Goal: Task Accomplishment & Management: Complete application form

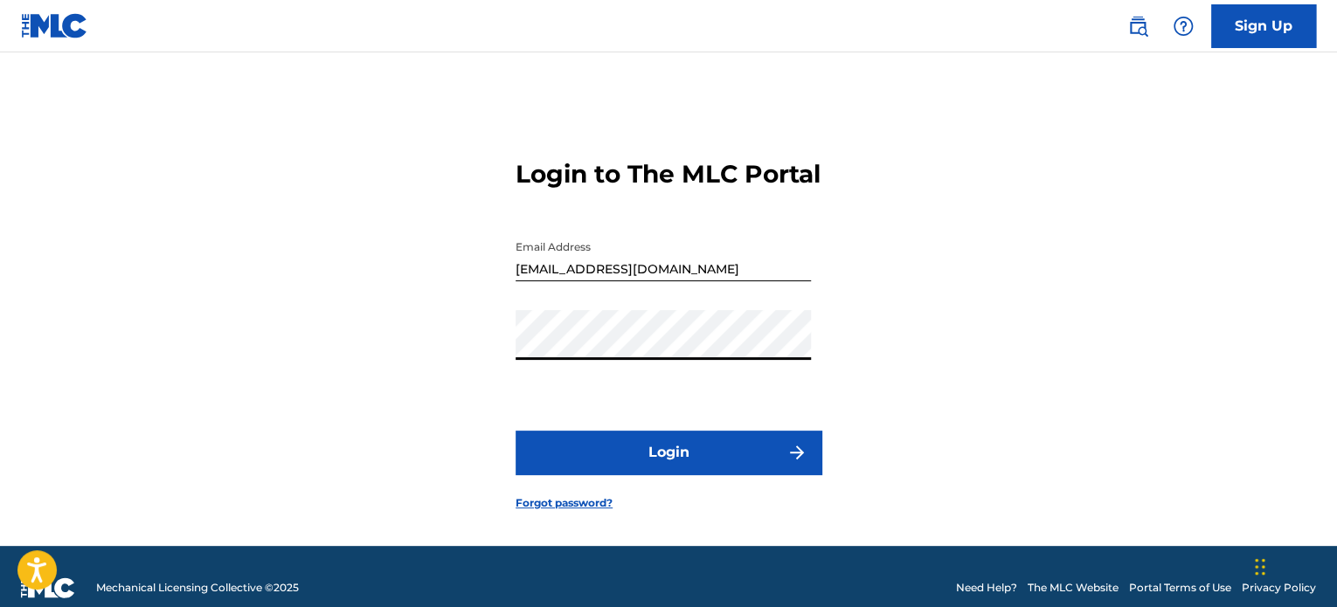
click at [739, 474] on button "Login" at bounding box center [669, 453] width 306 height 44
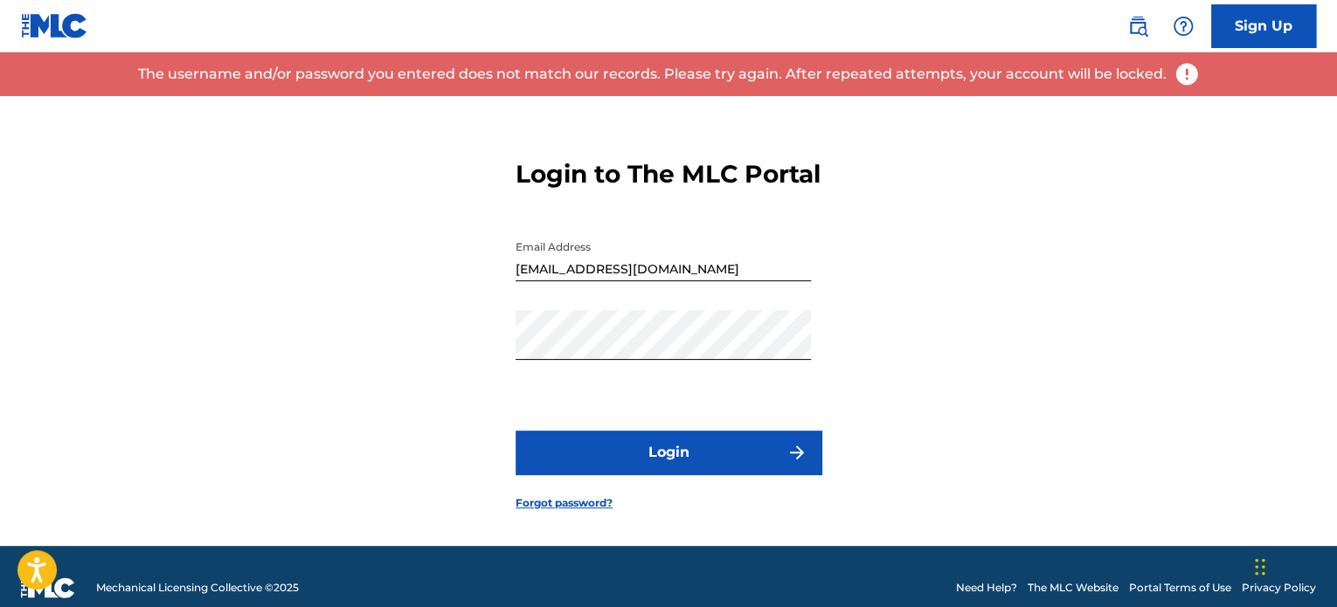
click at [540, 511] on link "Forgot password?" at bounding box center [564, 503] width 97 height 16
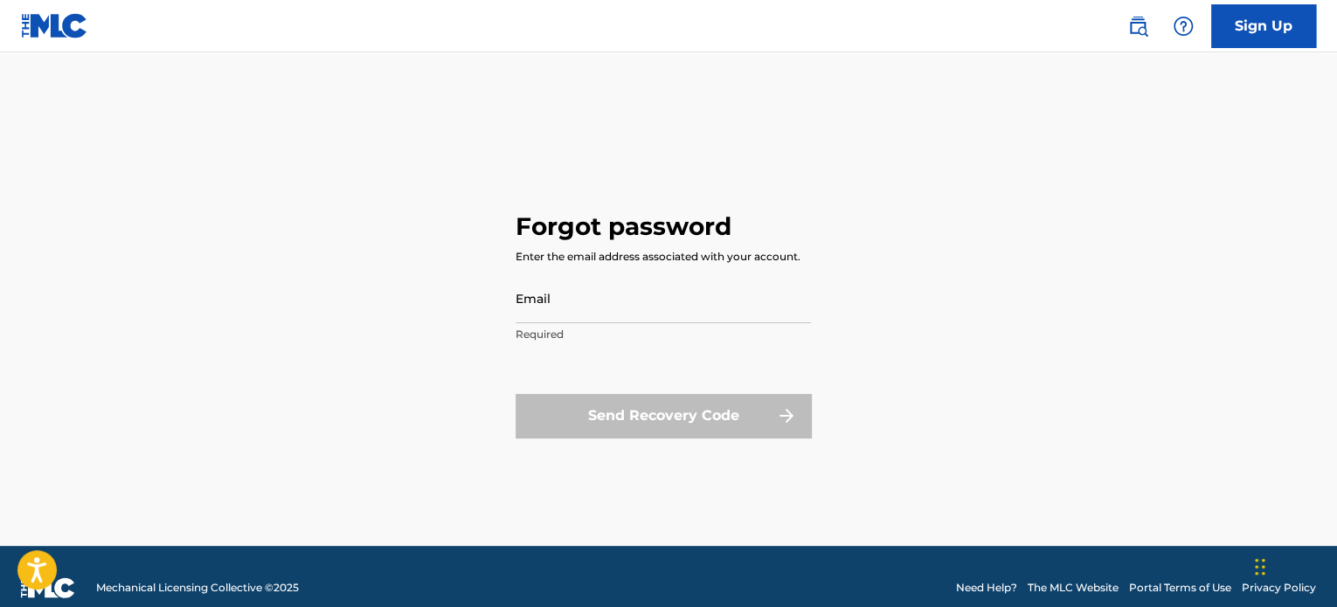
click at [568, 307] on input "Email" at bounding box center [663, 299] width 295 height 50
type input "[EMAIL_ADDRESS][DOMAIN_NAME]"
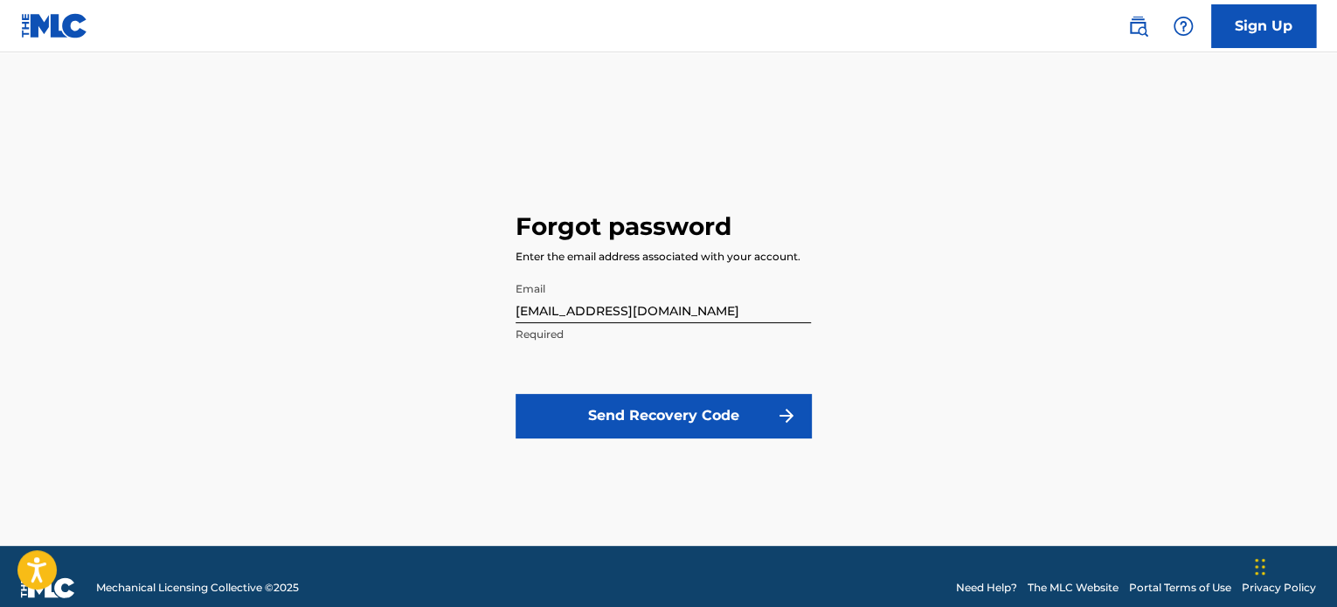
click at [570, 418] on button "Send Recovery Code" at bounding box center [663, 416] width 295 height 44
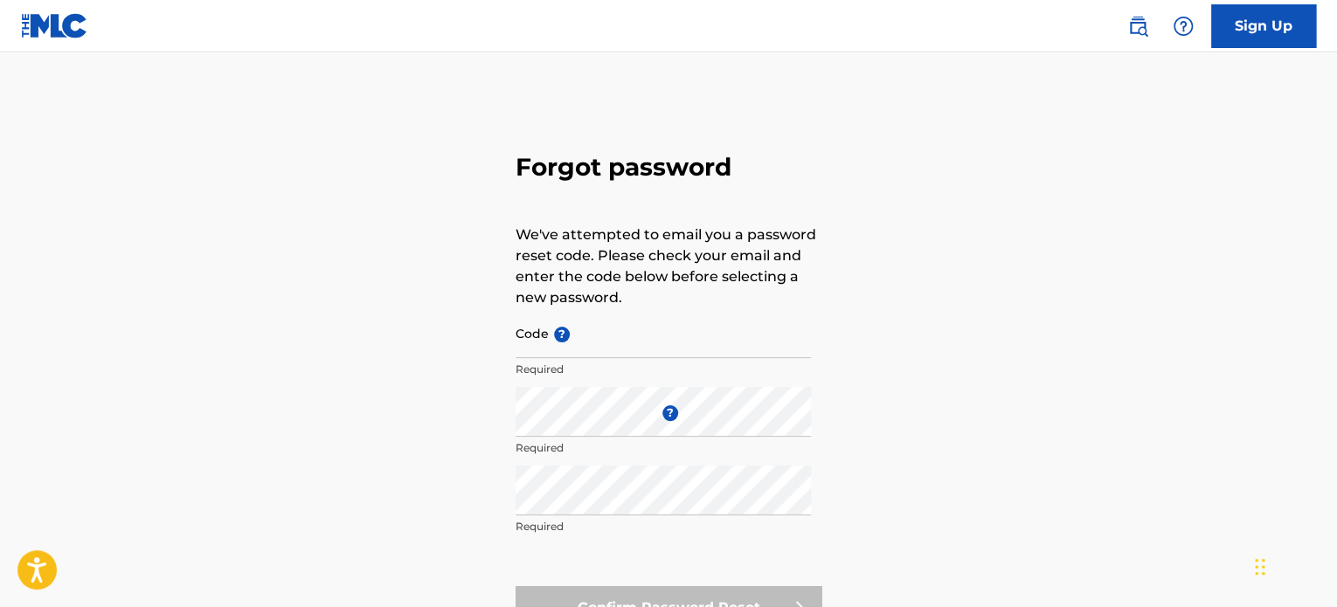
click at [546, 331] on div "Code ? Required" at bounding box center [663, 347] width 295 height 79
paste input "FP_f009e3c077f016a27852c340cefd"
type input "FP_f009e3c077f016a27852c340cefd"
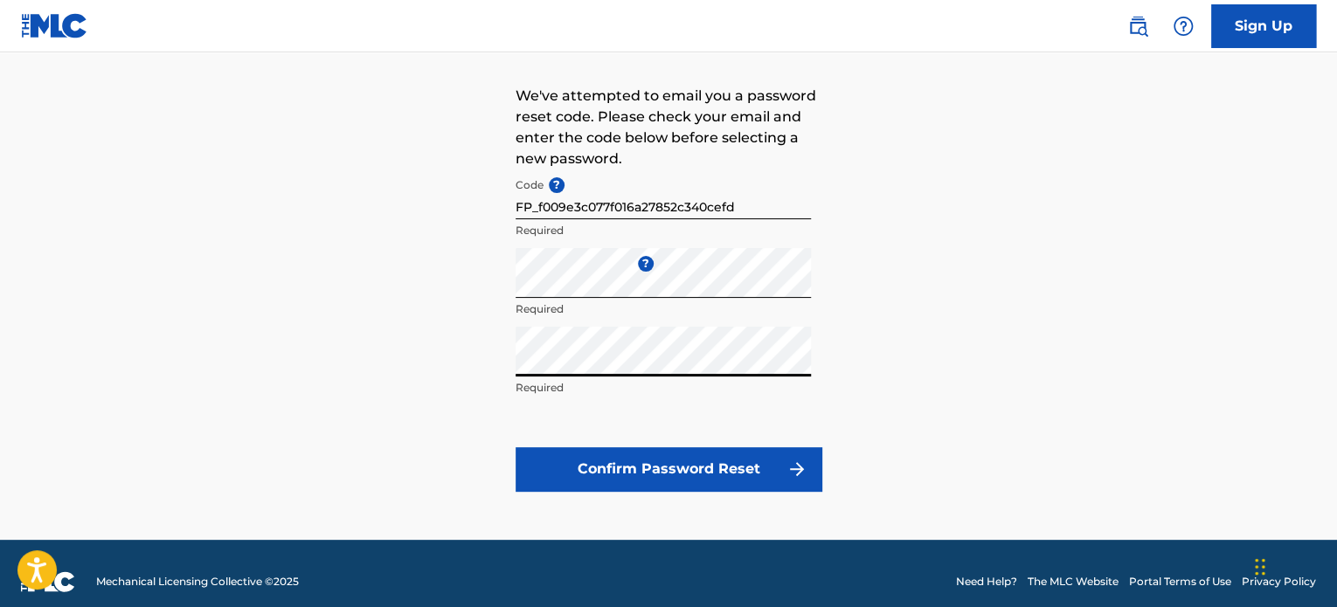
scroll to position [140, 0]
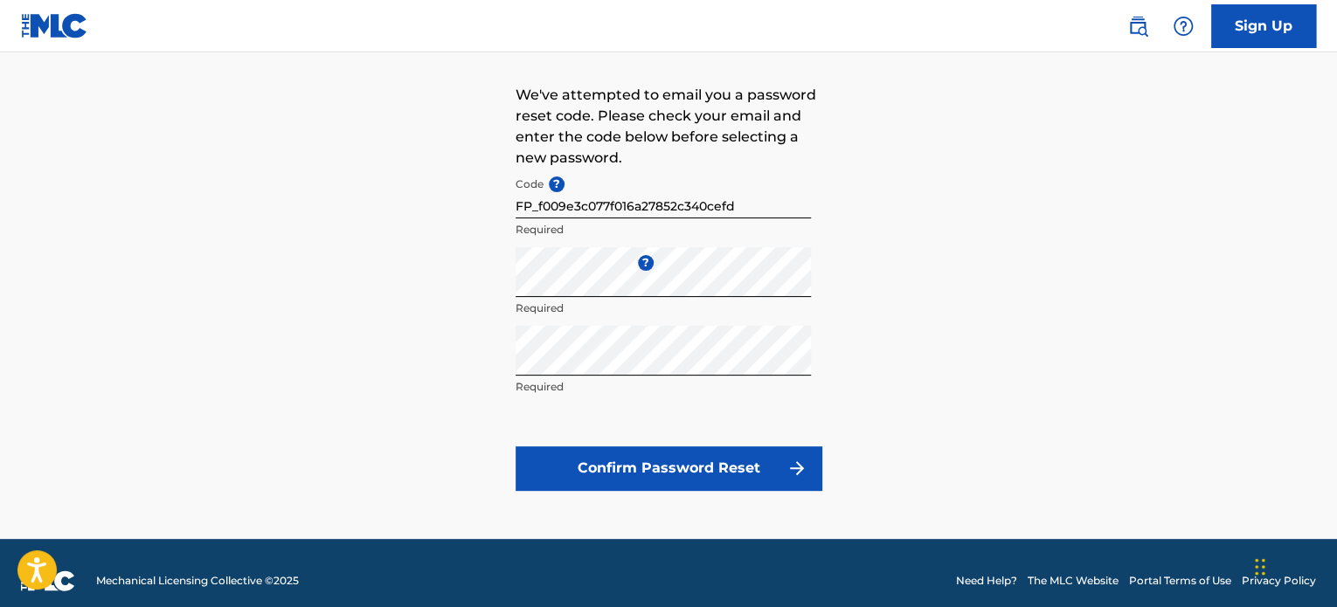
click at [604, 464] on button "Confirm Password Reset" at bounding box center [669, 469] width 306 height 44
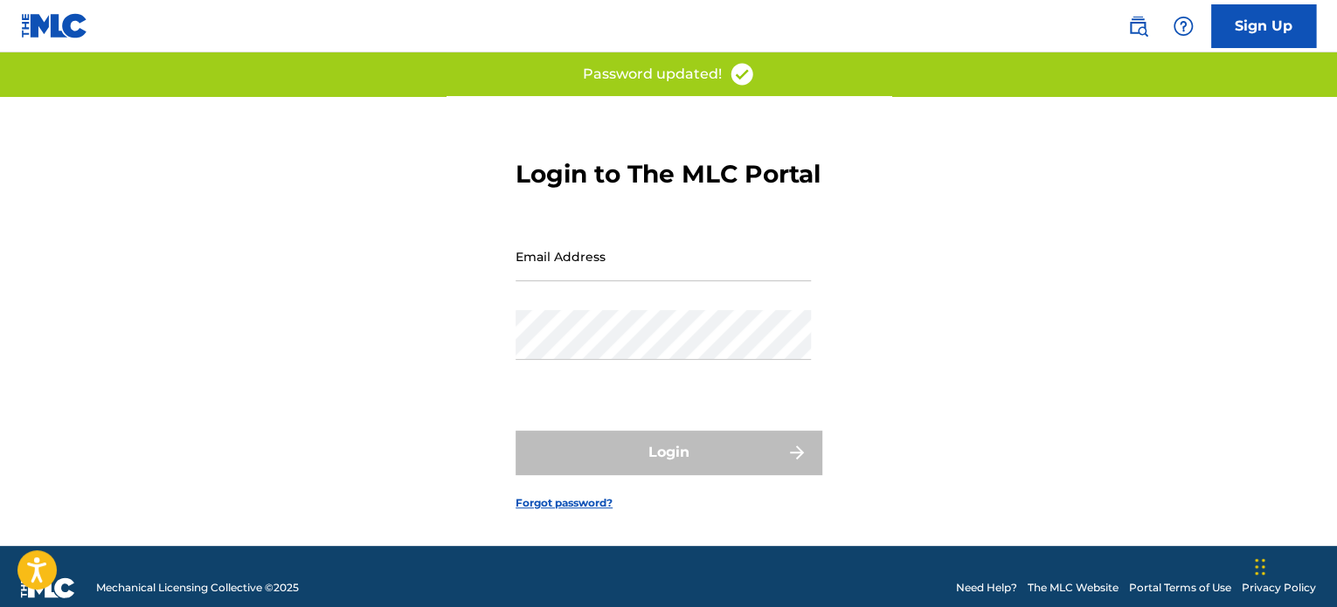
click at [591, 275] on input "Email Address" at bounding box center [663, 257] width 295 height 50
type input "[EMAIL_ADDRESS][DOMAIN_NAME]"
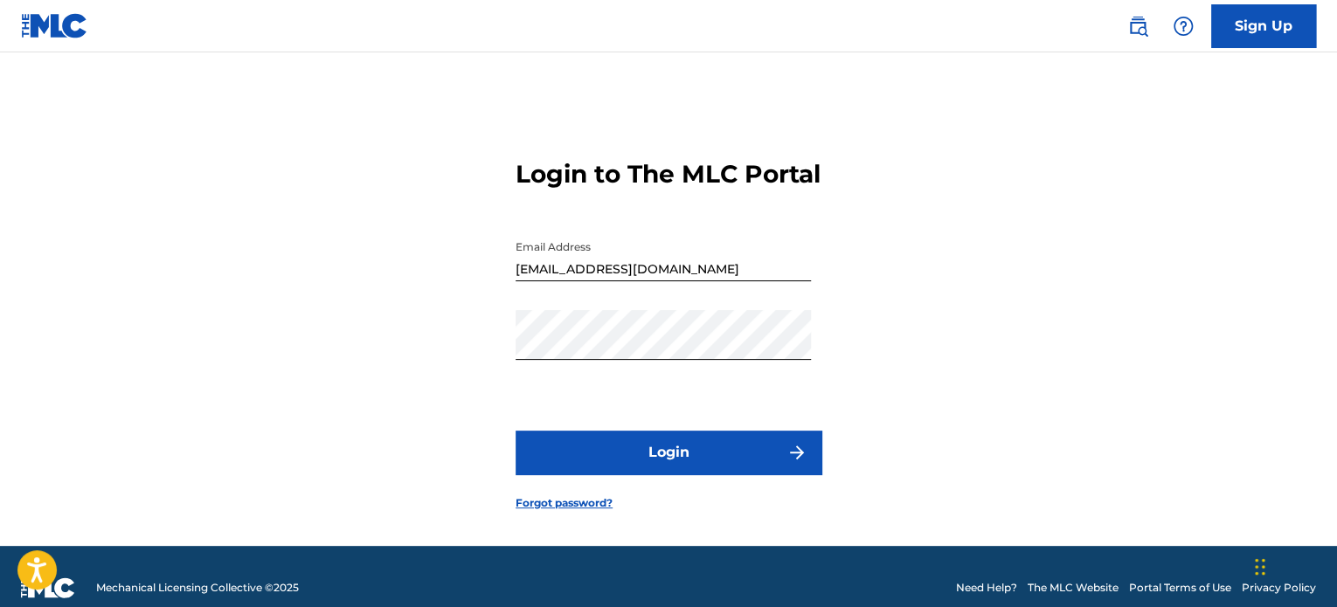
click at [605, 474] on button "Login" at bounding box center [669, 453] width 306 height 44
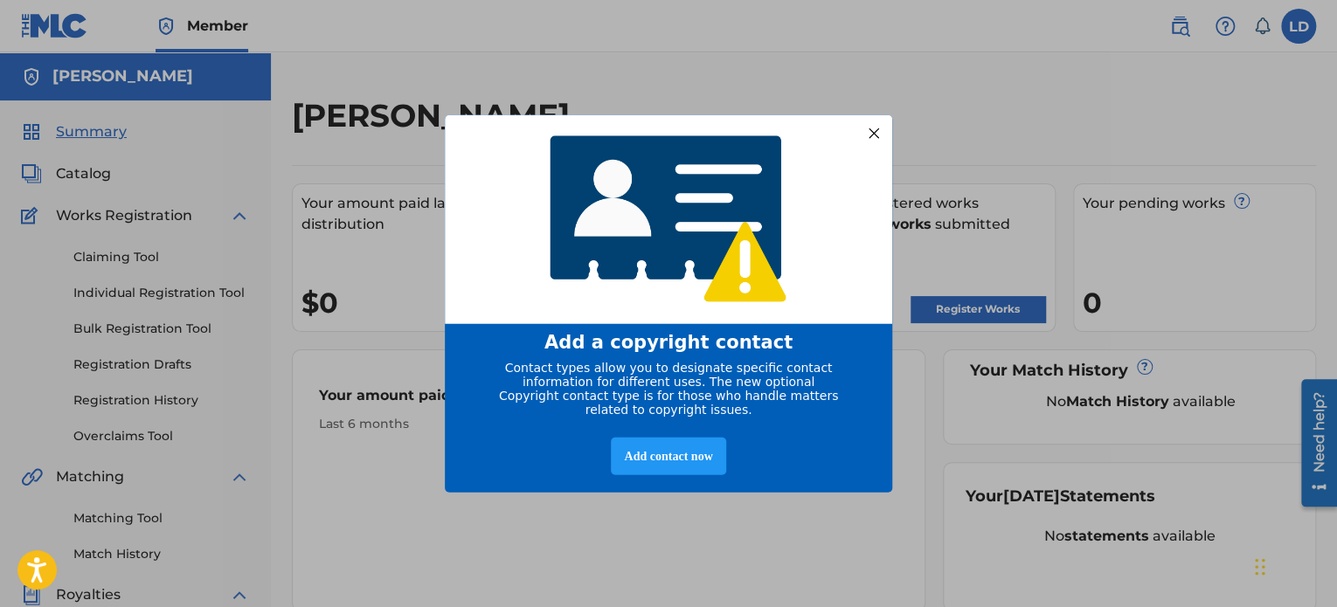
click at [870, 121] on div at bounding box center [873, 132] width 23 height 23
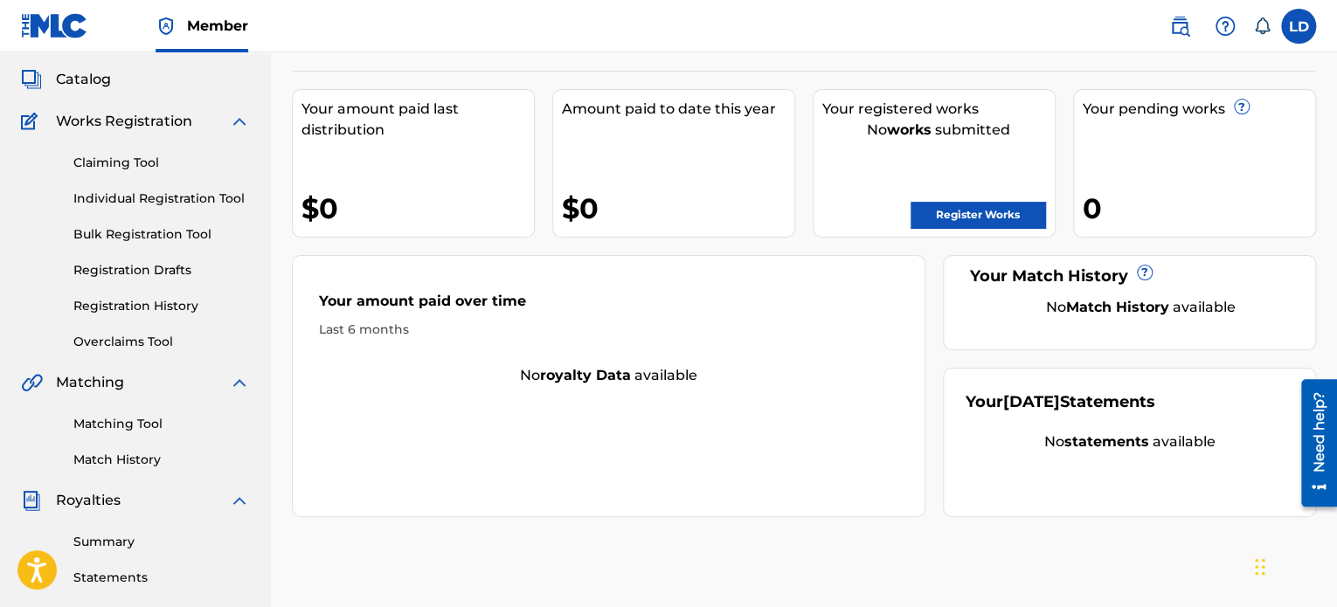
scroll to position [19, 0]
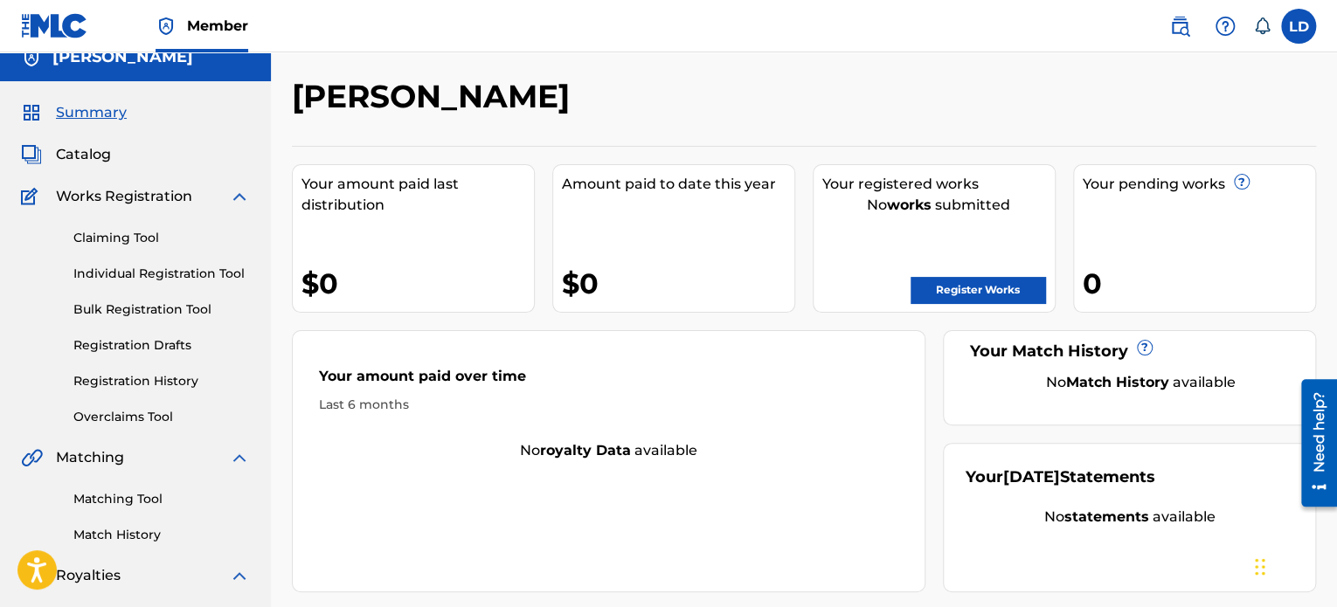
click at [122, 239] on link "Claiming Tool" at bounding box center [161, 238] width 177 height 18
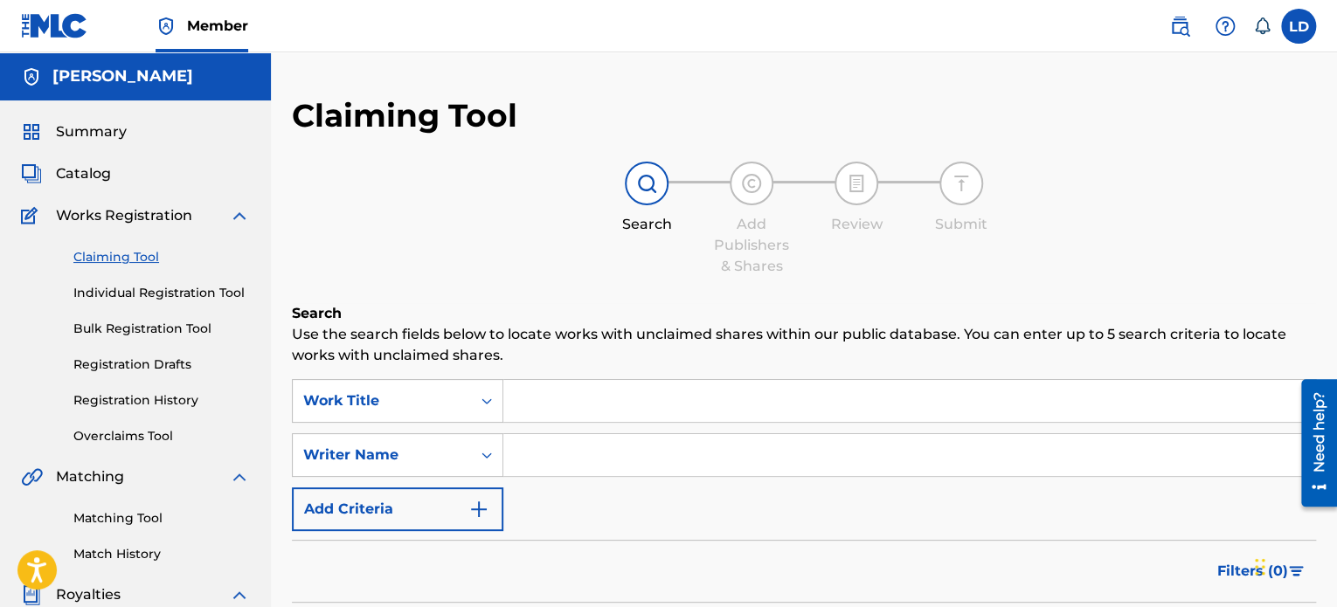
scroll to position [52, 0]
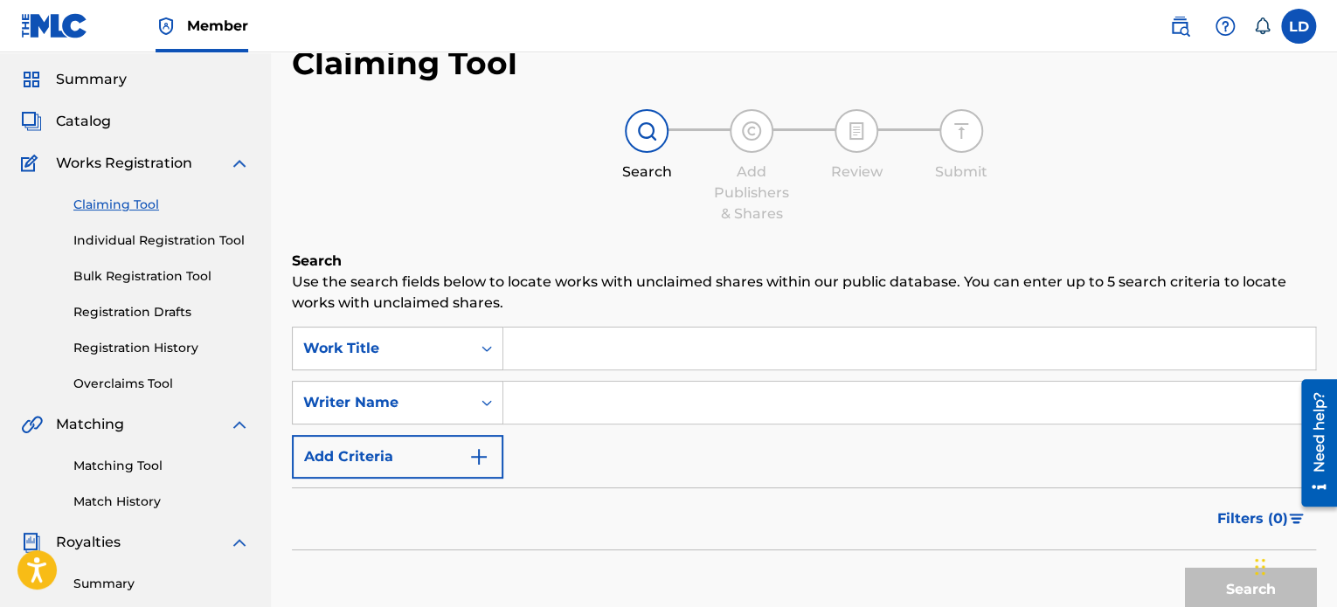
click at [621, 364] on input "Search Form" at bounding box center [909, 349] width 812 height 42
type input "No Revenge"
click at [585, 398] on input "Search Form" at bounding box center [909, 403] width 812 height 42
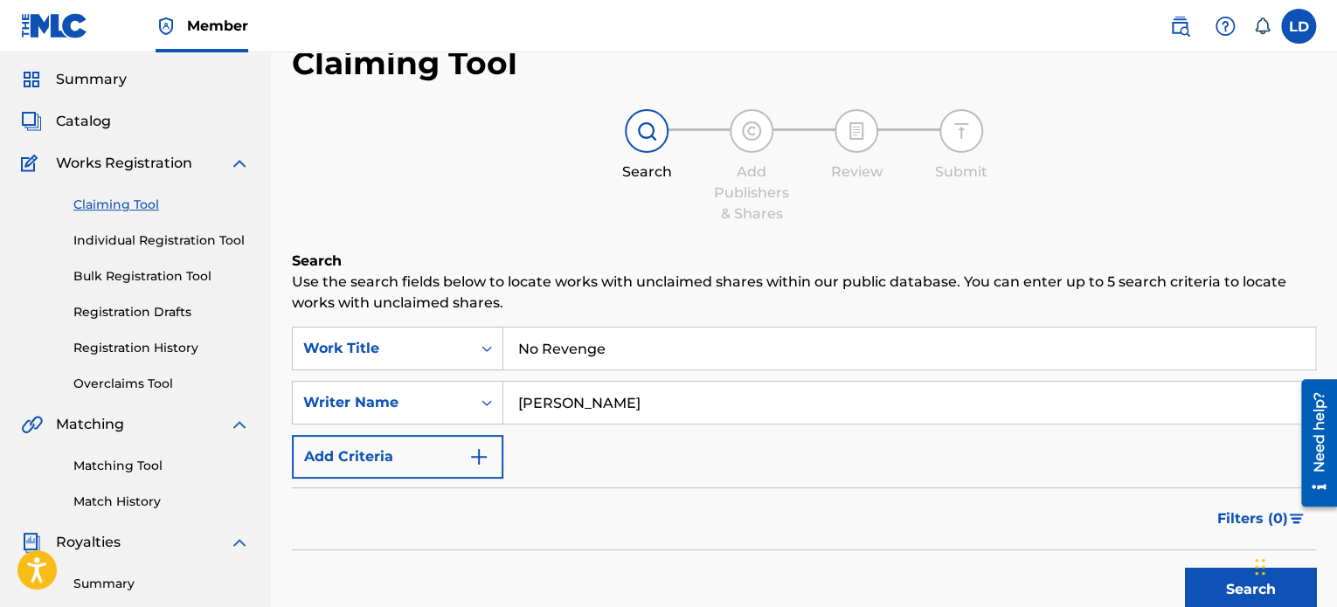
scroll to position [128, 0]
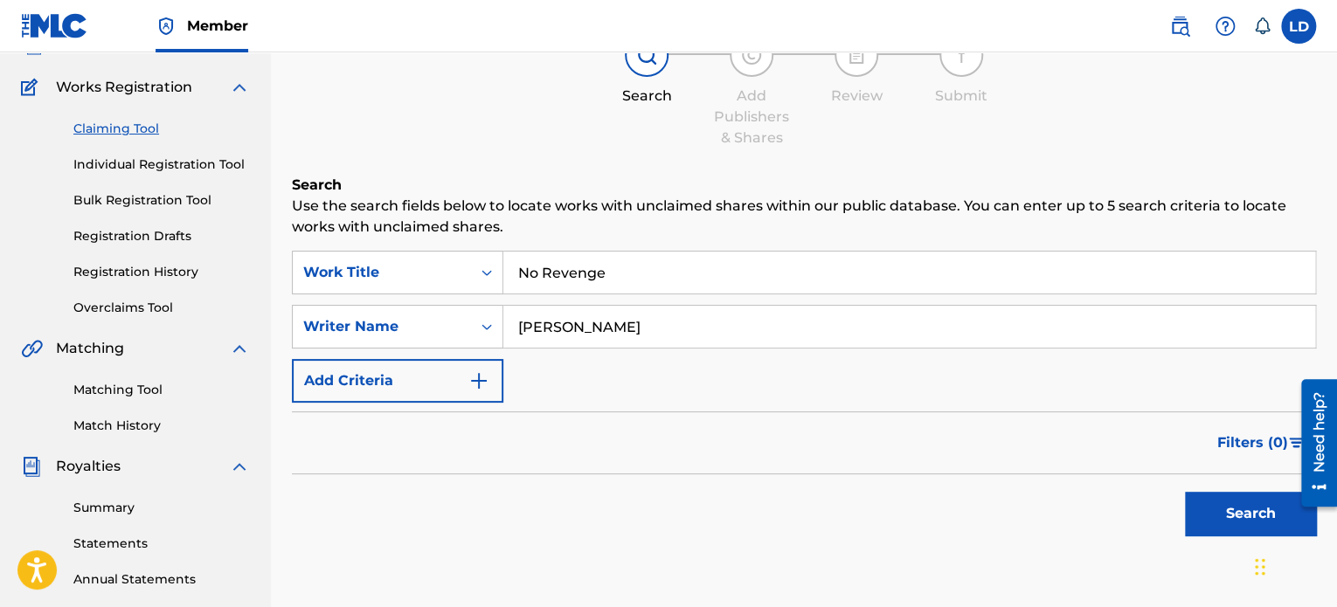
type input "[PERSON_NAME]"
click at [481, 377] on img "Search Form" at bounding box center [478, 381] width 21 height 21
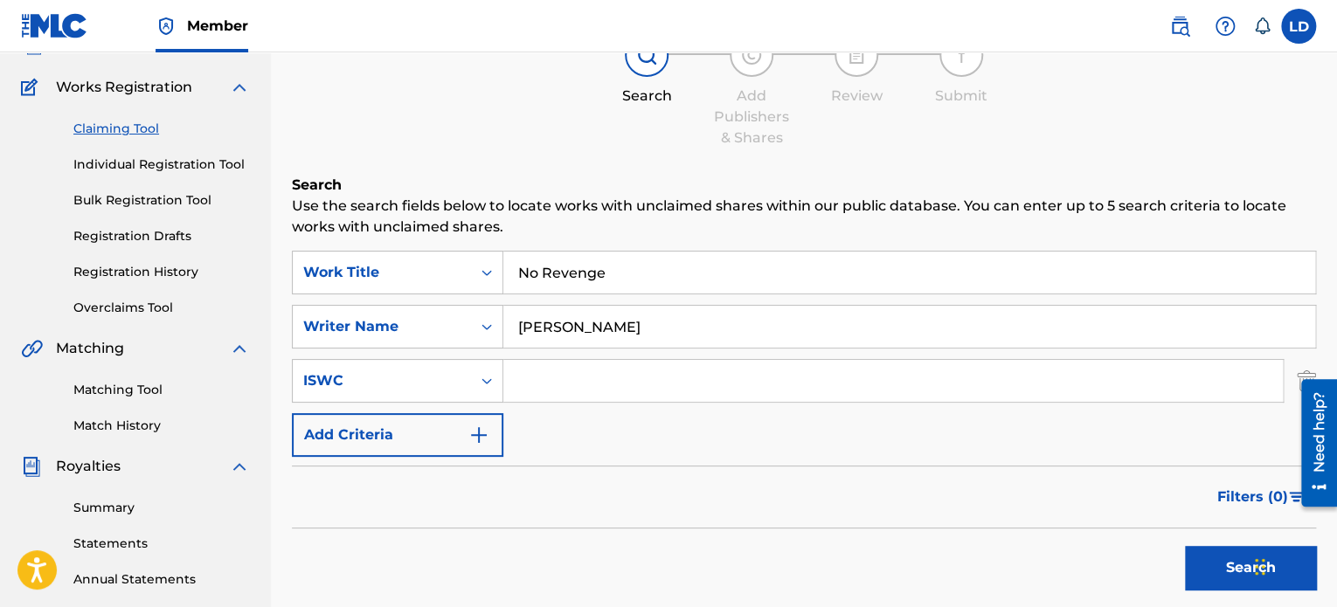
click at [1200, 558] on button "Search" at bounding box center [1250, 568] width 131 height 44
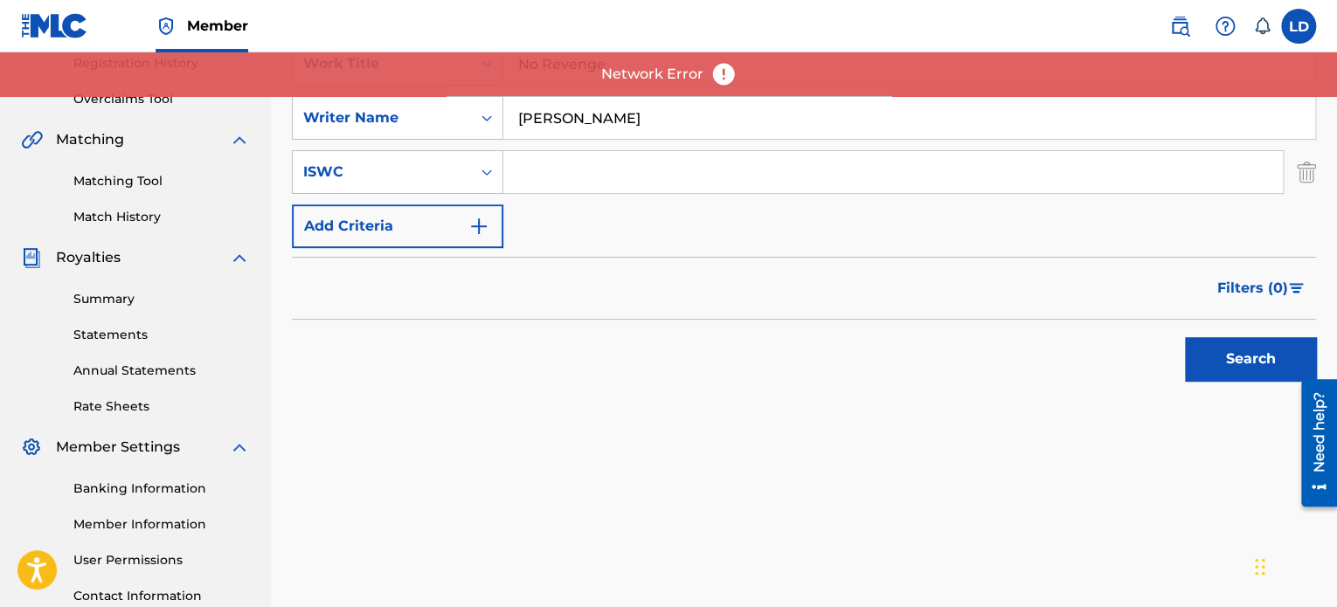
scroll to position [166, 0]
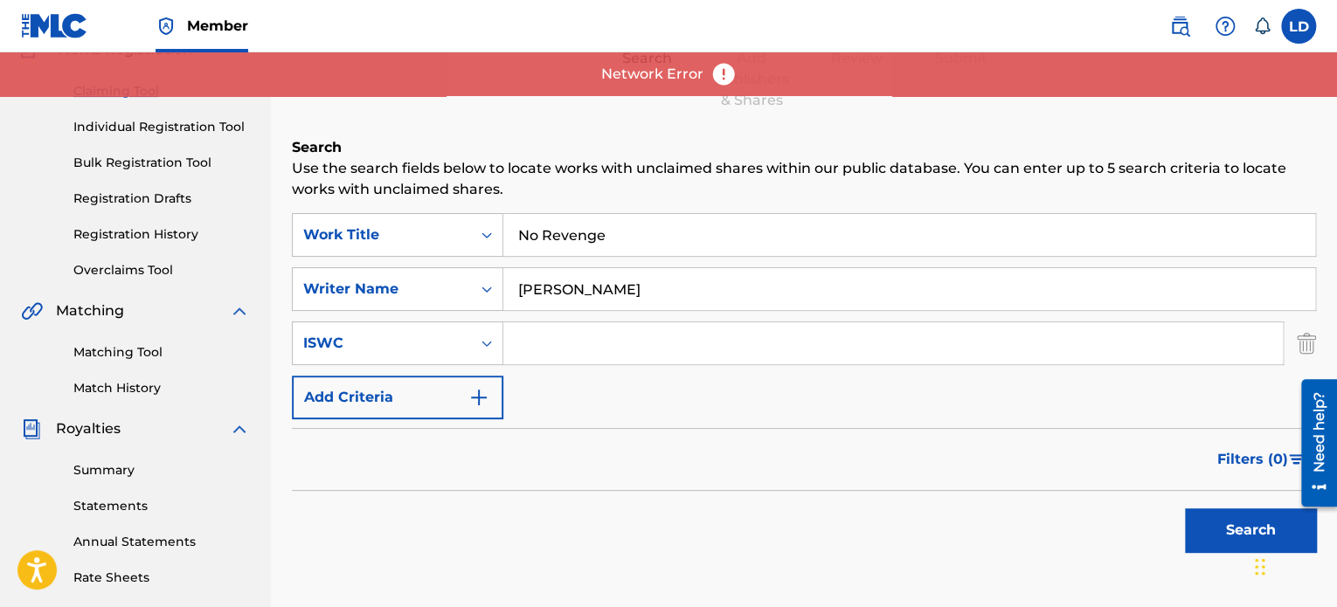
click at [1230, 519] on button "Search" at bounding box center [1250, 531] width 131 height 44
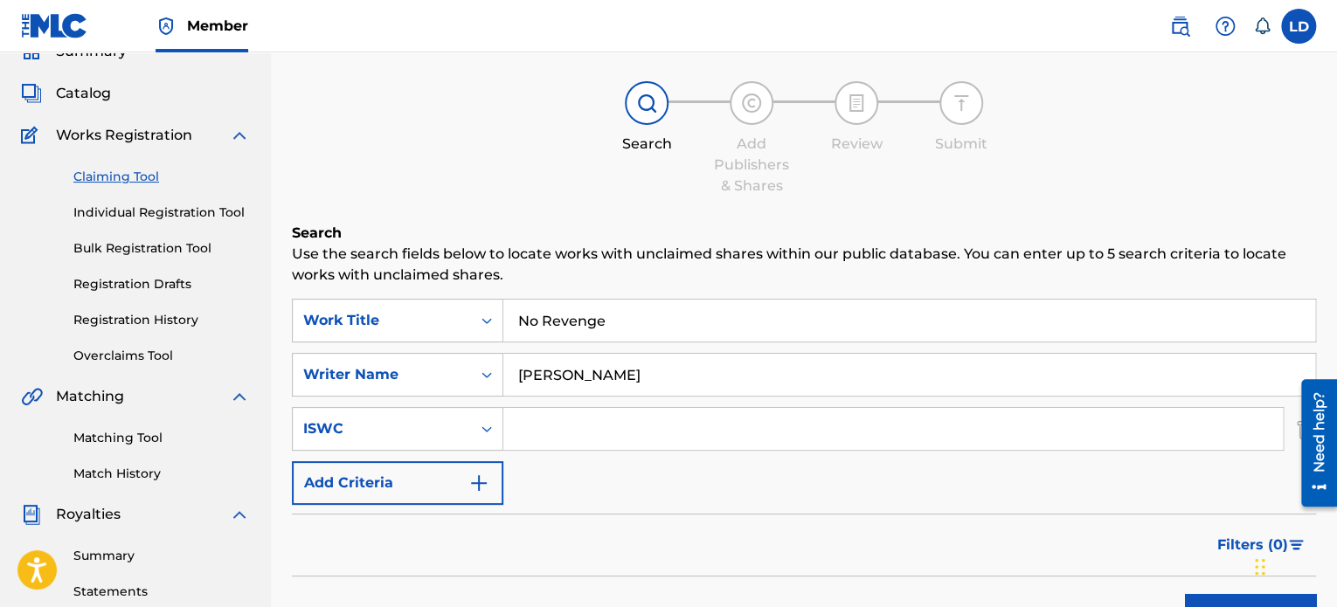
click at [115, 353] on link "Overclaims Tool" at bounding box center [161, 356] width 177 height 18
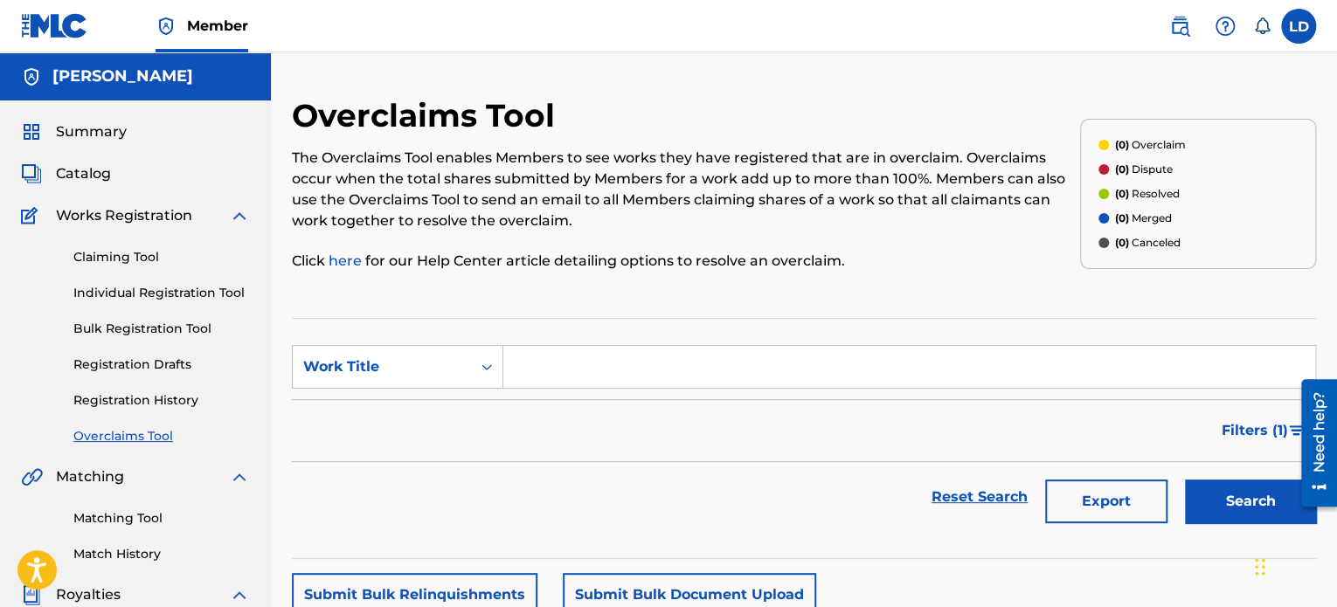
click at [91, 244] on div "Claiming Tool Individual Registration Tool Bulk Registration Tool Registration …" at bounding box center [135, 335] width 229 height 219
click at [92, 252] on link "Claiming Tool" at bounding box center [161, 257] width 177 height 18
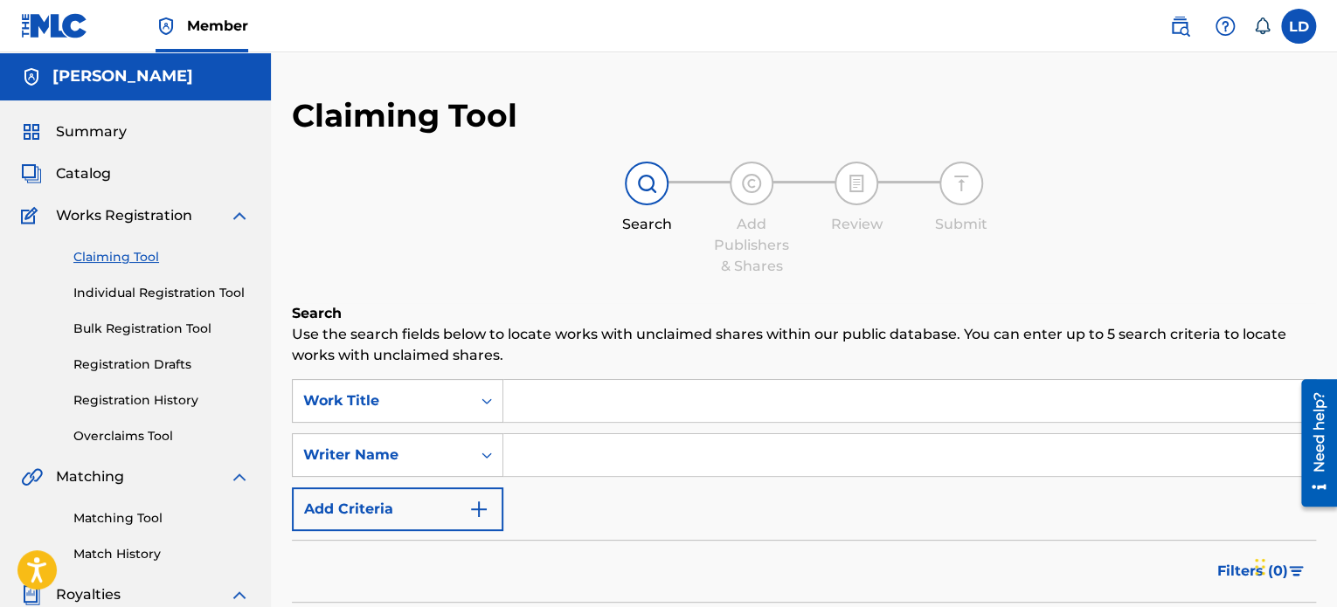
click at [93, 176] on span "Catalog" at bounding box center [83, 173] width 55 height 21
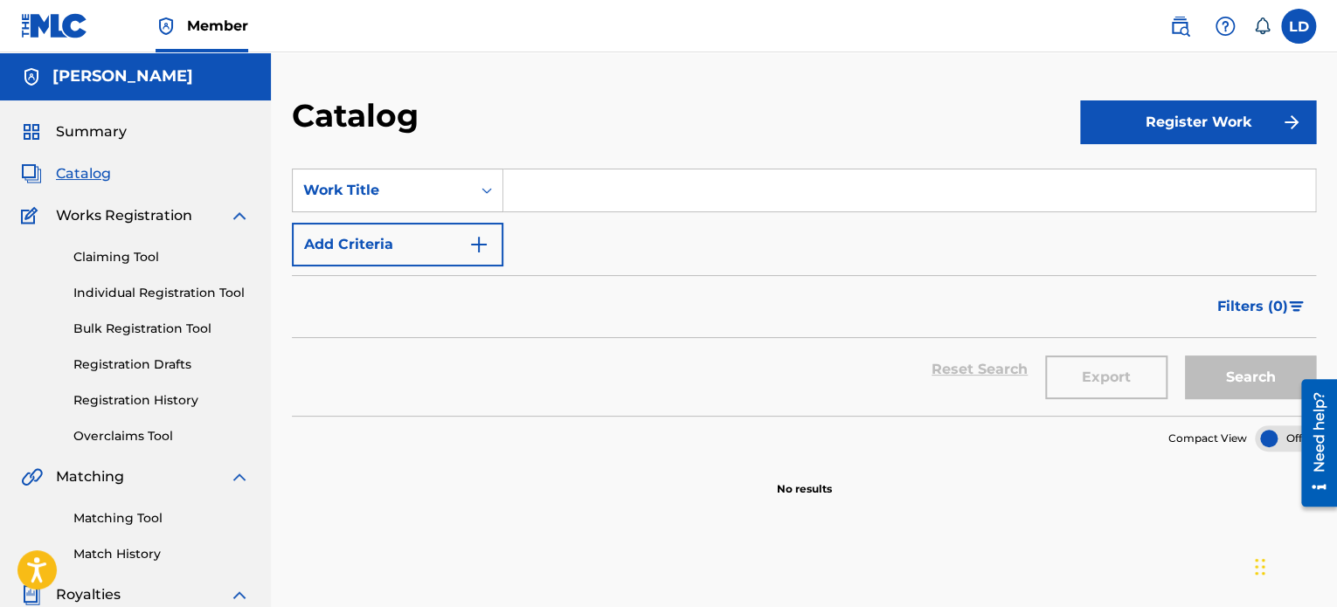
click at [1165, 125] on button "Register Work" at bounding box center [1198, 122] width 236 height 44
click at [1131, 174] on link "Individual" at bounding box center [1198, 179] width 236 height 42
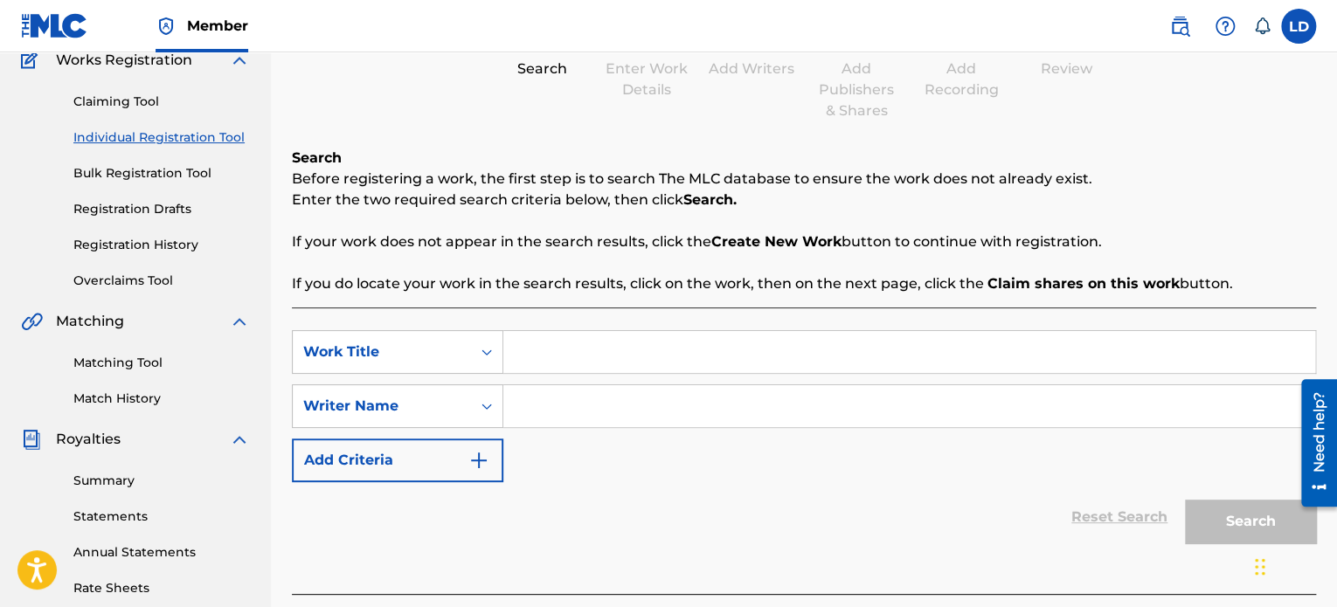
scroll to position [149, 0]
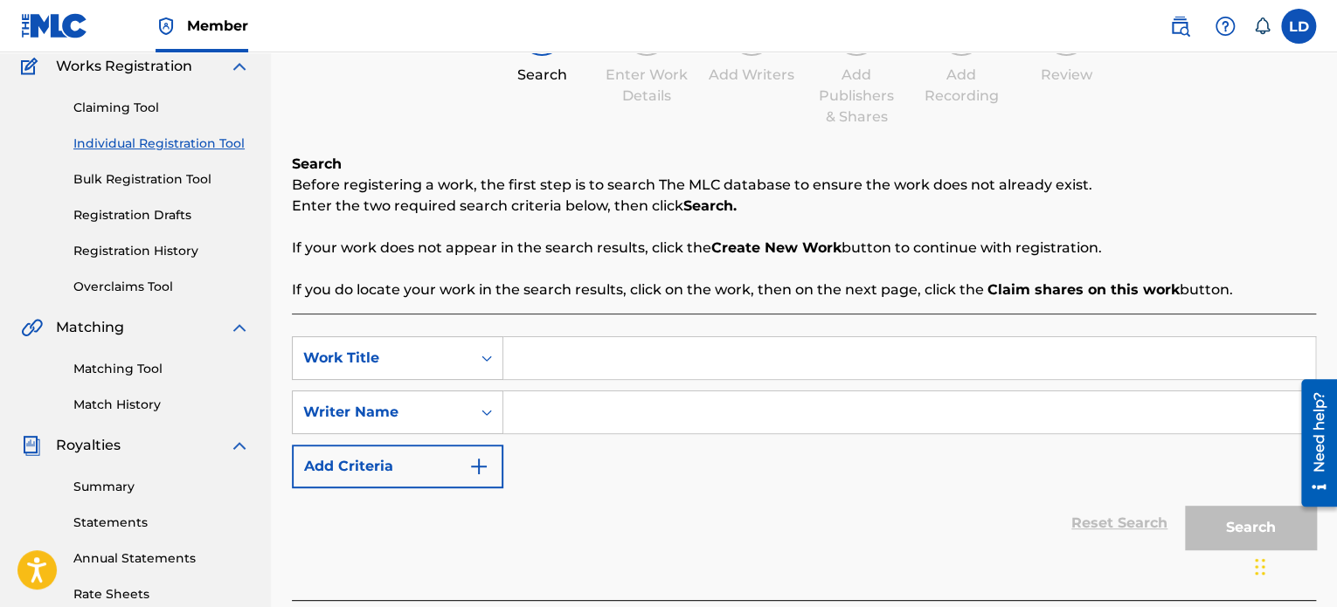
click at [596, 347] on input "Search Form" at bounding box center [909, 358] width 812 height 42
type input "No Revenge"
click at [582, 401] on input "Search Form" at bounding box center [909, 412] width 812 height 42
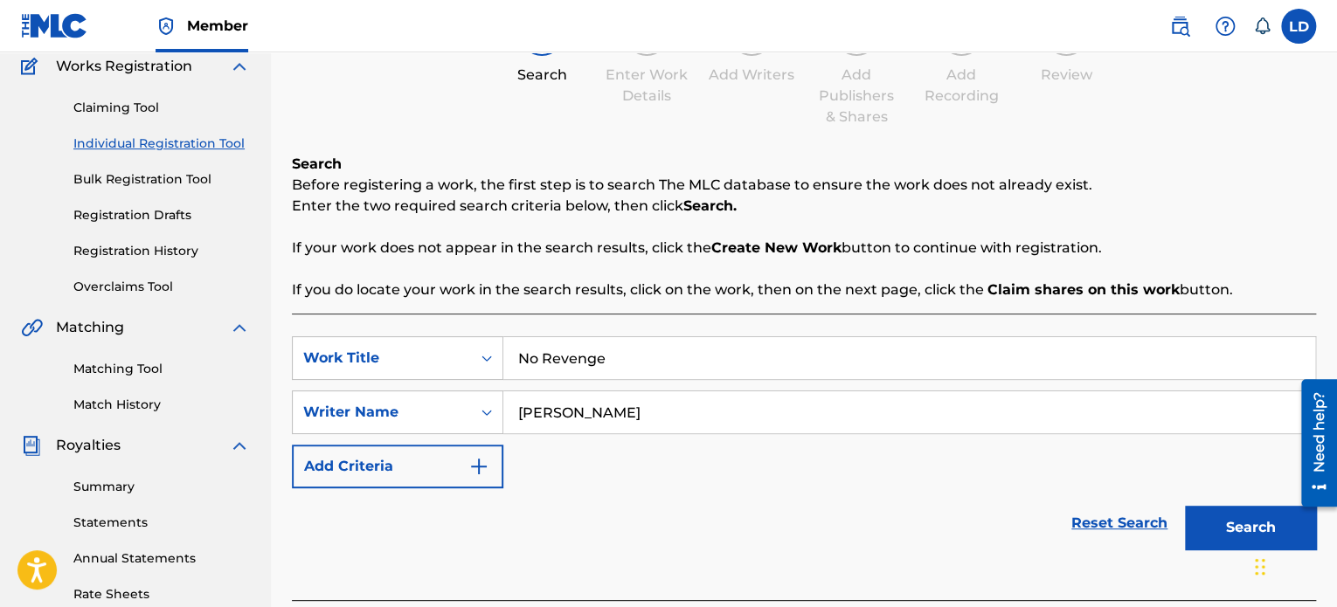
type input "[PERSON_NAME]"
click at [1238, 520] on button "Search" at bounding box center [1250, 528] width 131 height 44
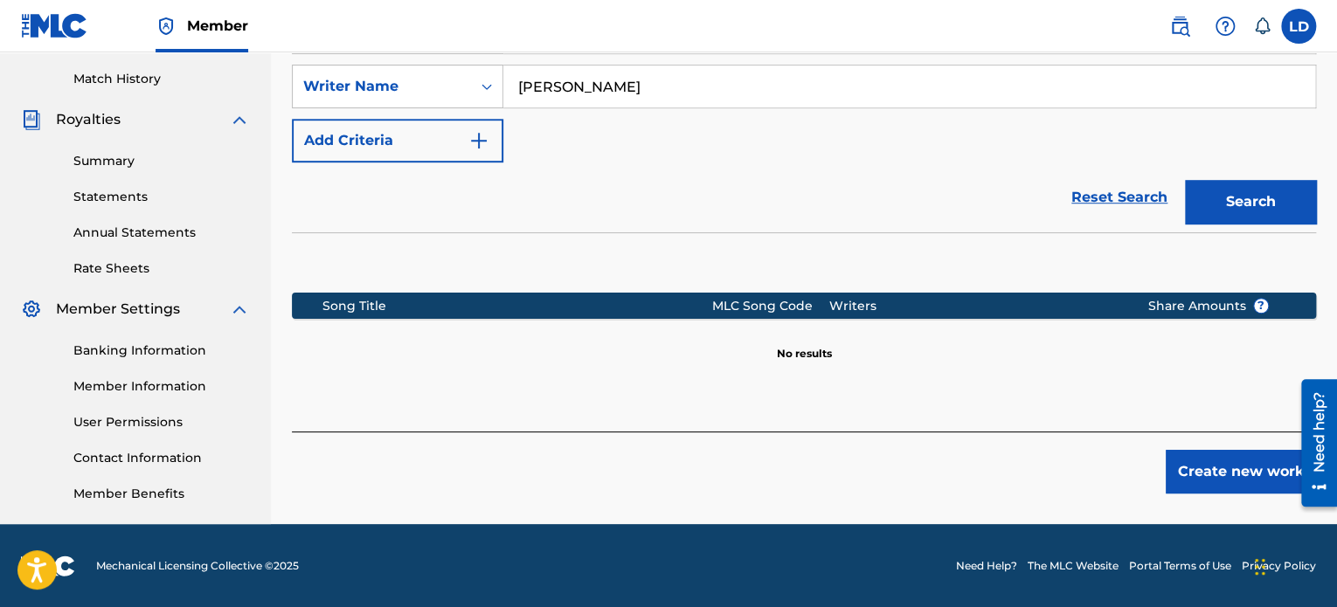
scroll to position [328, 0]
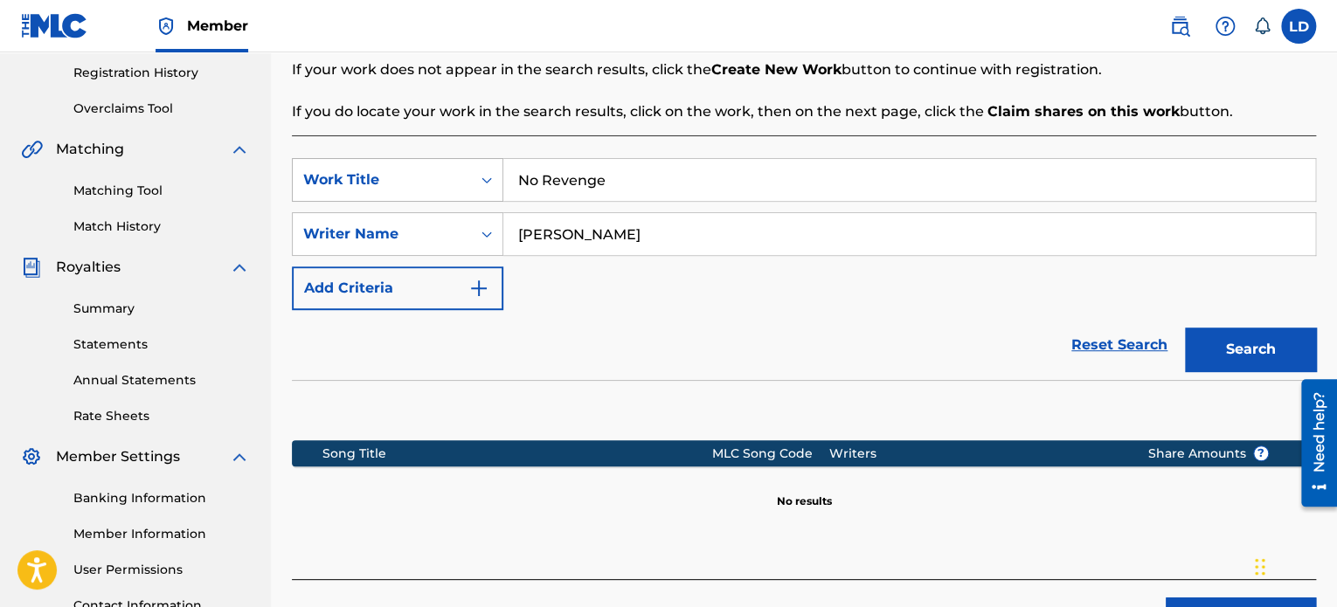
drag, startPoint x: 634, startPoint y: 180, endPoint x: 474, endPoint y: 198, distance: 161.8
click at [474, 198] on div "SearchWithCriteriaf47b9258-feb3-431d-ade2-6d3b397d9b18 Work Title No Revenge" at bounding box center [804, 180] width 1024 height 44
type input "Going Down"
click at [1254, 342] on button "Search" at bounding box center [1250, 350] width 131 height 44
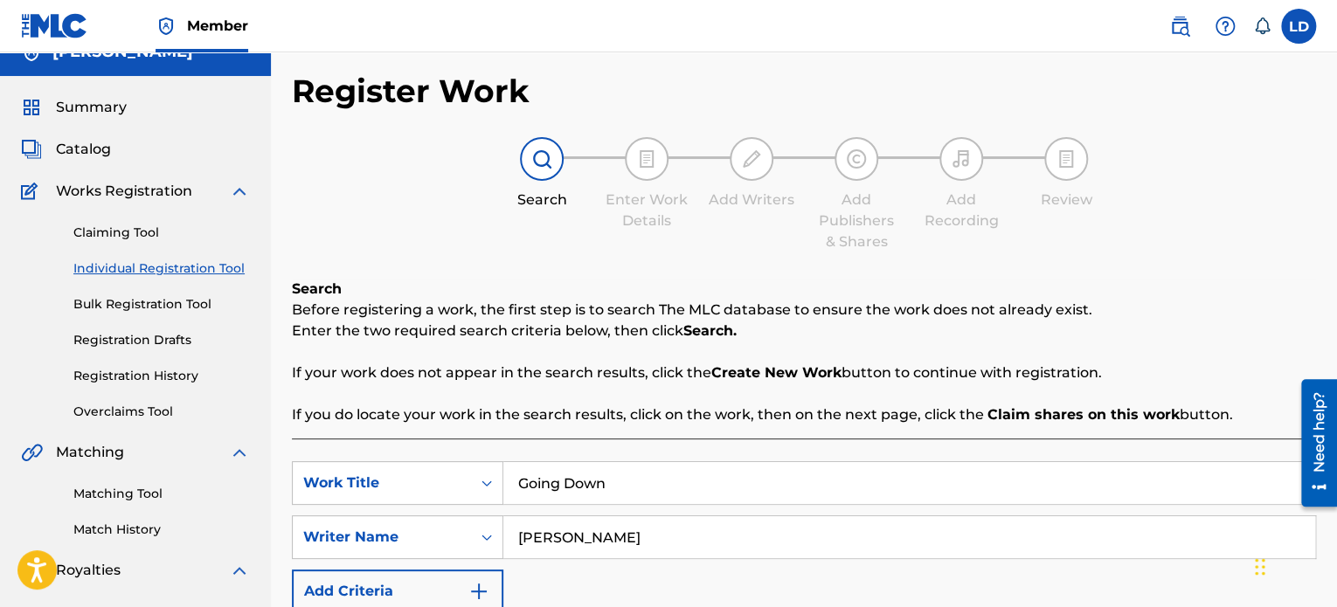
scroll to position [0, 0]
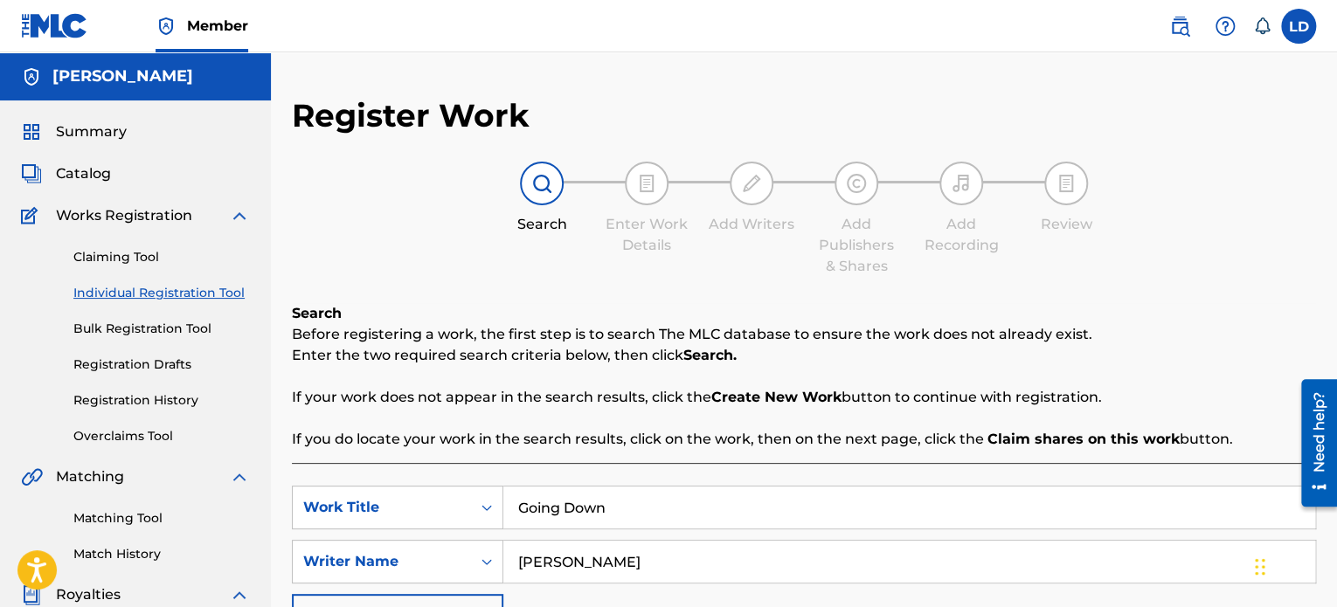
click at [78, 170] on span "Catalog" at bounding box center [83, 173] width 55 height 21
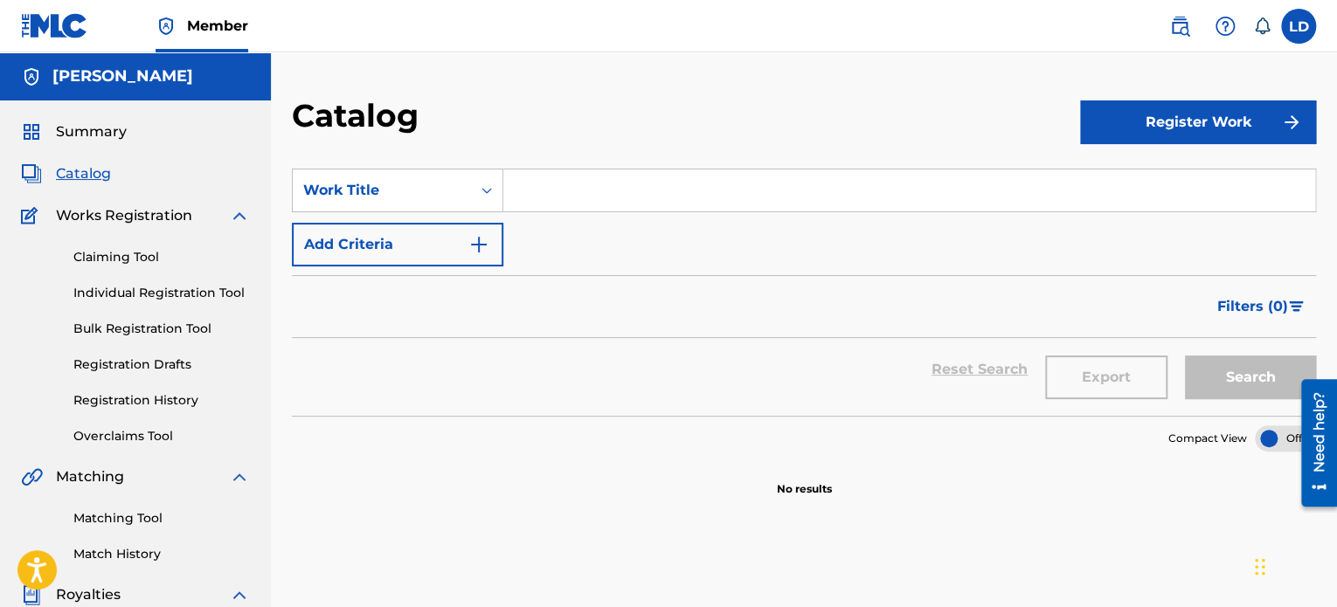
click at [54, 135] on link "Summary" at bounding box center [74, 131] width 106 height 21
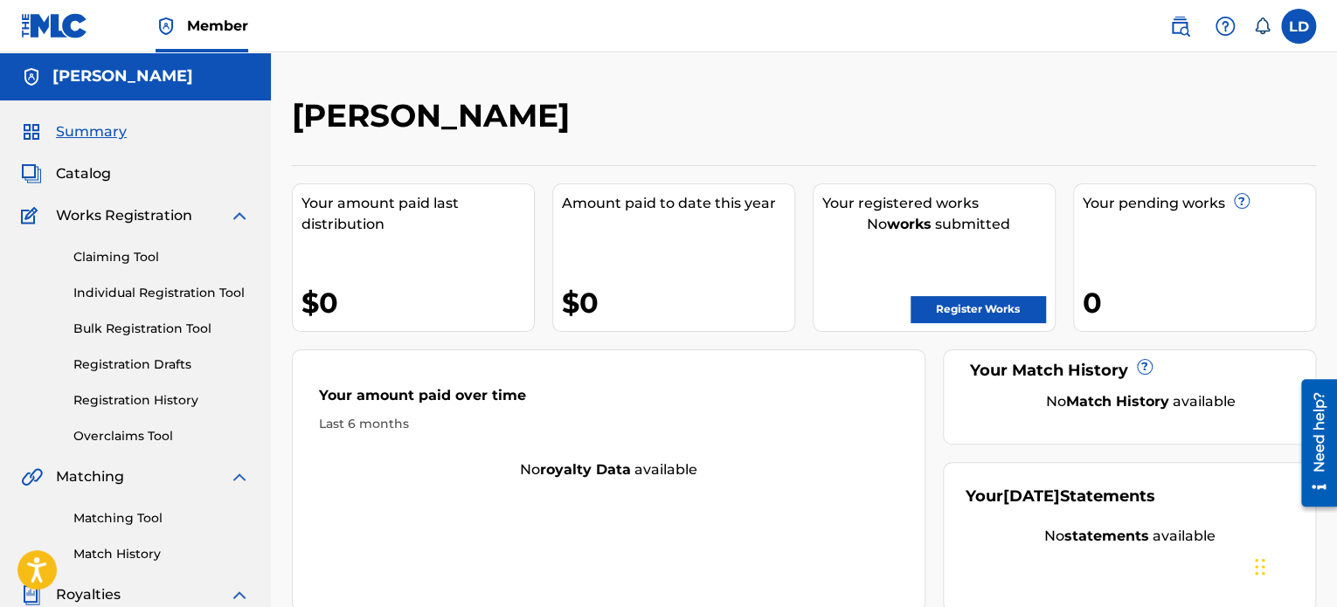
click at [984, 317] on link "Register Works" at bounding box center [978, 309] width 135 height 26
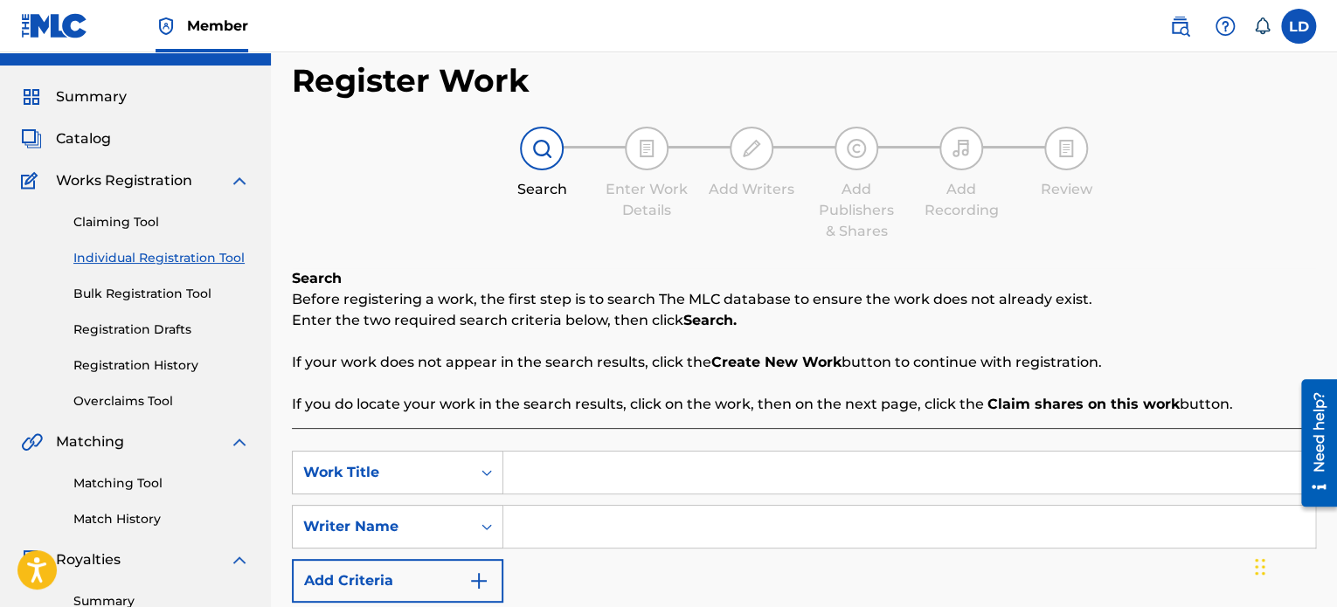
scroll to position [475, 0]
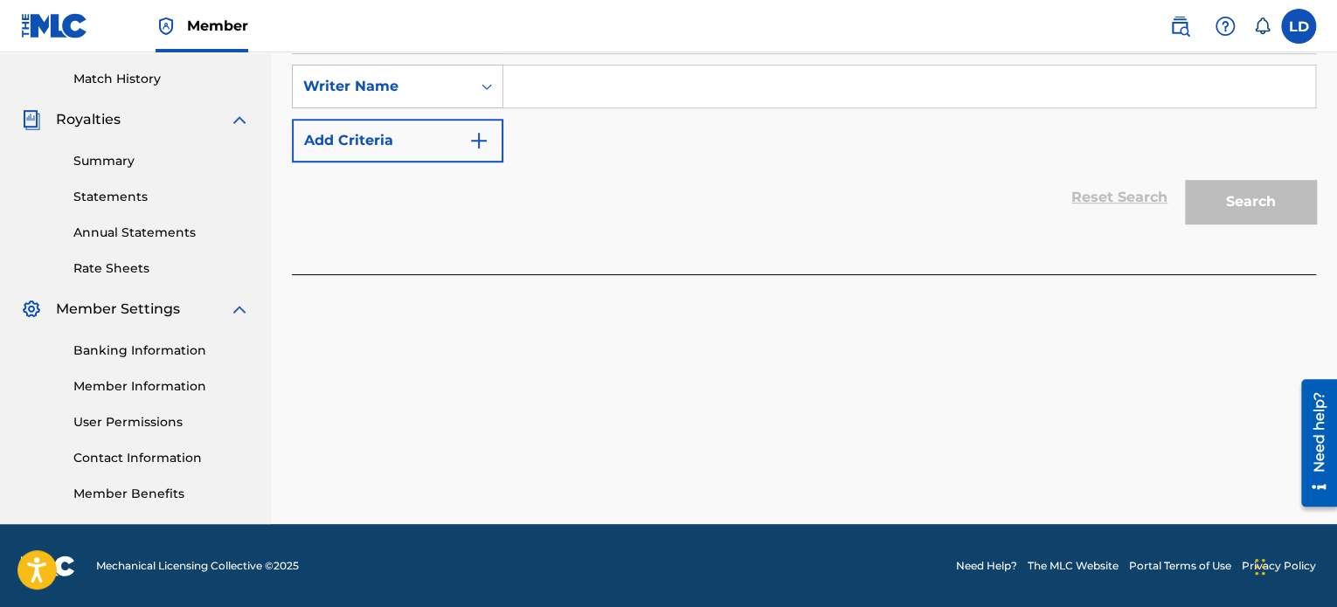
click at [682, 114] on div "SearchWithCriteriaf47b9258-feb3-431d-ade2-6d3b397d9b18 Work Title SearchWithCri…" at bounding box center [804, 86] width 1024 height 152
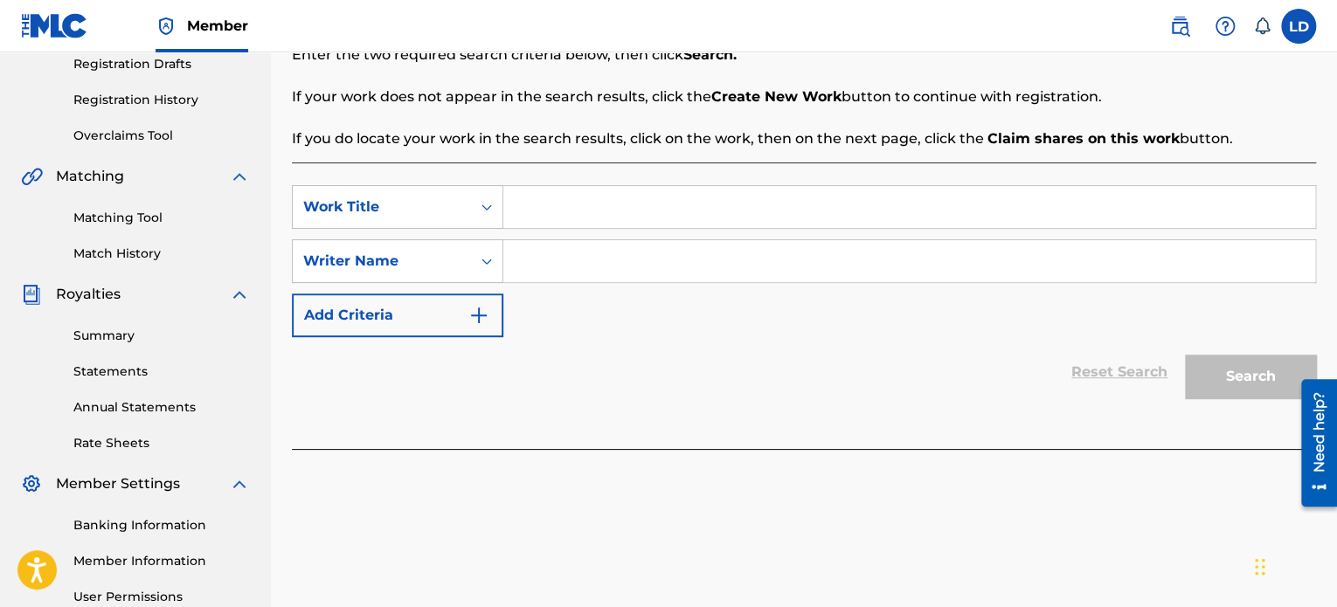
click at [584, 196] on input "Search Form" at bounding box center [909, 207] width 812 height 42
type input "No Revenge"
click at [563, 266] on input "Search Form" at bounding box center [909, 261] width 812 height 42
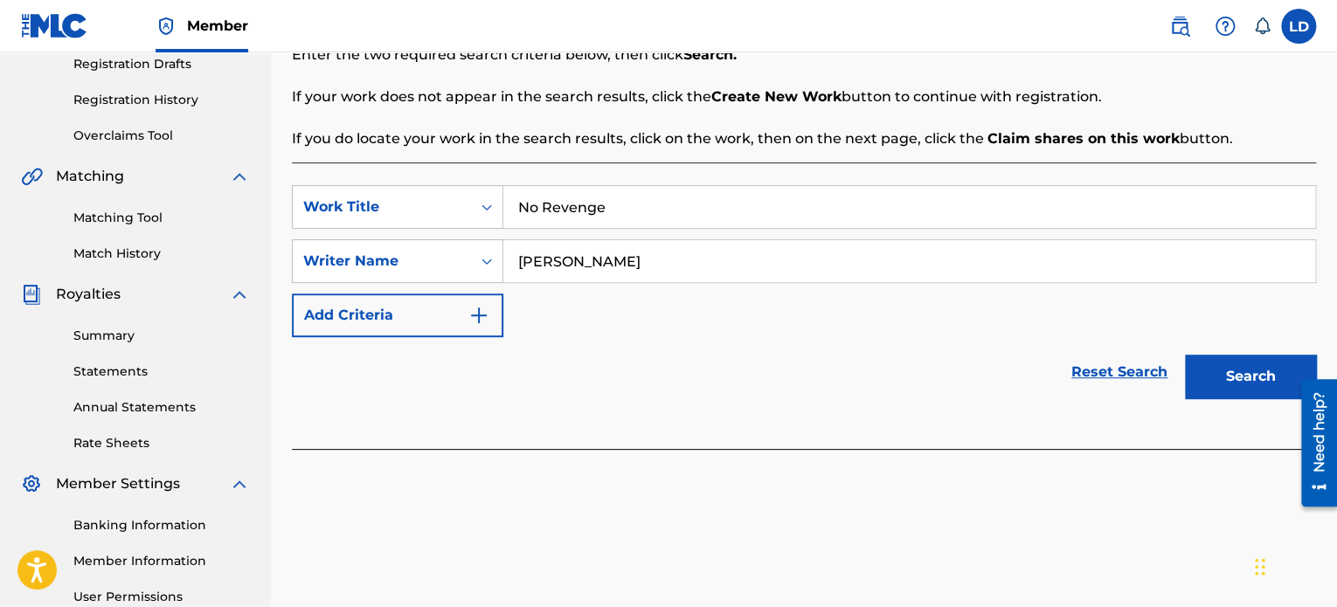
type input "[PERSON_NAME]"
click at [1222, 365] on button "Search" at bounding box center [1250, 377] width 131 height 44
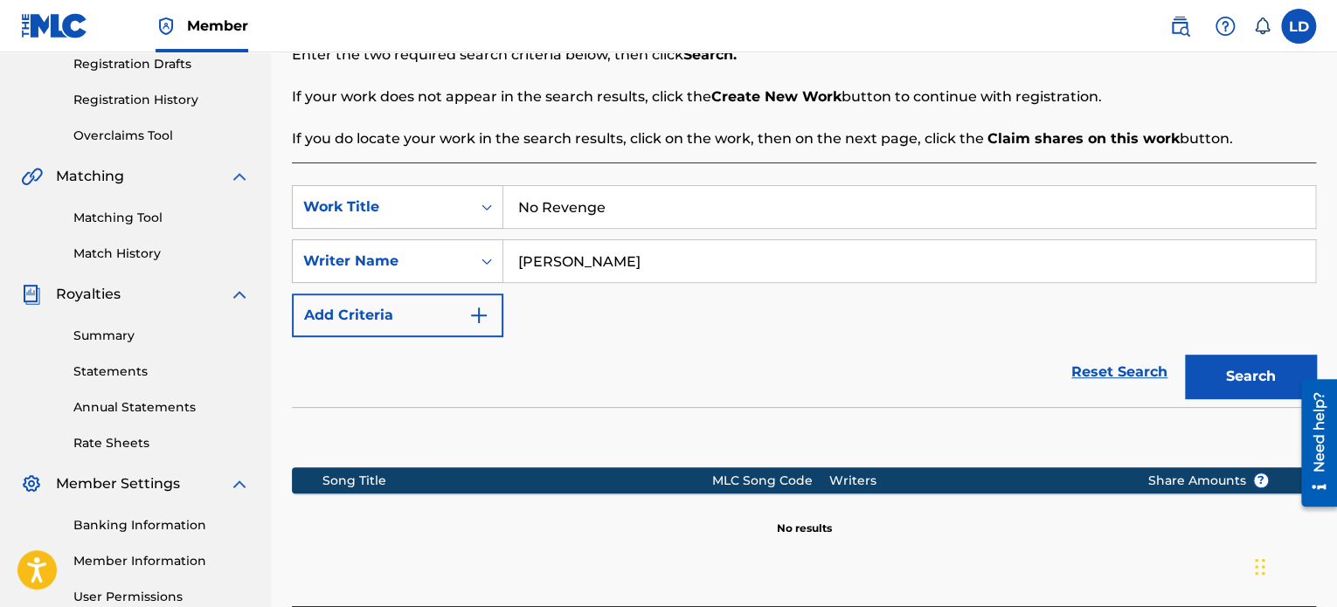
scroll to position [475, 0]
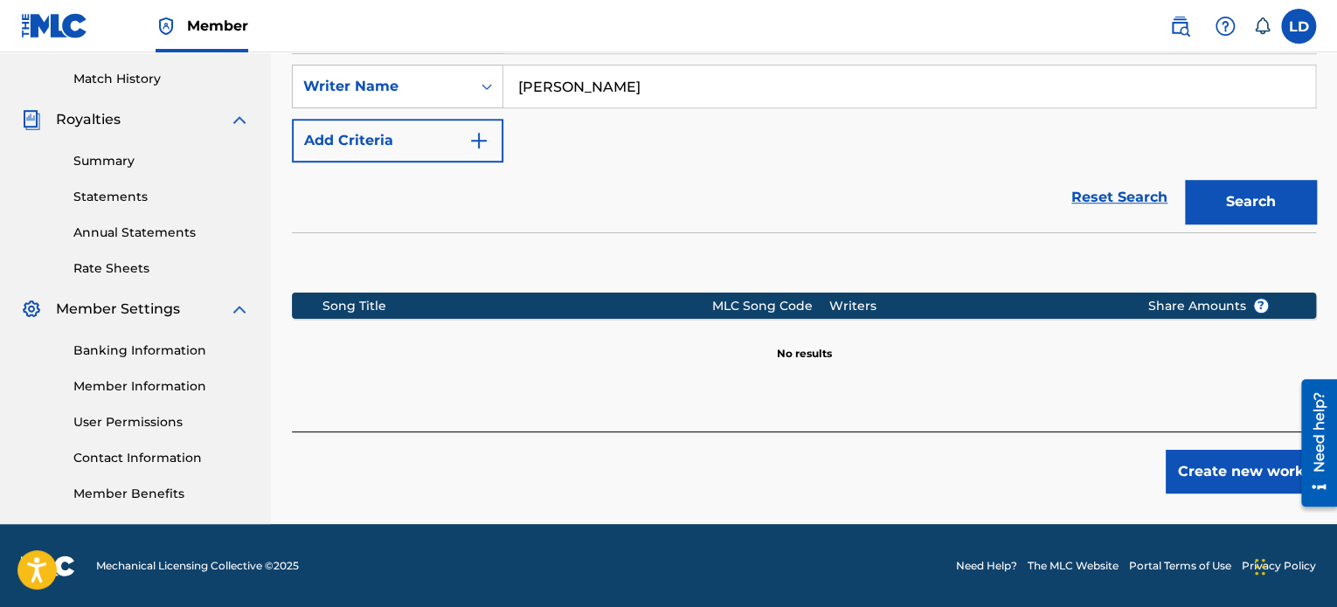
click at [1199, 464] on button "Create new work" at bounding box center [1241, 472] width 150 height 44
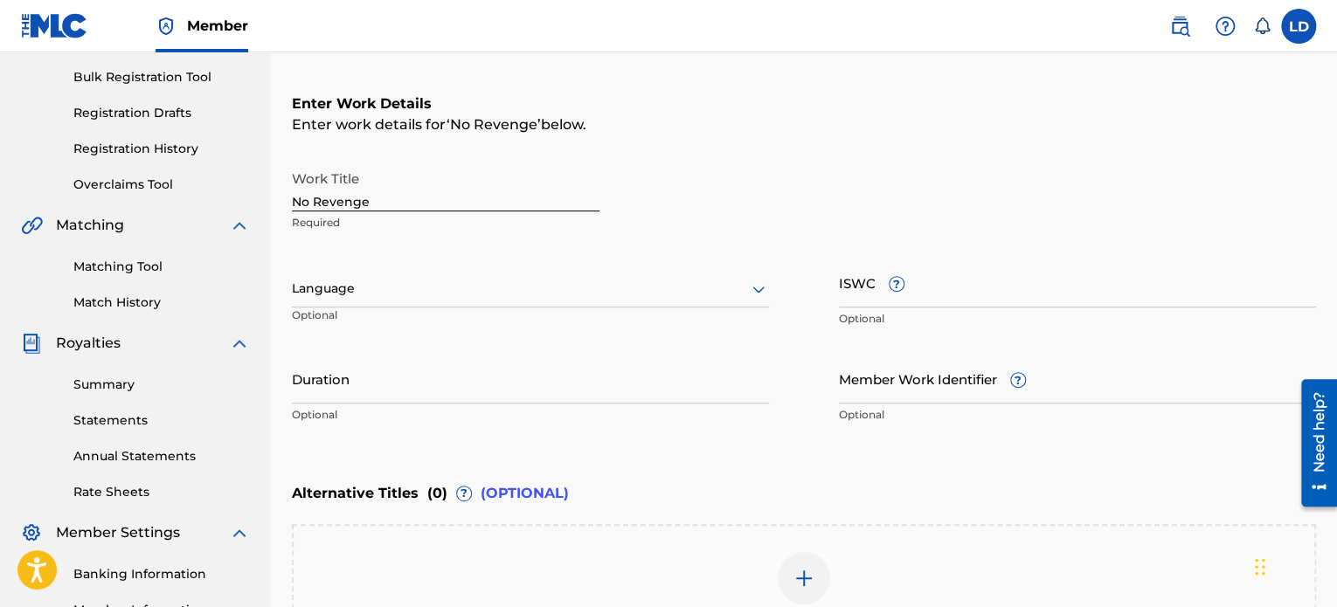
scroll to position [255, 0]
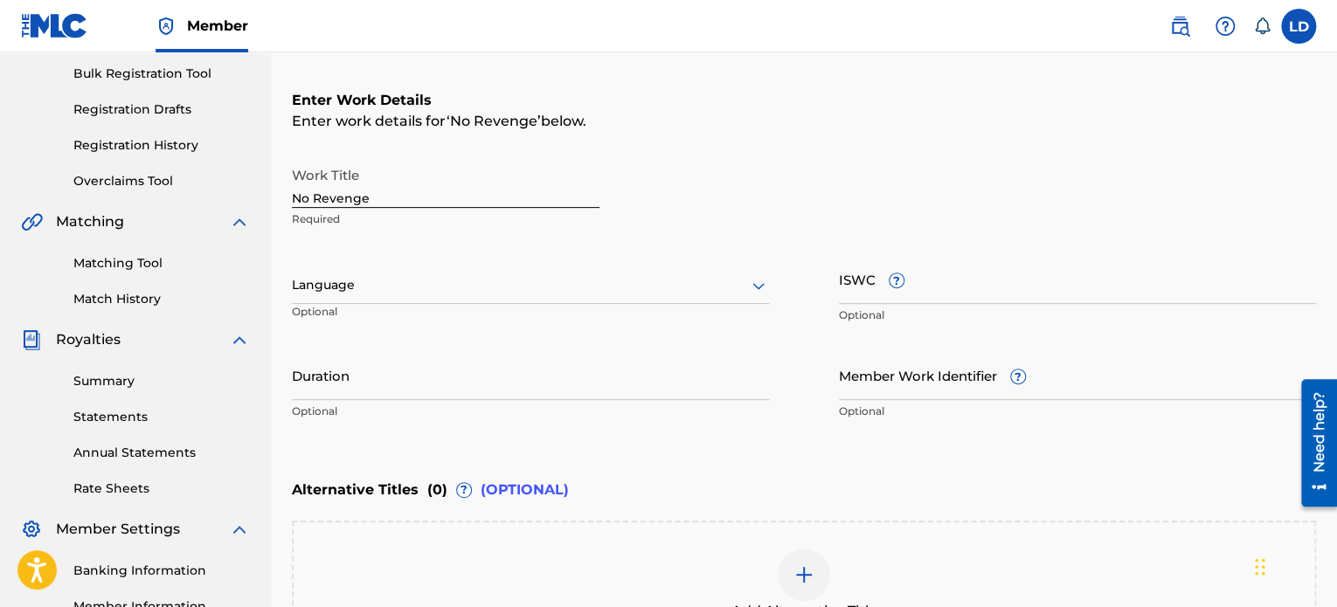
click at [771, 281] on div "Work Title No Revenge Required Language Optional ISWC ? Optional Duration Optio…" at bounding box center [804, 293] width 1024 height 271
click at [758, 285] on icon at bounding box center [758, 285] width 21 height 21
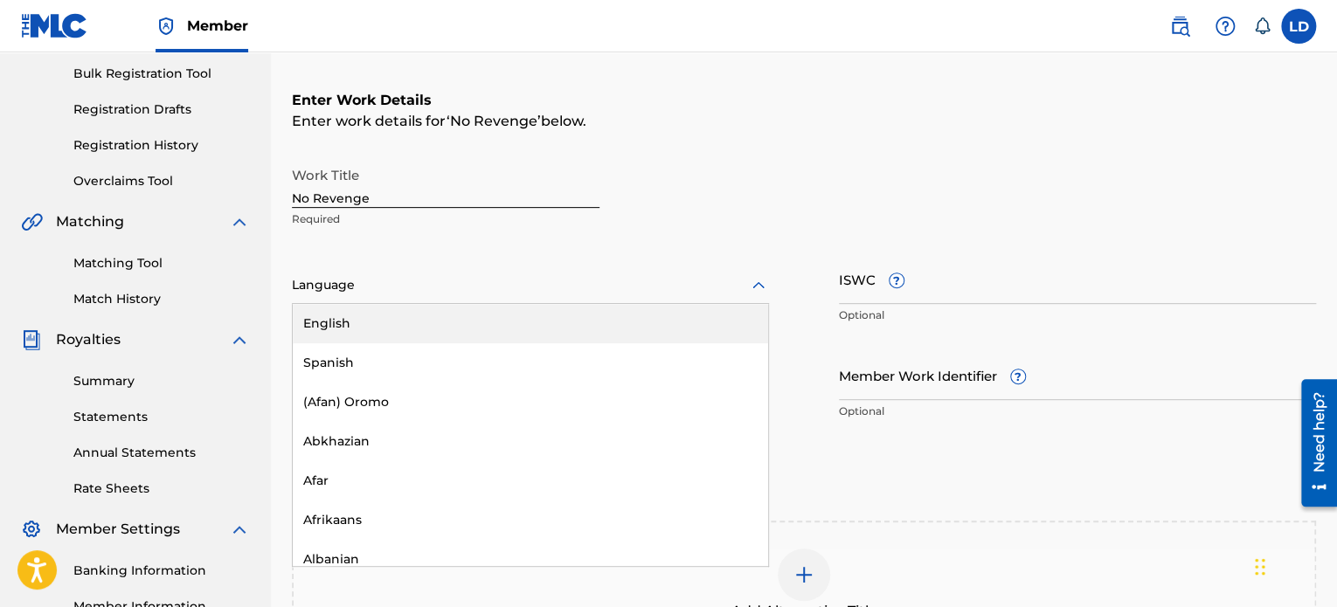
click at [482, 324] on div "English" at bounding box center [530, 323] width 475 height 39
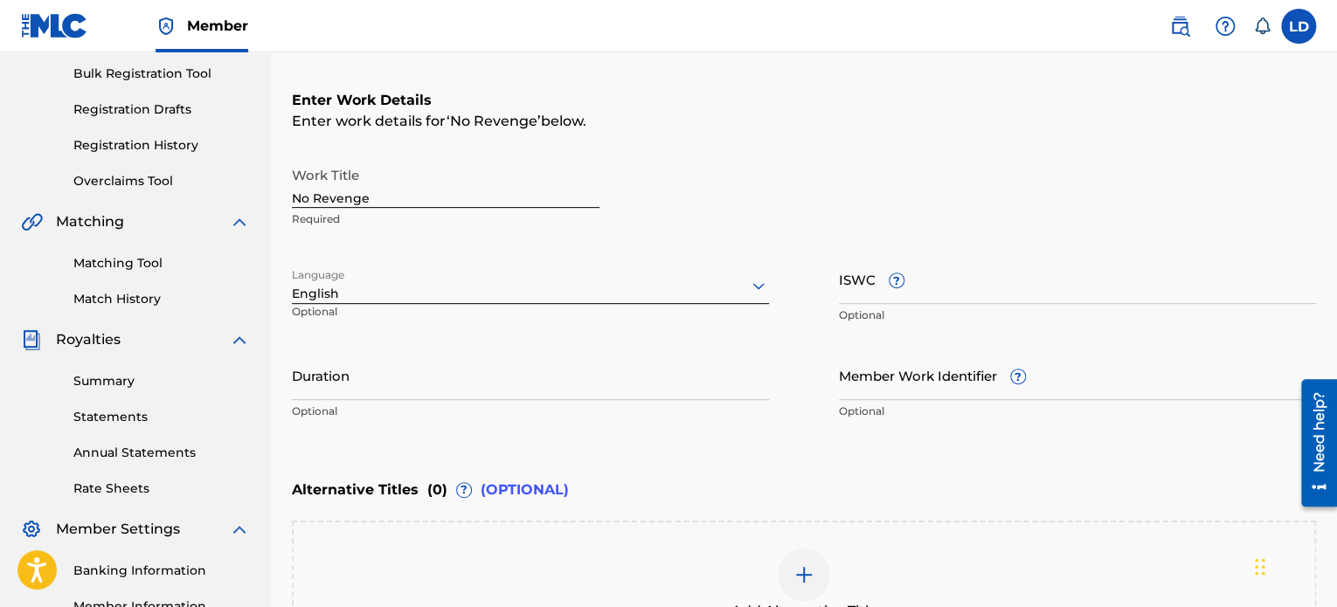
click at [627, 362] on input "Duration" at bounding box center [530, 375] width 477 height 50
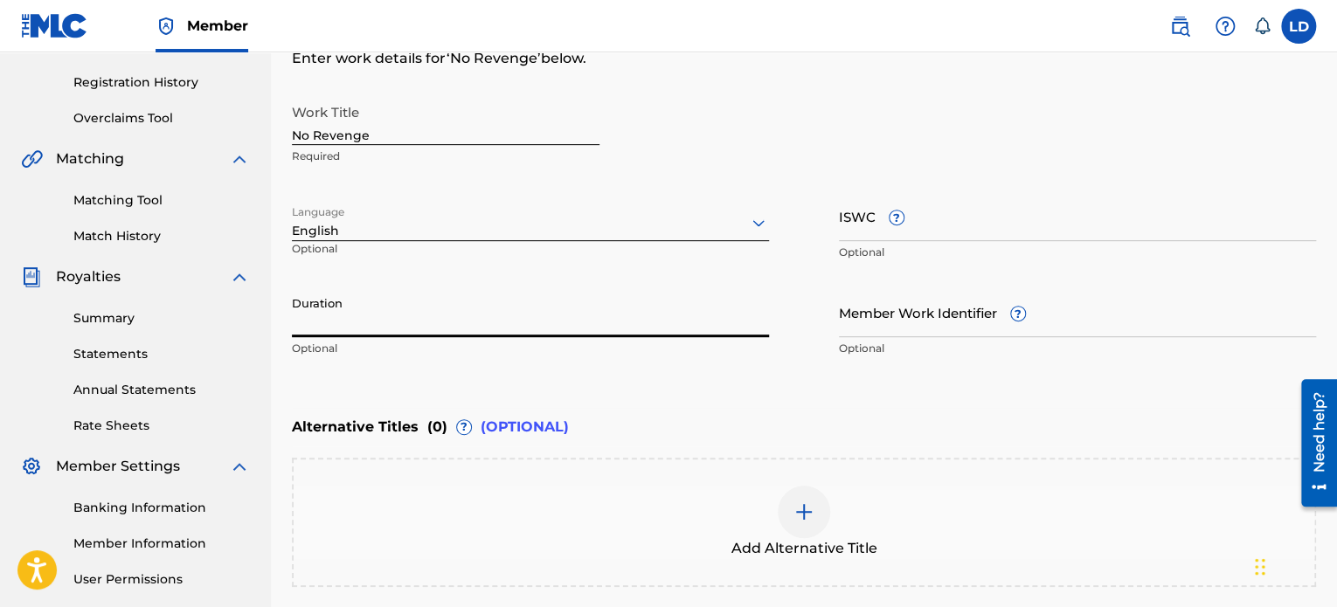
scroll to position [319, 0]
click at [897, 312] on input "Member Work Identifier ?" at bounding box center [1077, 312] width 477 height 50
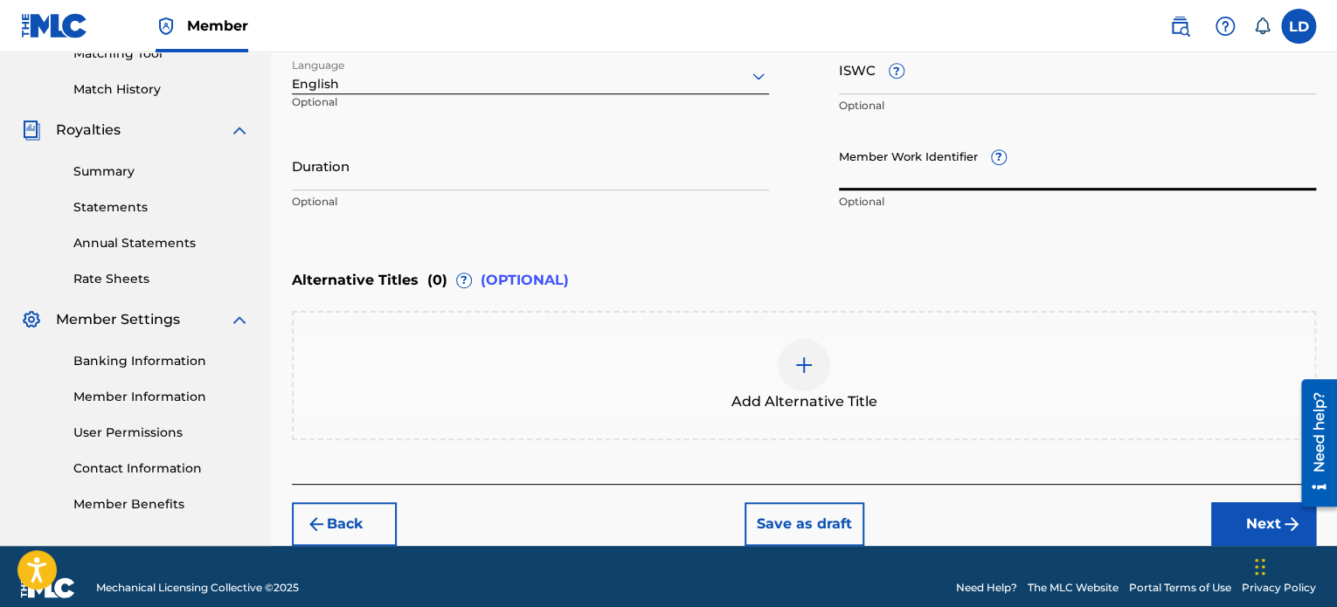
scroll to position [486, 0]
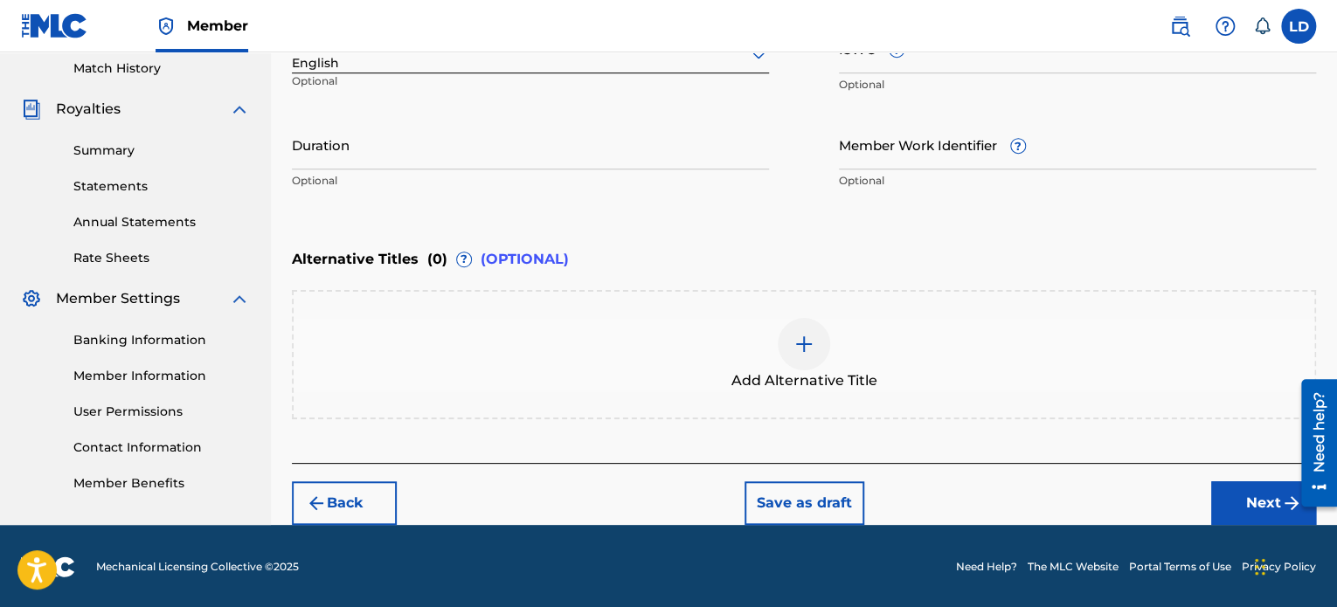
click at [461, 342] on div "Add Alternative Title" at bounding box center [804, 354] width 1021 height 73
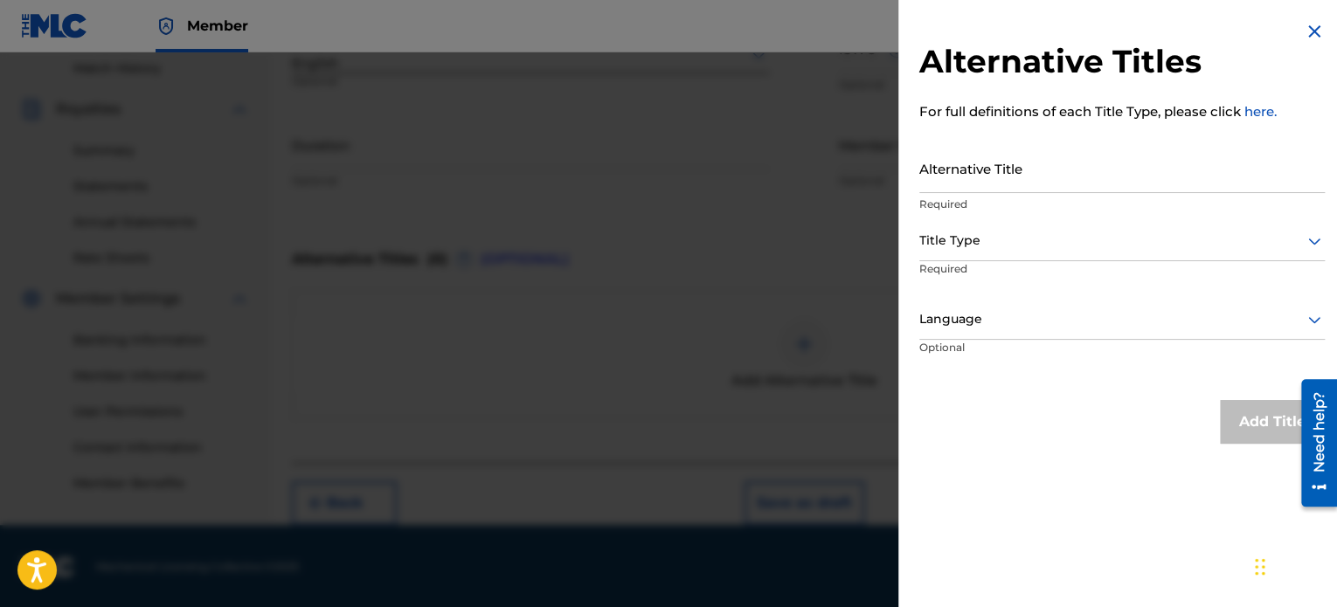
click at [1312, 31] on img at bounding box center [1314, 31] width 21 height 21
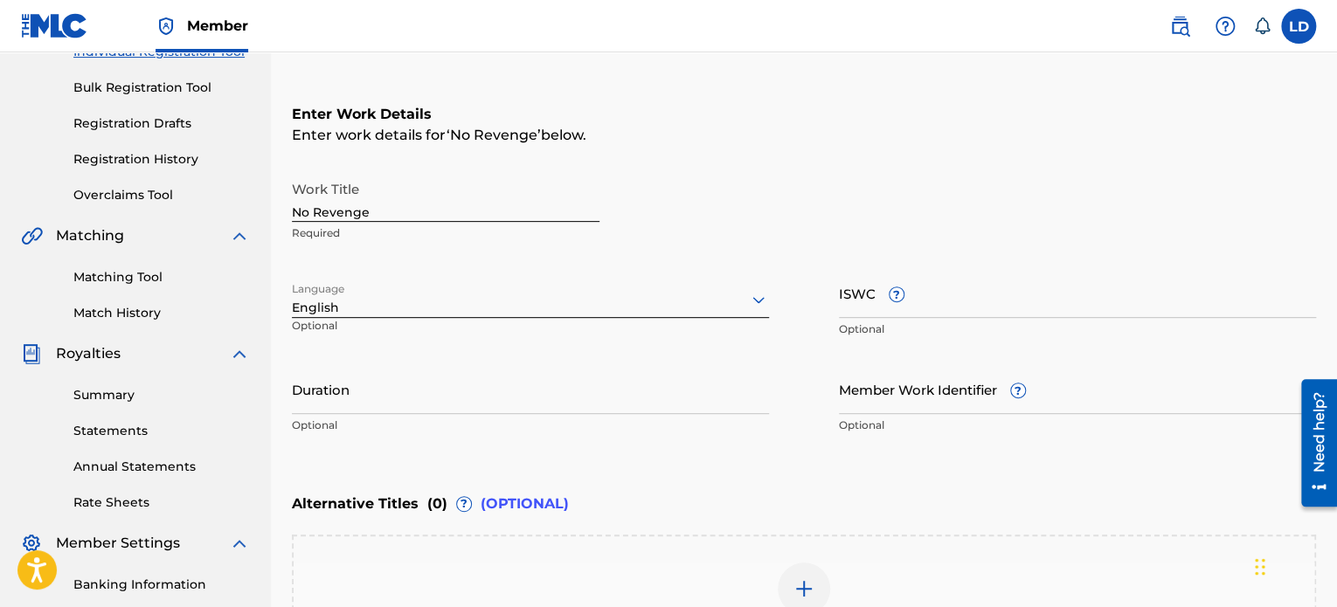
scroll to position [227, 0]
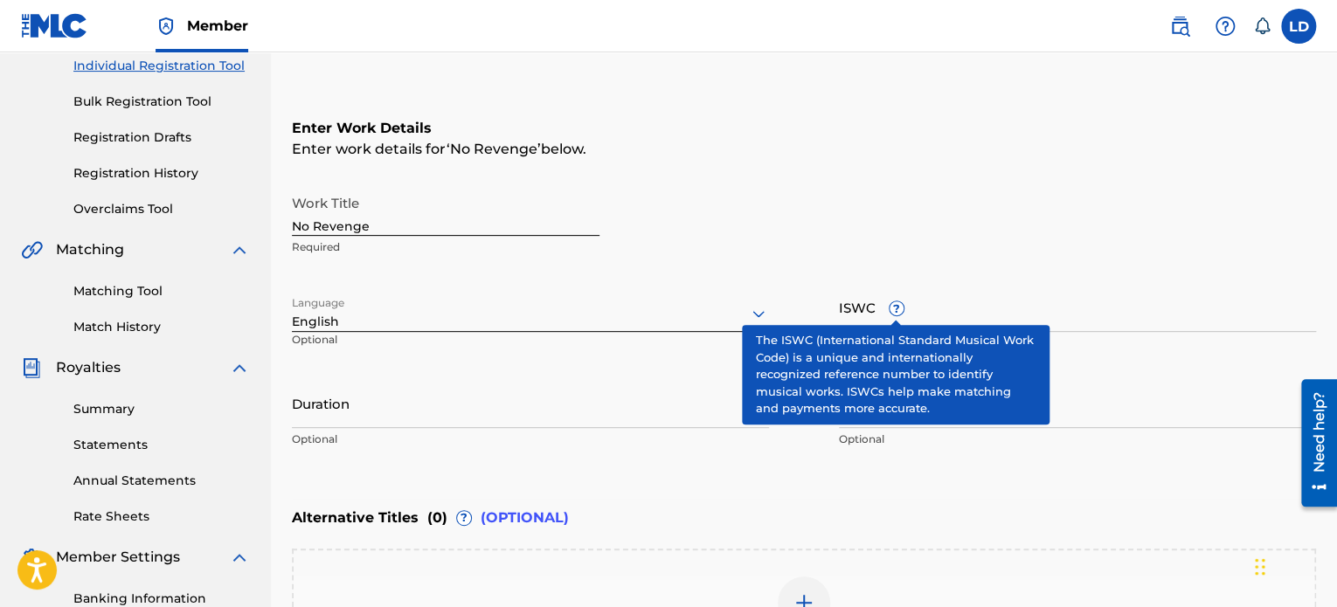
click at [905, 310] on input "ISWC ?" at bounding box center [1077, 307] width 477 height 50
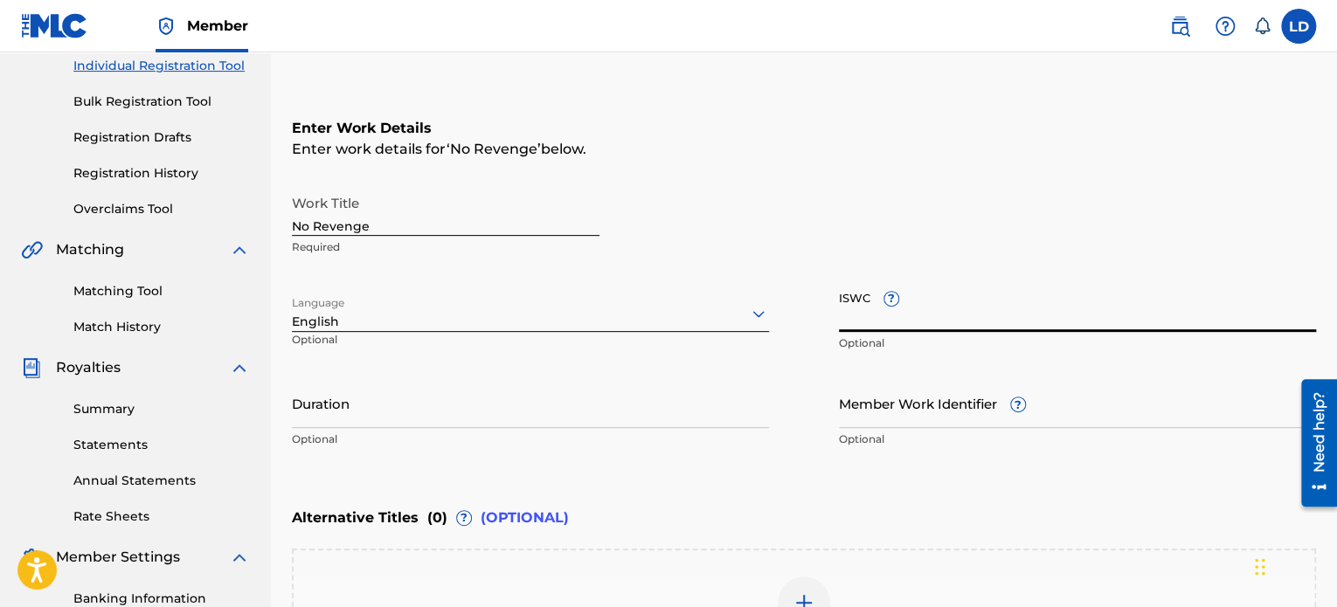
paste input "QZWFU2597470"
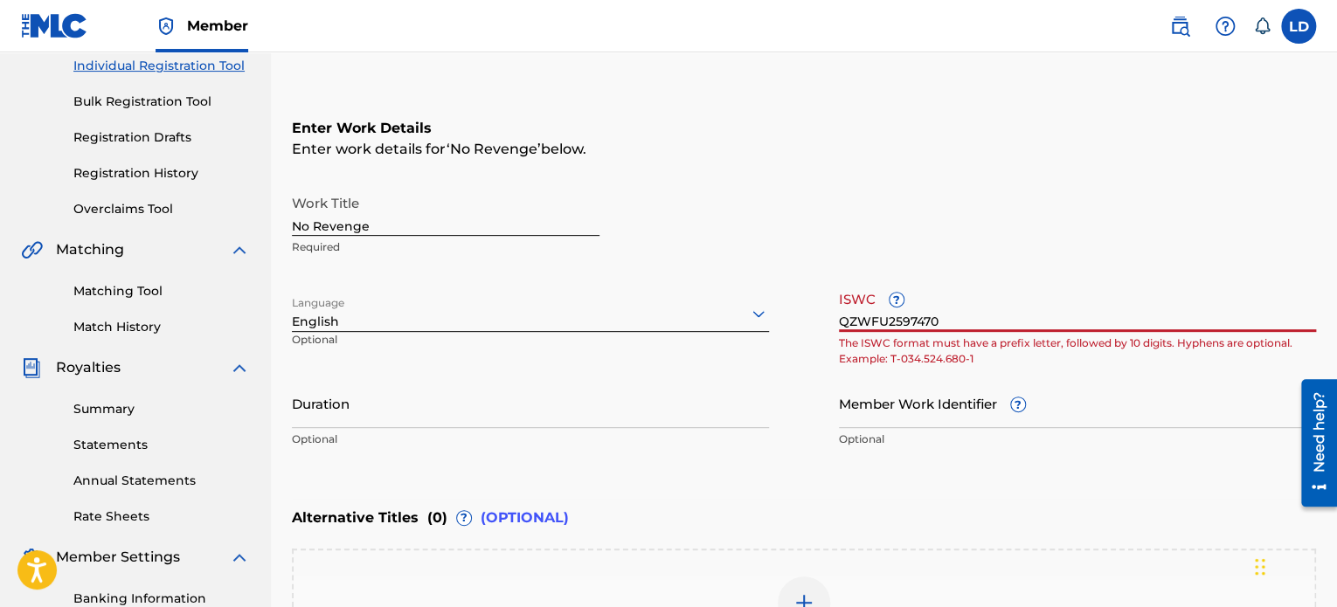
type input "QZWFU2597470"
click at [475, 396] on input "Duration" at bounding box center [530, 403] width 477 height 50
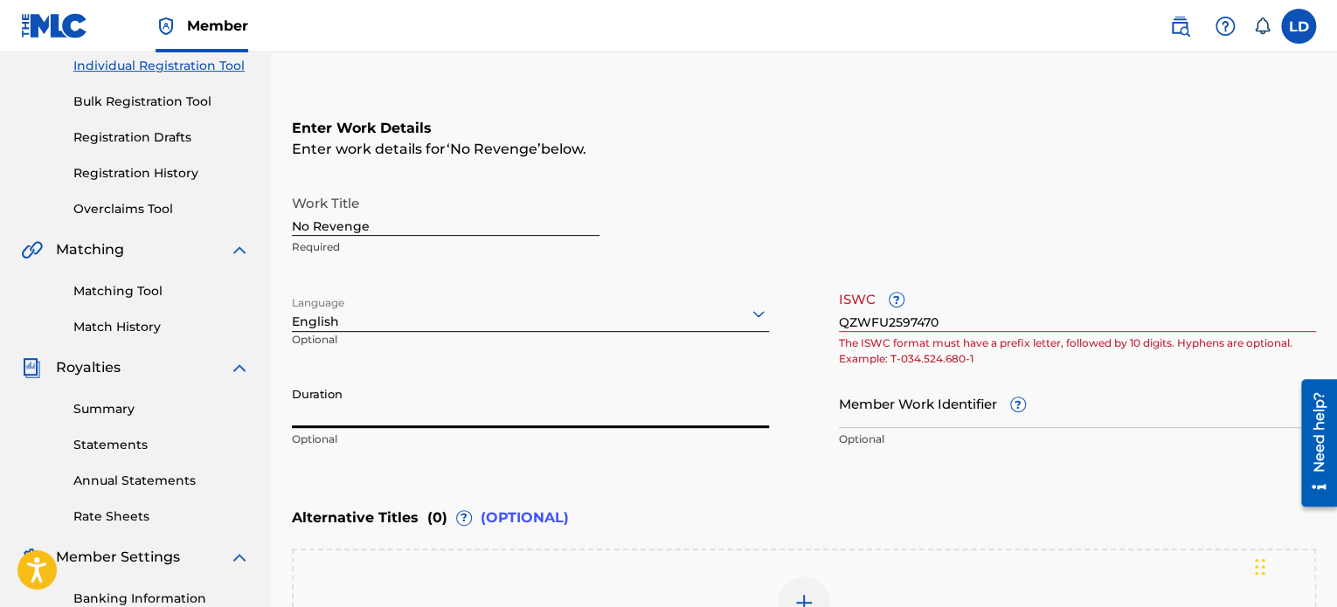
click at [881, 406] on input "Member Work Identifier ?" at bounding box center [1077, 403] width 477 height 50
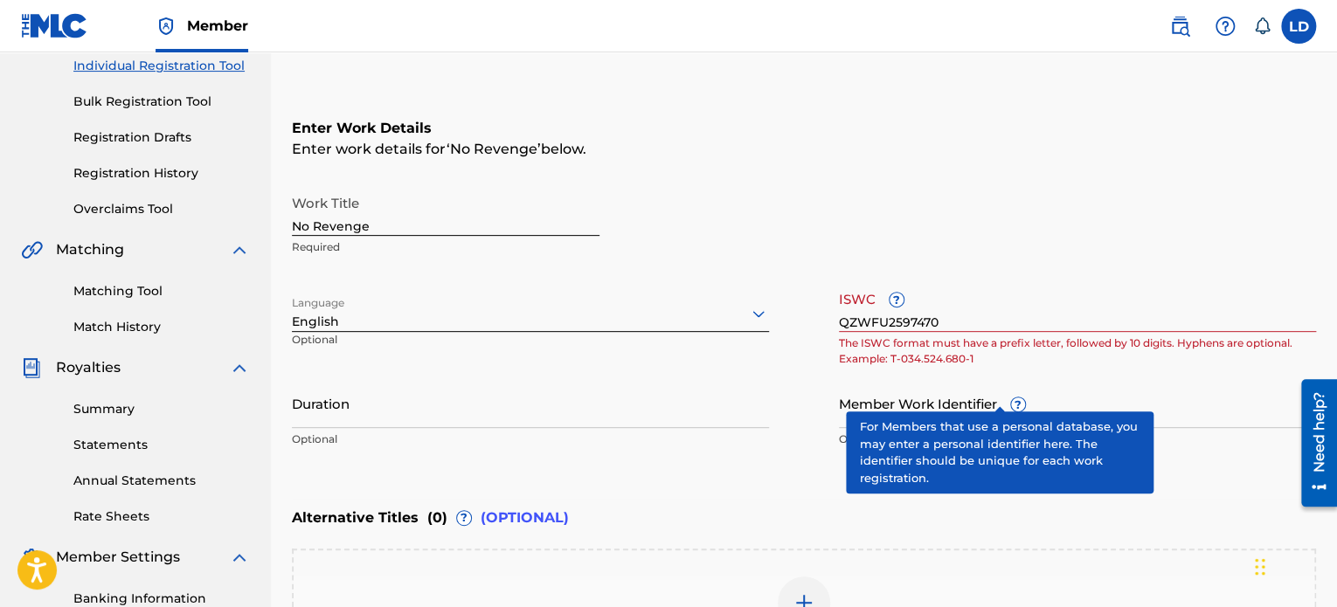
click at [1011, 398] on span "?" at bounding box center [1018, 405] width 14 height 14
click at [999, 398] on input "Member Work Identifier ?" at bounding box center [1077, 403] width 477 height 50
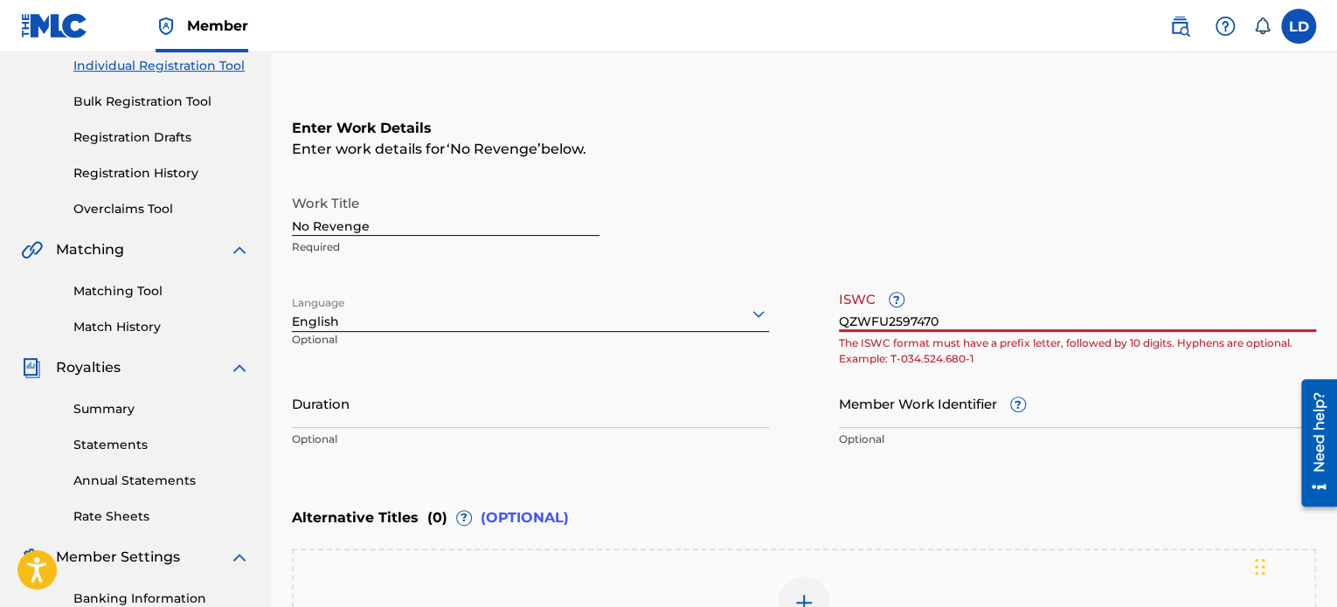
drag, startPoint x: 964, startPoint y: 317, endPoint x: 810, endPoint y: 314, distance: 153.8
click at [810, 314] on div "Work Title No Revenge Required Language English Optional ISWC ? QZWFU2597470 Th…" at bounding box center [804, 321] width 1024 height 271
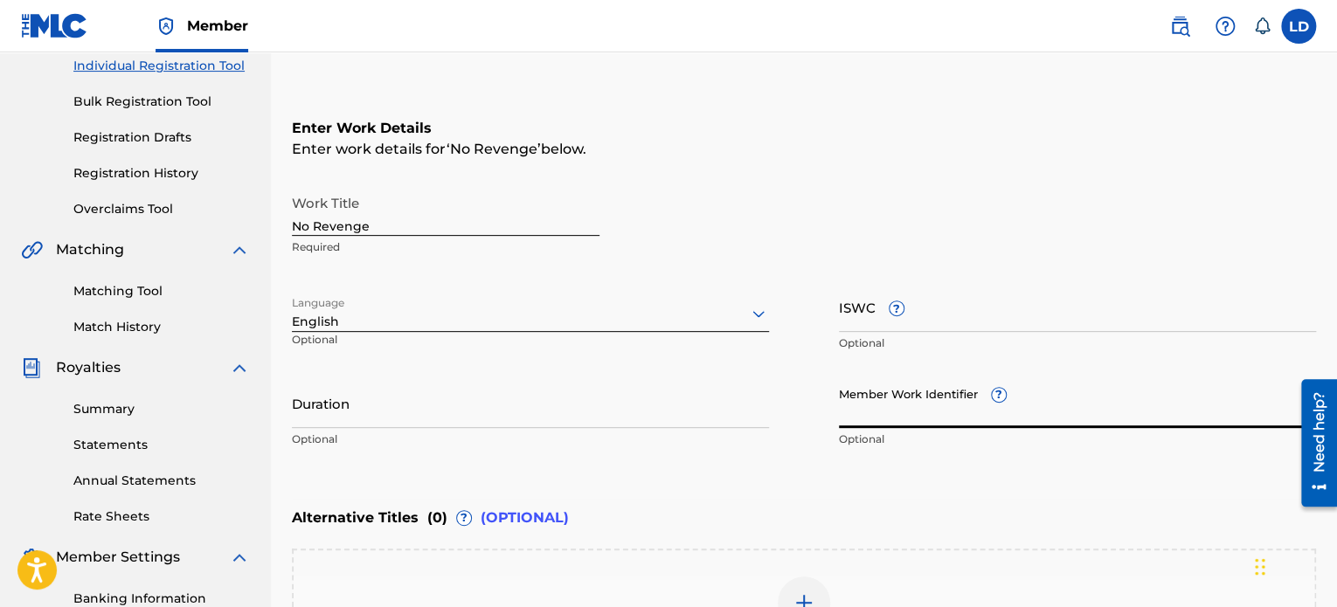
click at [855, 420] on input "Member Work Identifier ?" at bounding box center [1077, 403] width 477 height 50
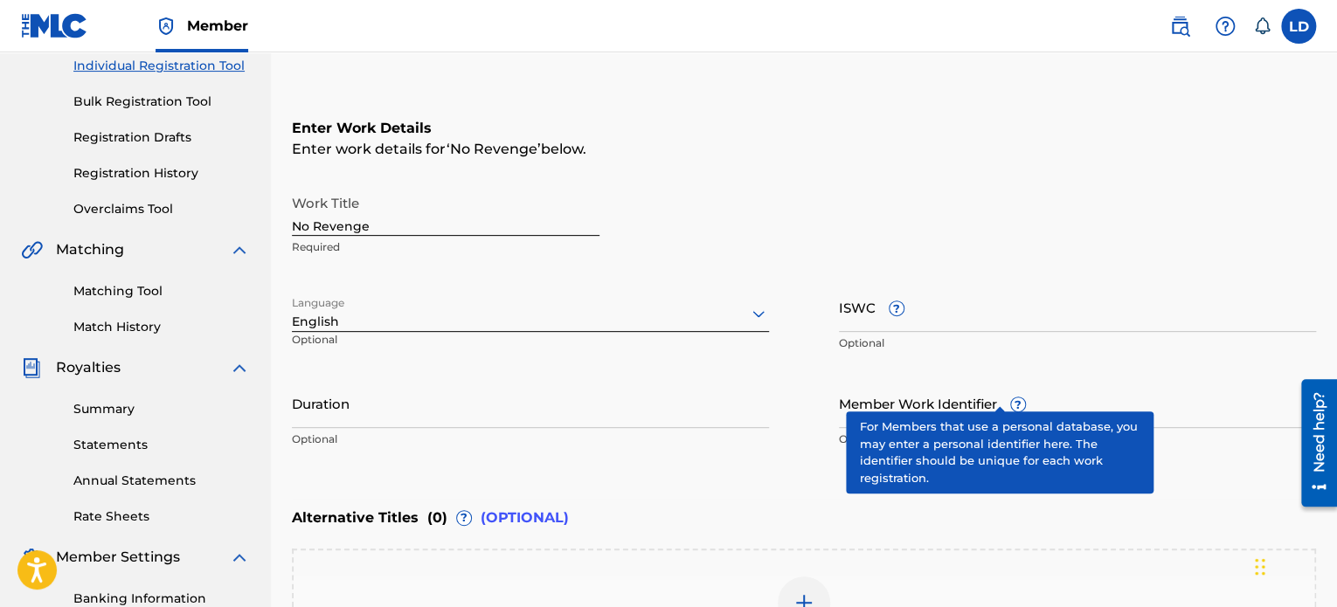
click at [991, 396] on div "Member Work Identifier ? Optional" at bounding box center [1077, 417] width 477 height 79
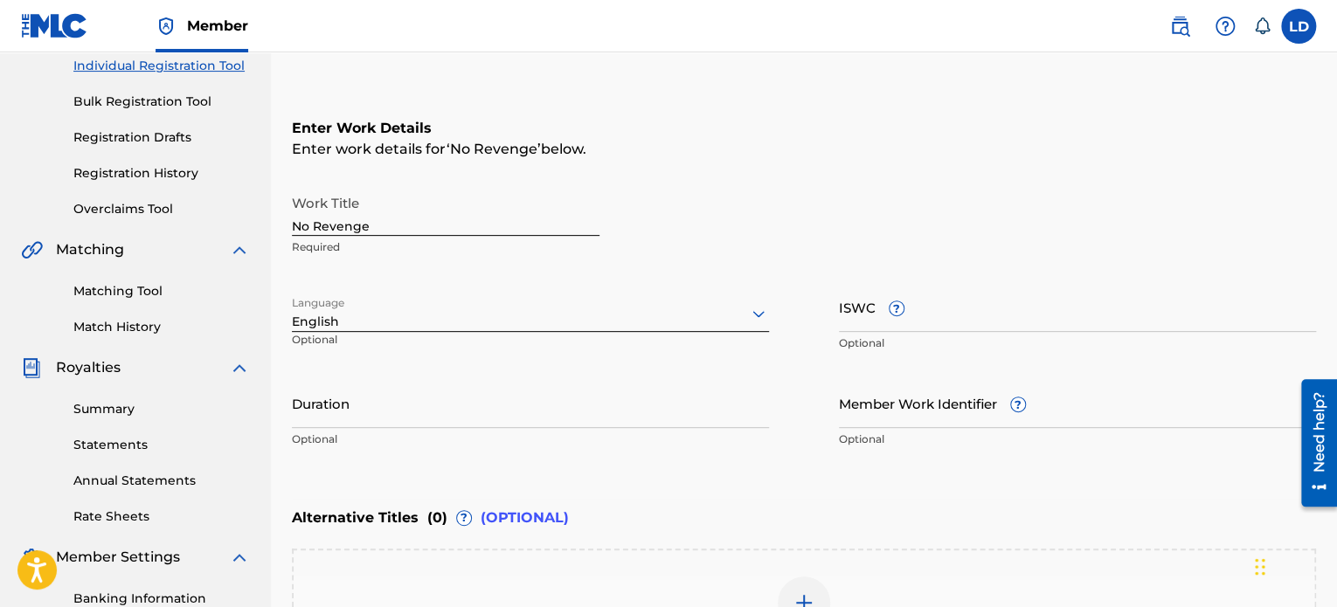
click at [835, 421] on div "Work Title No Revenge Required Language English Optional ISWC ? Optional Durati…" at bounding box center [804, 321] width 1024 height 271
click at [853, 419] on input "Member Work Identifier ?" at bounding box center [1077, 403] width 477 height 50
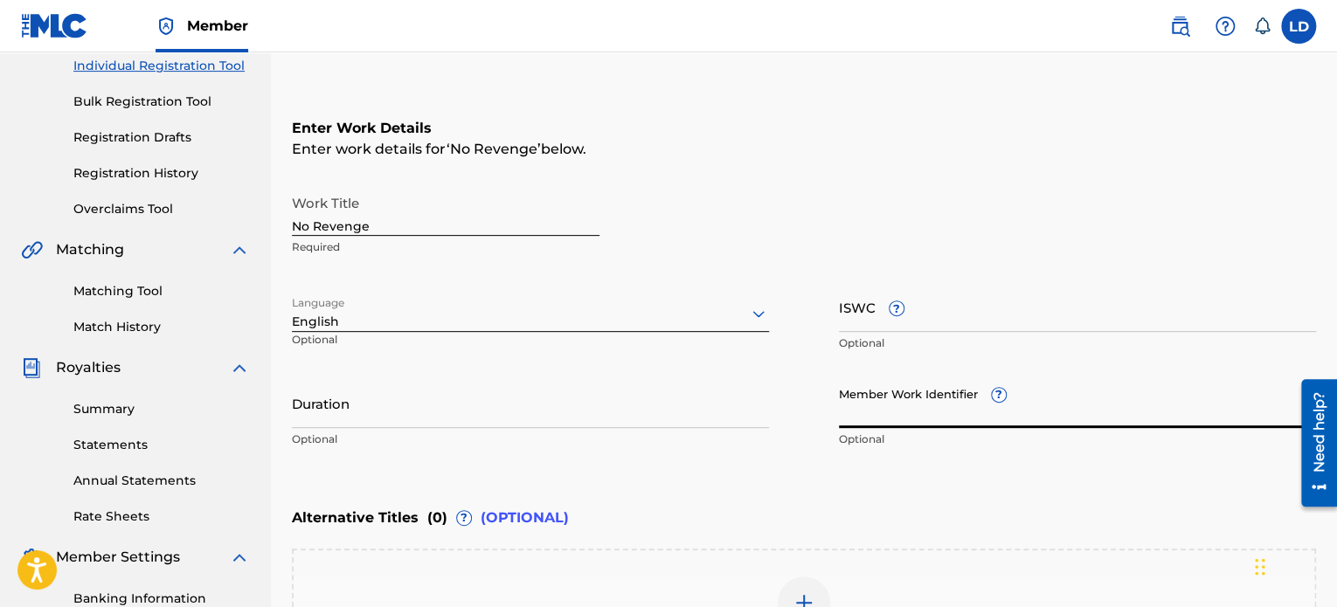
paste input "QZWFU2597470"
click at [907, 495] on div "Enter Work Details Enter work details for ‘ No Revenge ’ below. Work Title No R…" at bounding box center [804, 287] width 1024 height 423
click at [840, 418] on input "QZWFU2597470" at bounding box center [1077, 403] width 477 height 50
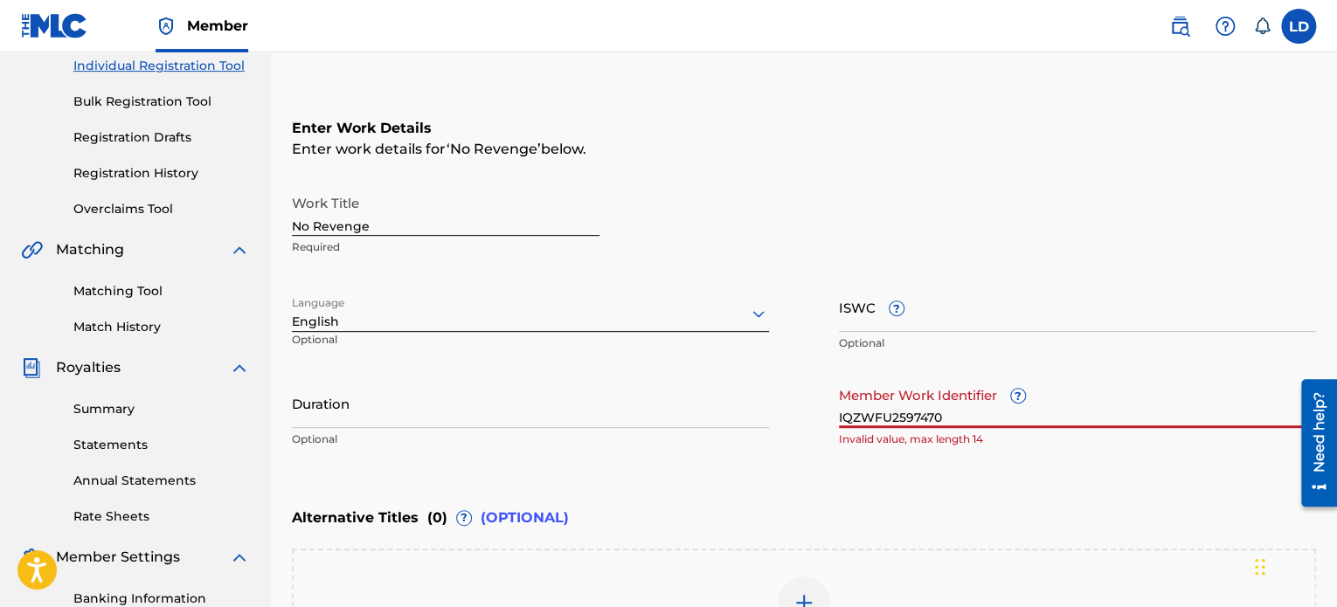
type input "QZWFU2597470"
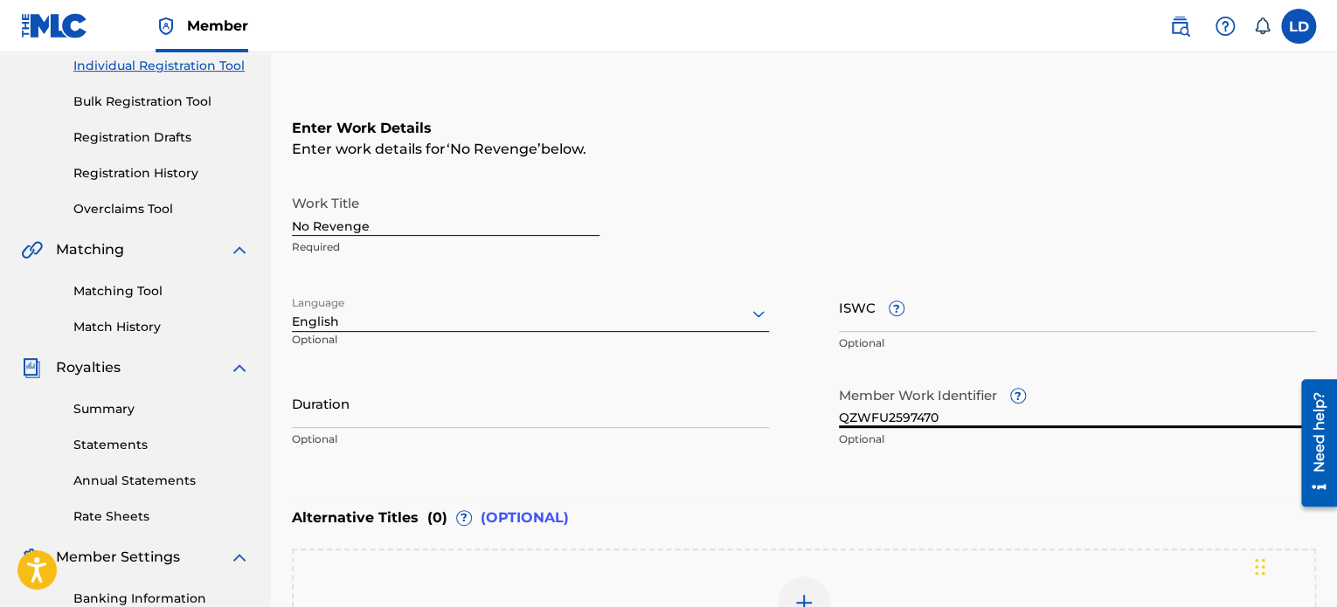
drag, startPoint x: 938, startPoint y: 413, endPoint x: 769, endPoint y: 408, distance: 169.6
click at [769, 408] on div "Work Title No Revenge Required Language English Optional ISWC ? Optional Durati…" at bounding box center [804, 321] width 1024 height 271
click at [867, 324] on input "ISWC ?" at bounding box center [1077, 307] width 477 height 50
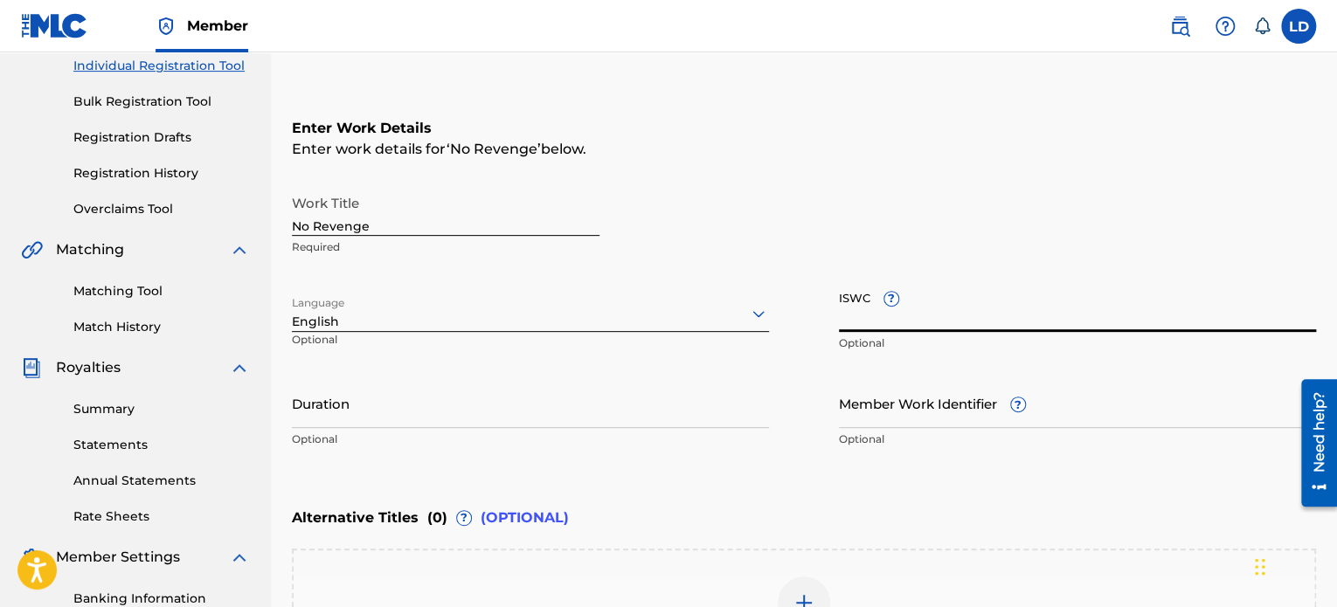
paste input "T-334.446.446-2"
type input "T-334.446.446-2"
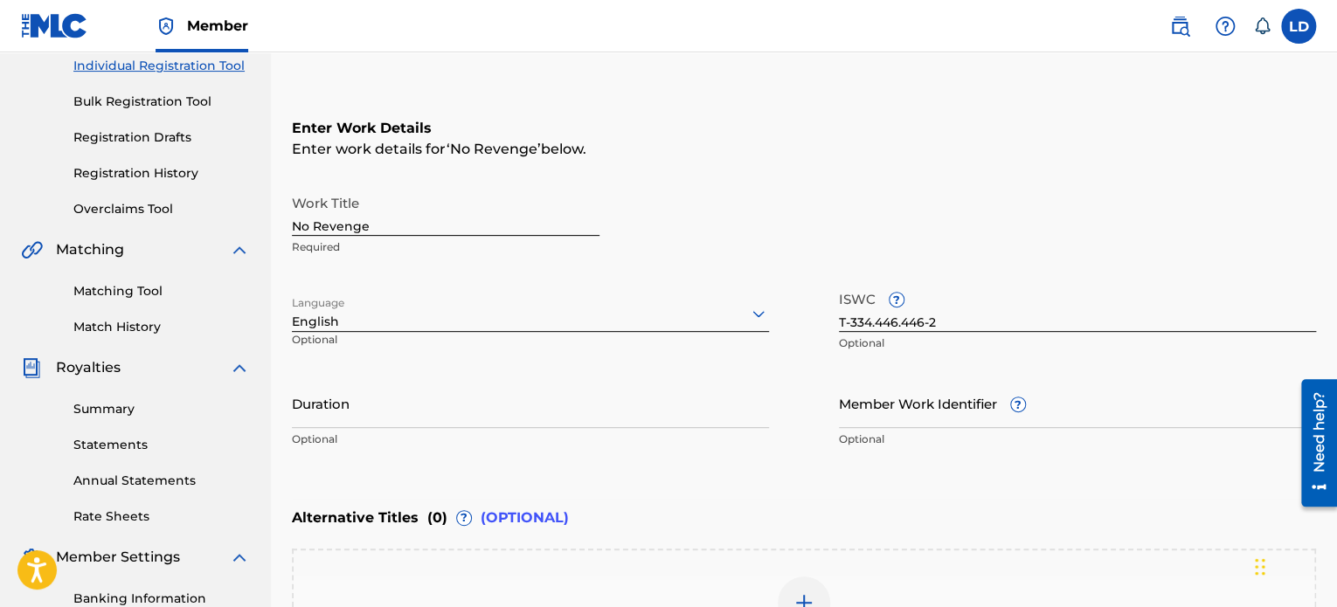
click at [1044, 223] on div "Work Title No Revenge Required" at bounding box center [804, 225] width 1024 height 79
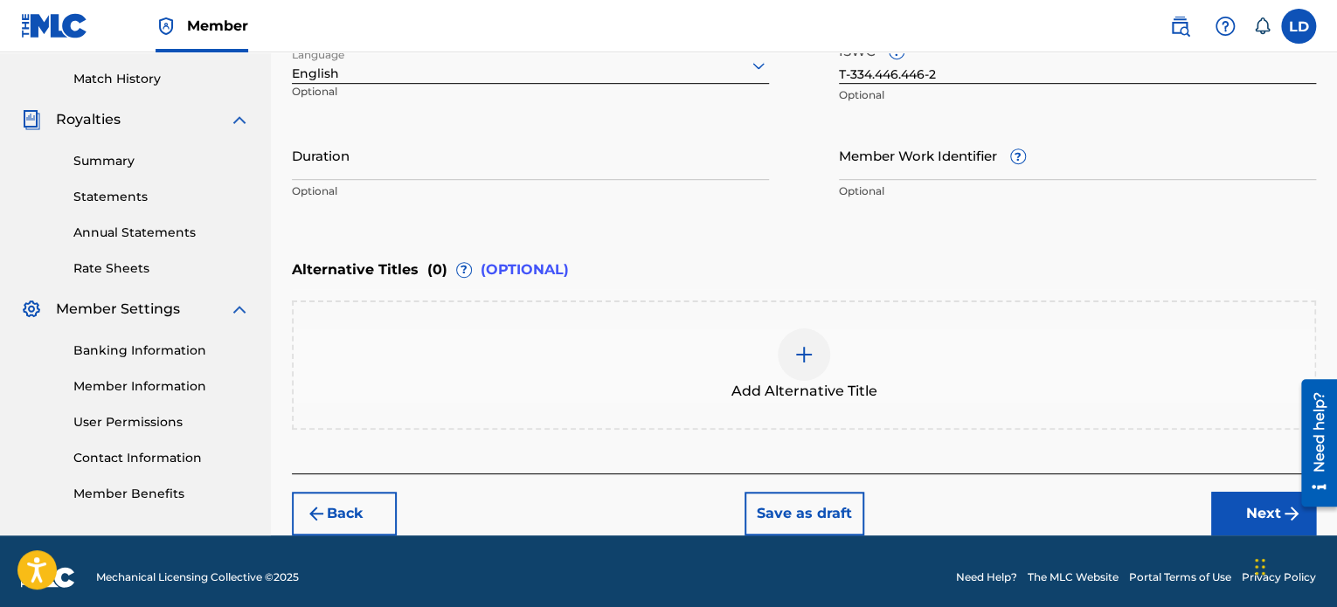
scroll to position [477, 0]
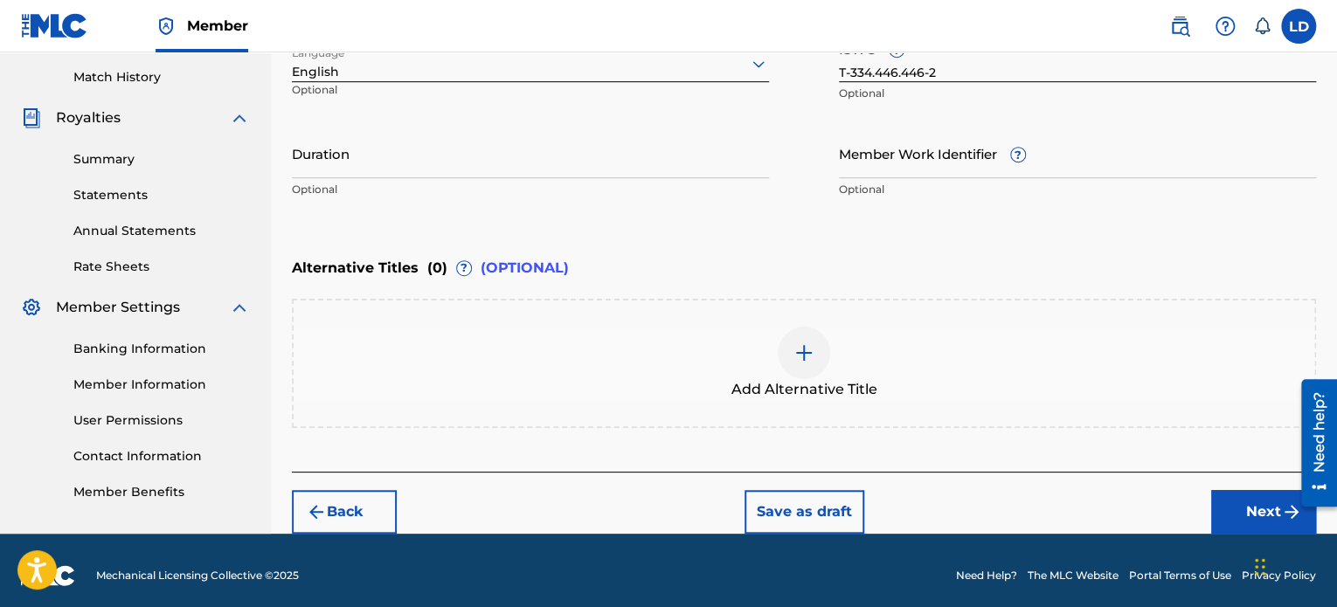
click at [1238, 513] on button "Next" at bounding box center [1263, 512] width 105 height 44
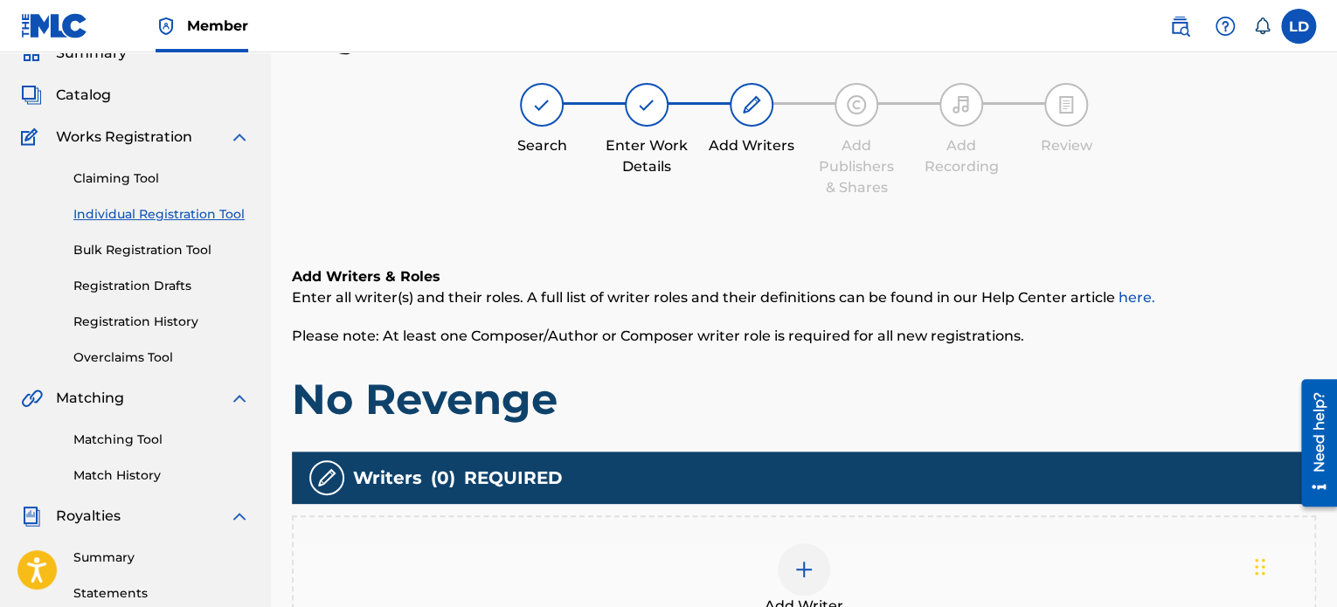
scroll to position [475, 0]
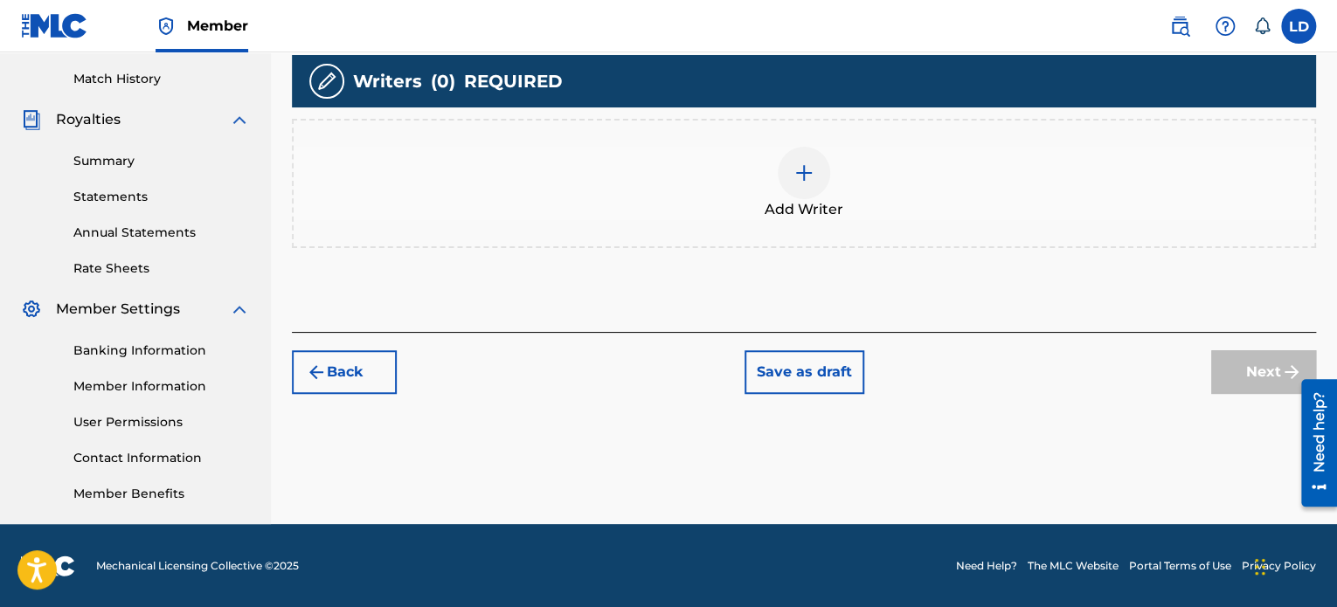
click at [786, 173] on div at bounding box center [804, 173] width 52 height 52
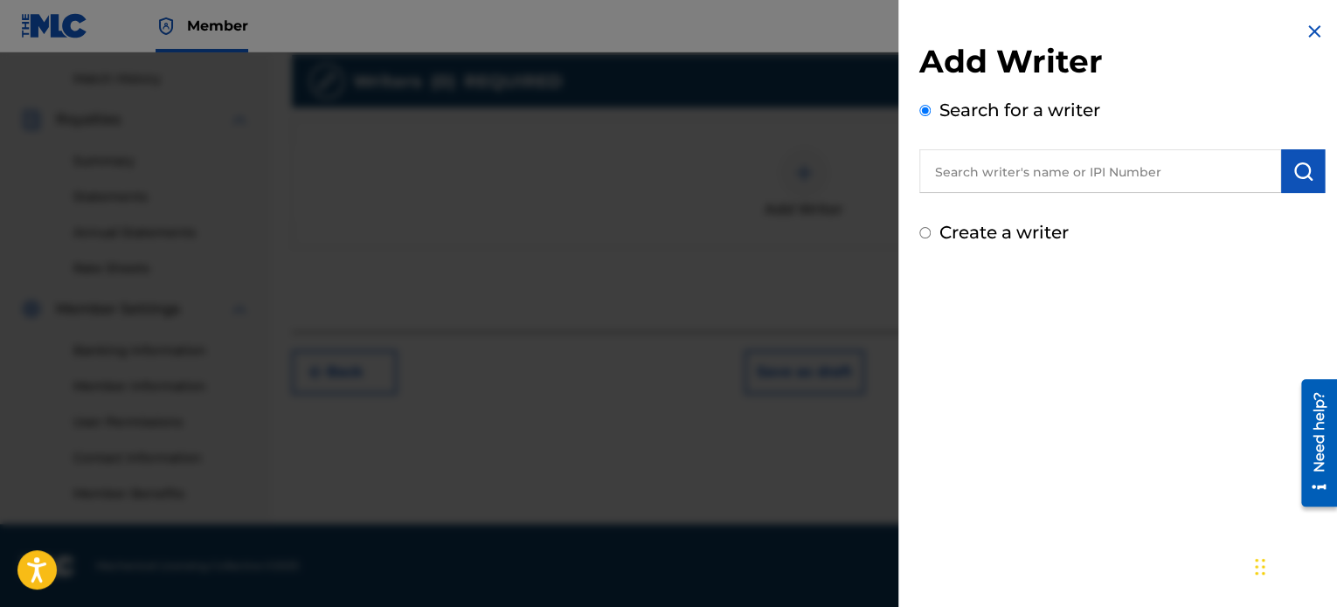
click at [953, 188] on input "text" at bounding box center [1100, 171] width 362 height 44
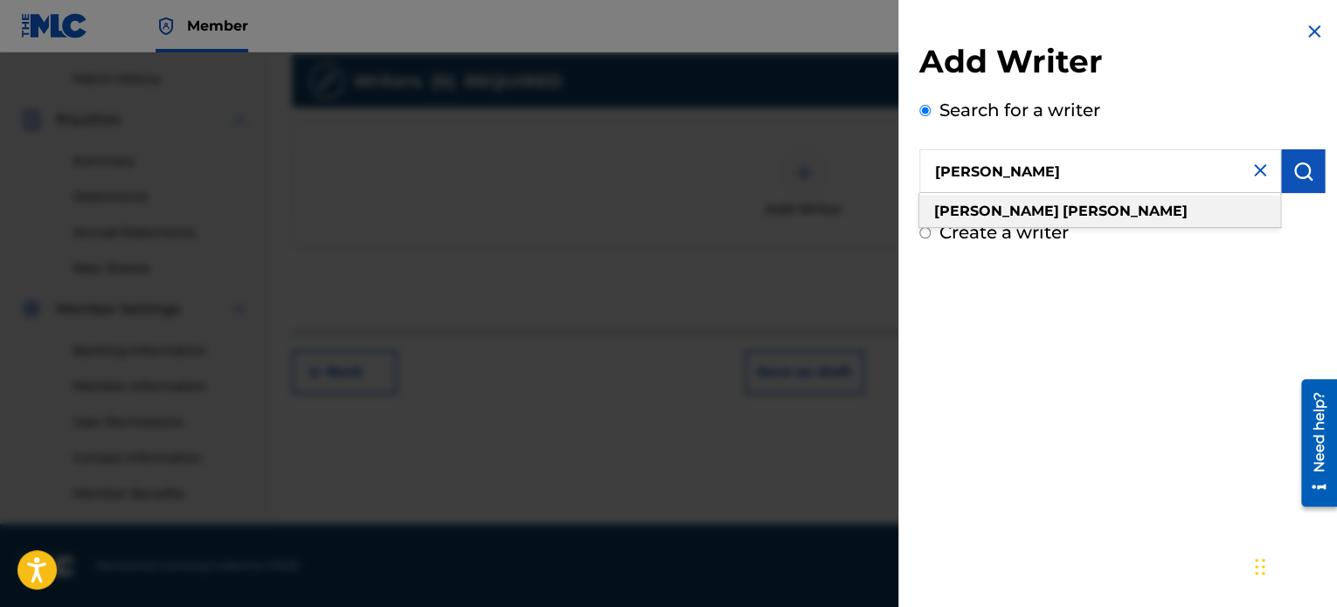
click at [950, 218] on strong "[PERSON_NAME]" at bounding box center [996, 211] width 125 height 17
type input "[PERSON_NAME]"
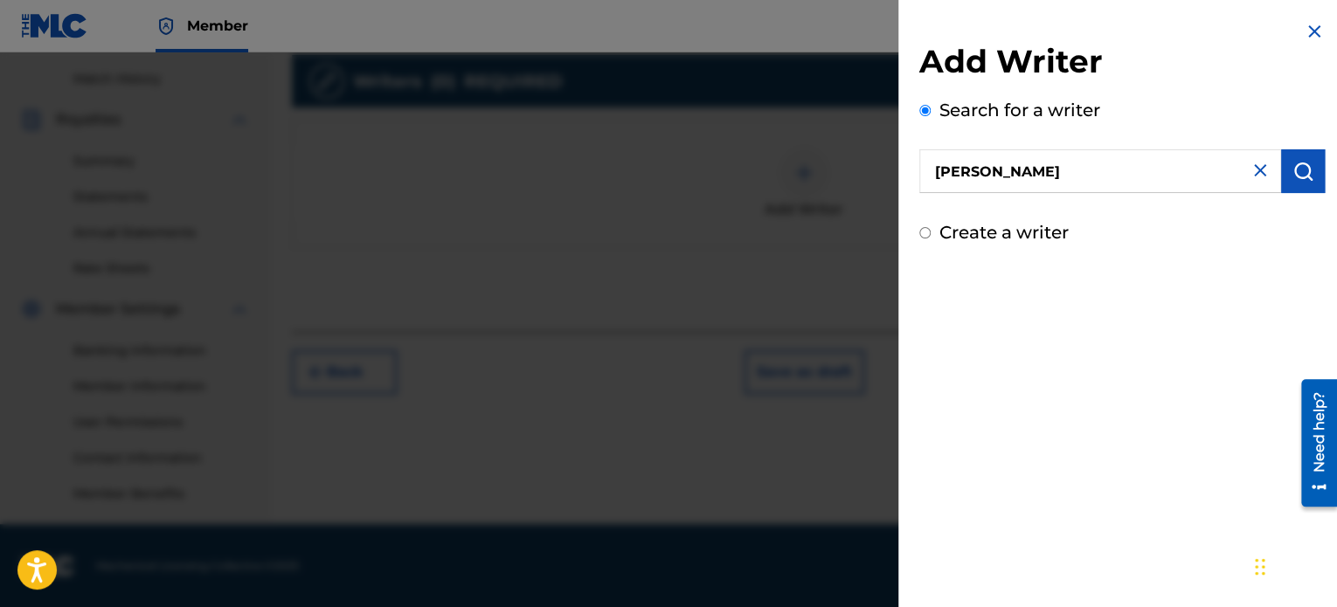
click at [1283, 160] on button "submit" at bounding box center [1303, 171] width 44 height 44
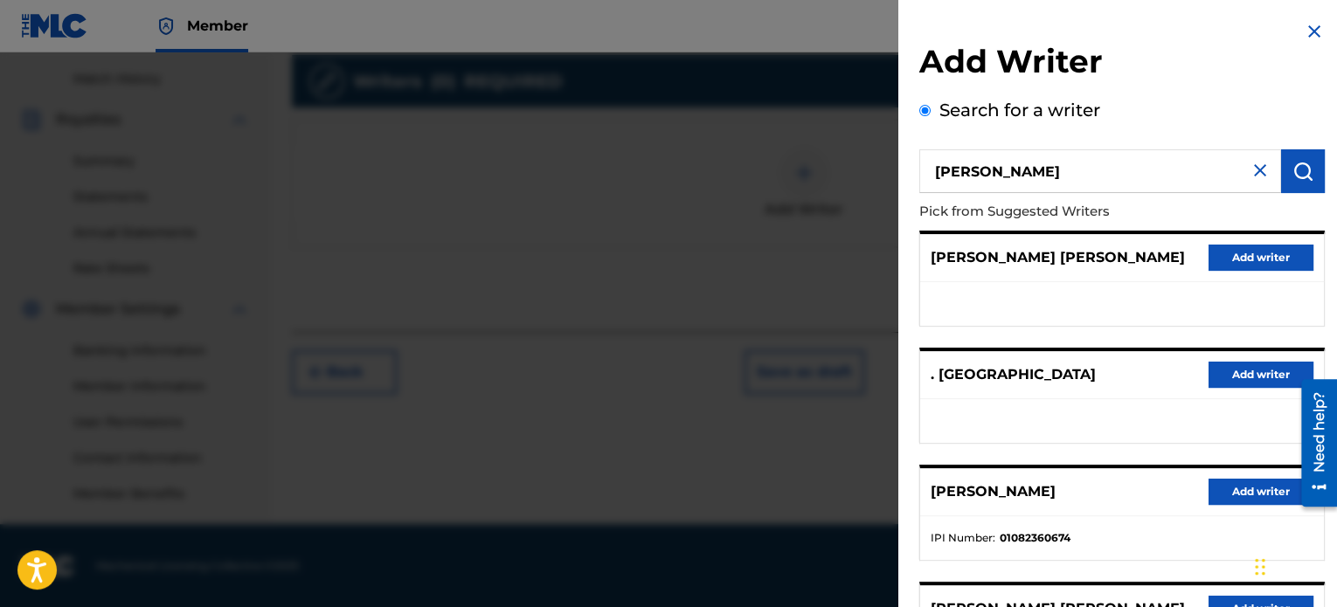
scroll to position [31, 0]
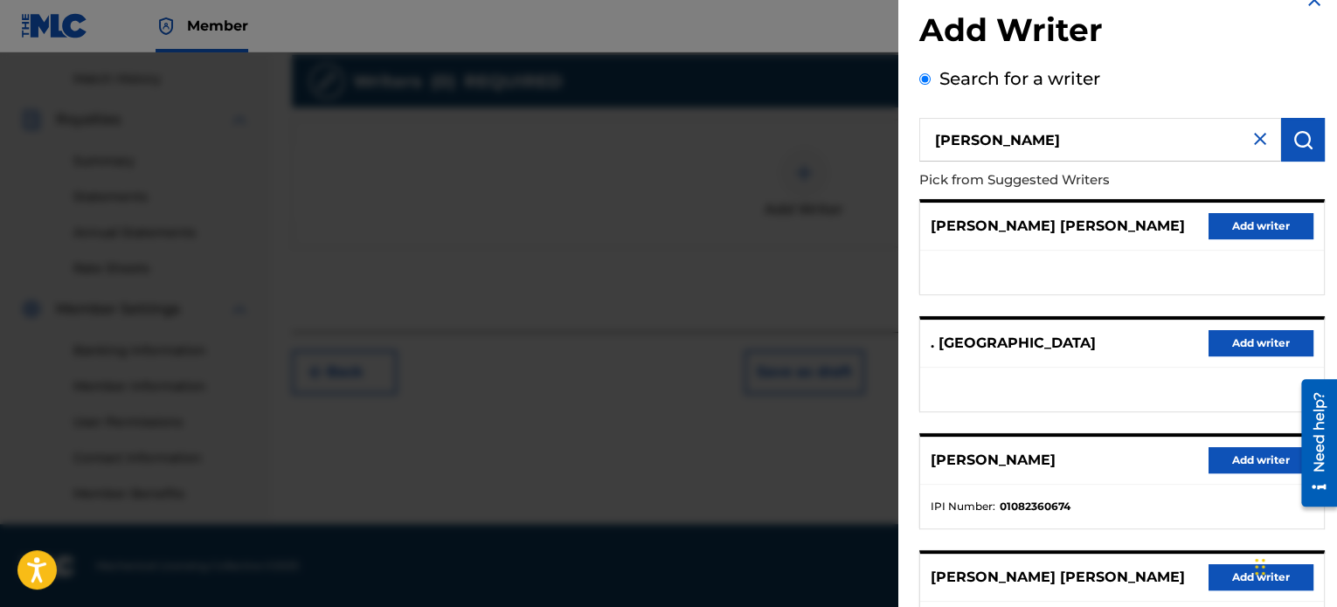
click at [1248, 460] on button "Add writer" at bounding box center [1261, 460] width 105 height 26
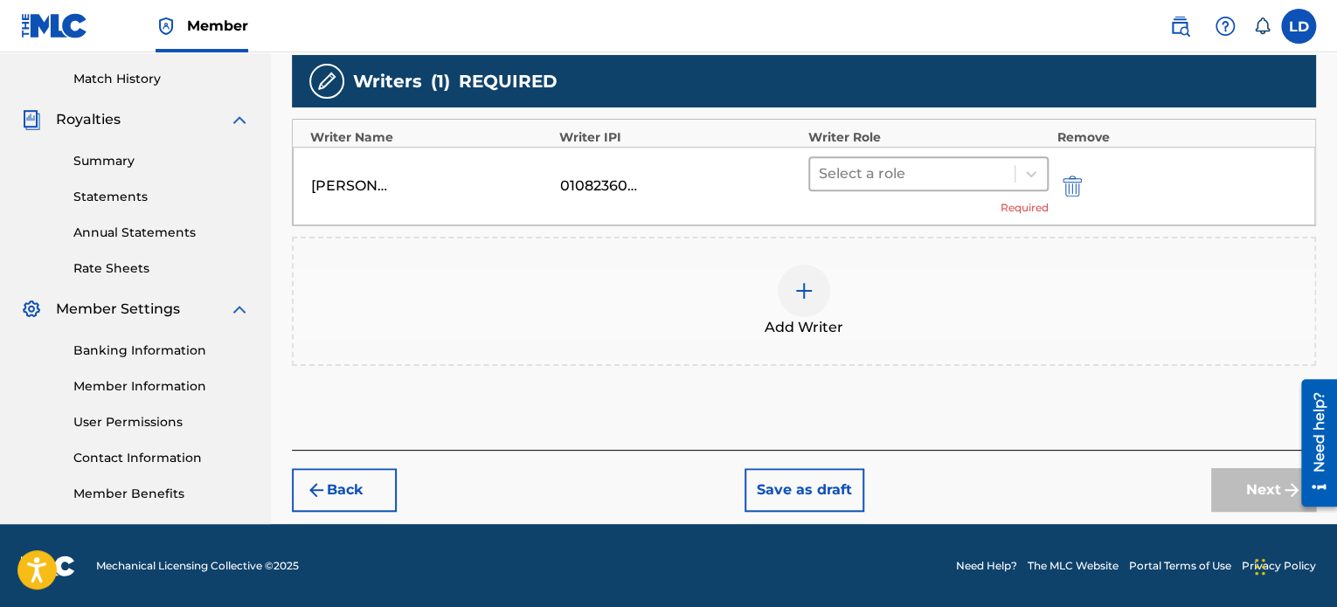
click at [898, 173] on div at bounding box center [912, 174] width 187 height 24
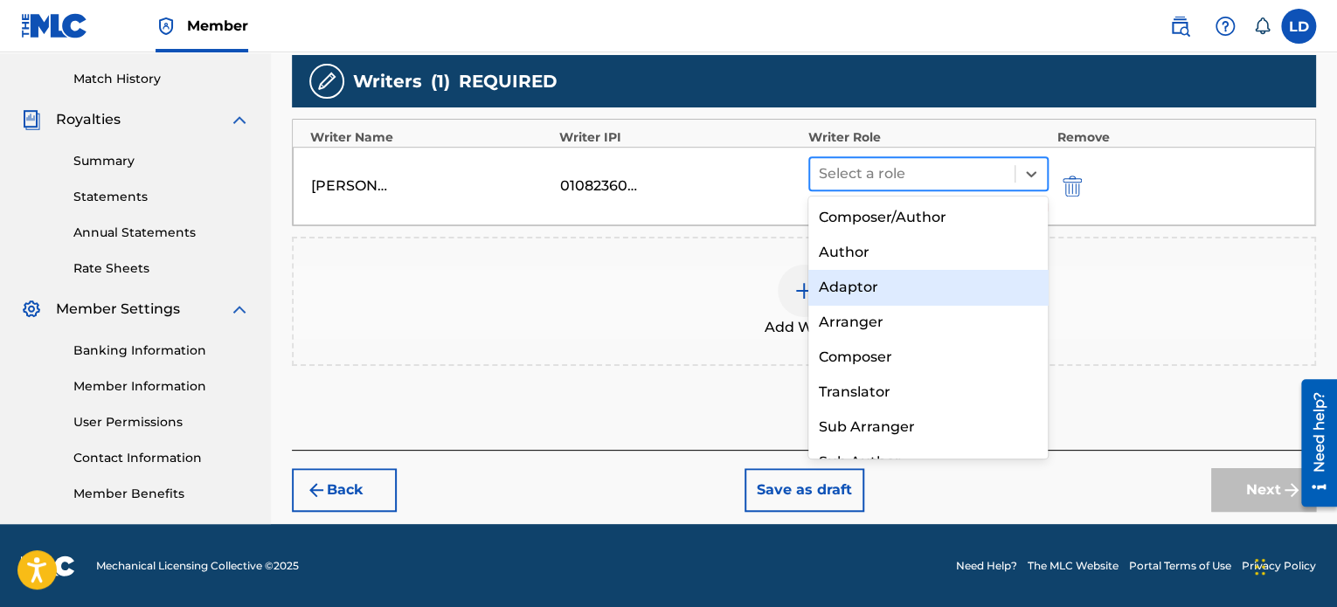
scroll to position [0, 0]
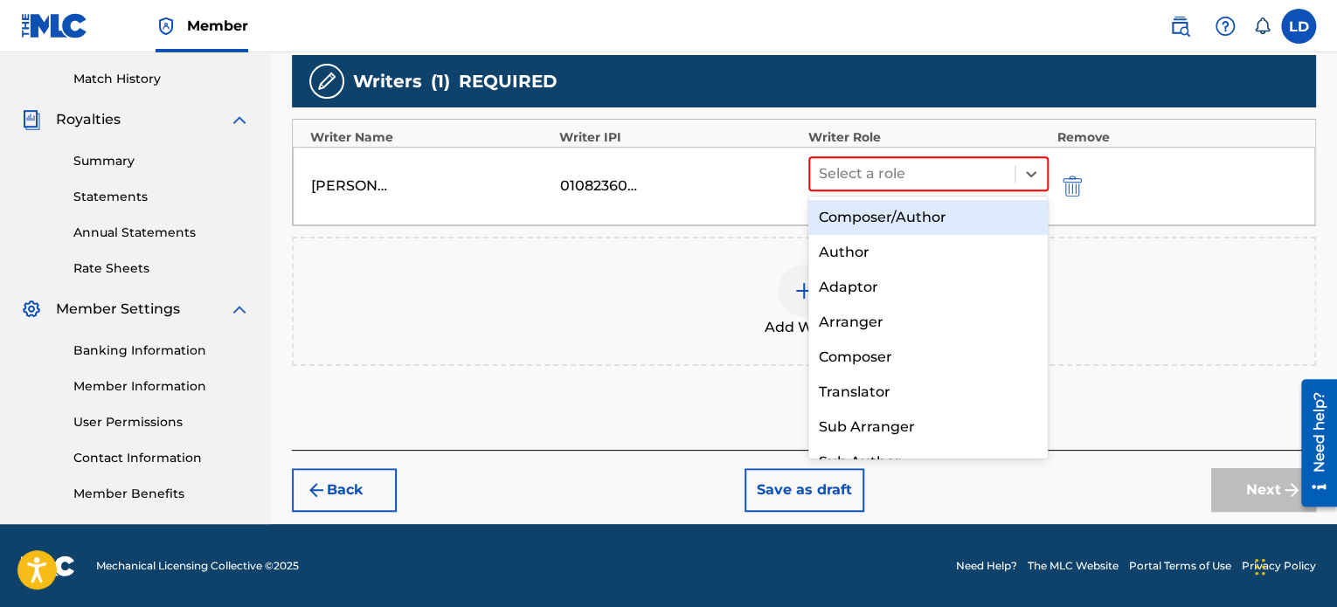
click at [894, 218] on div "Composer/Author" at bounding box center [928, 217] width 240 height 35
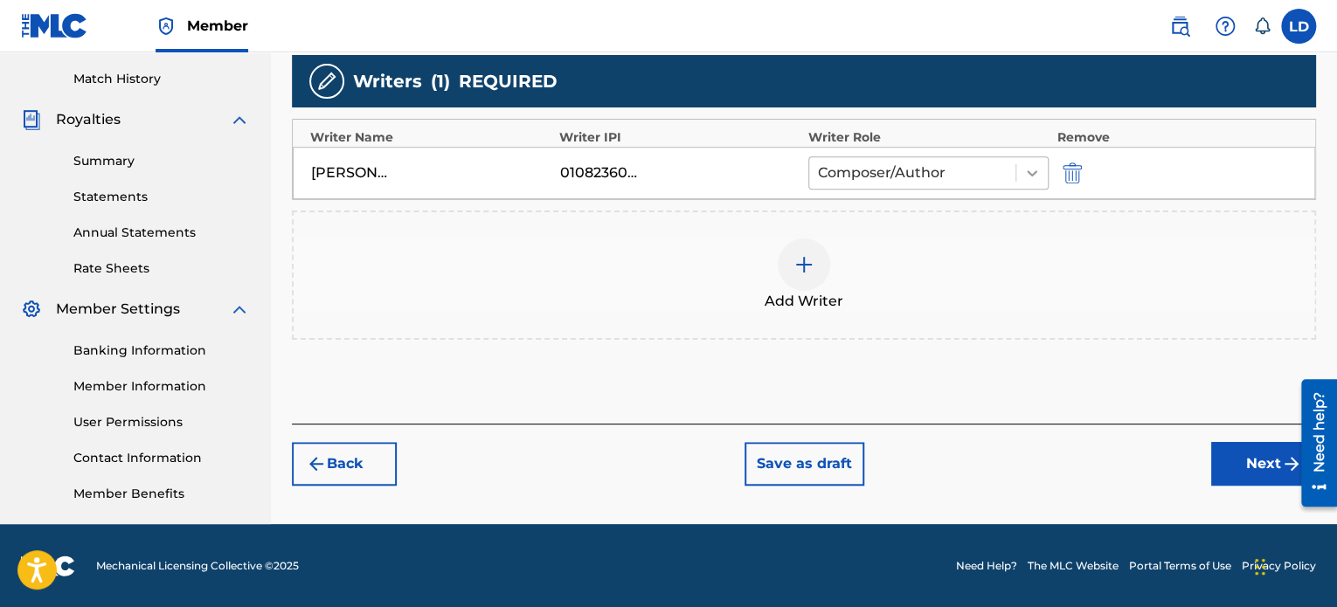
click at [1034, 174] on icon at bounding box center [1031, 172] width 17 height 17
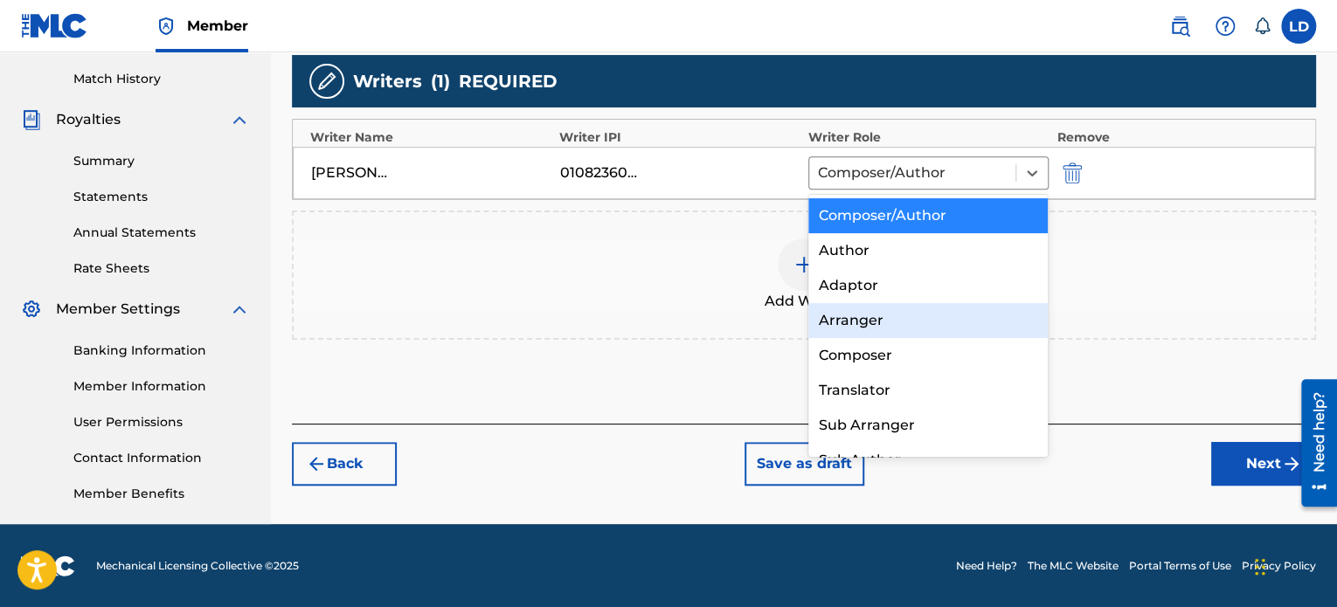
click at [1178, 296] on div "Add Writer" at bounding box center [804, 275] width 1021 height 73
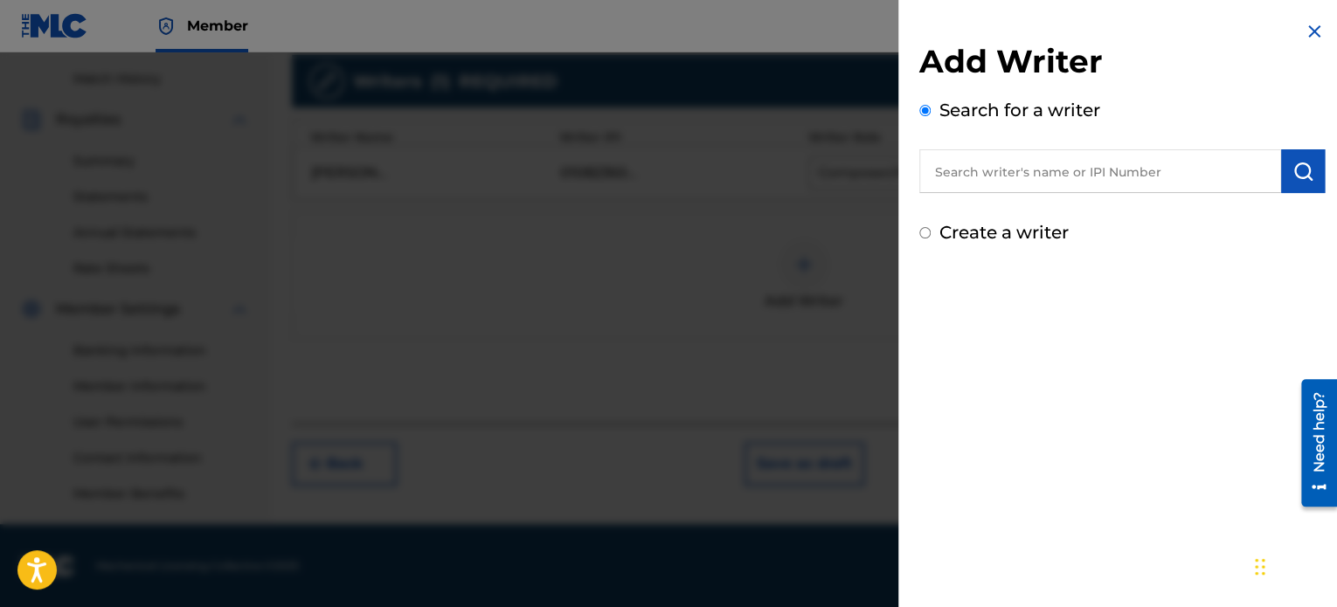
click at [671, 216] on div at bounding box center [668, 355] width 1337 height 607
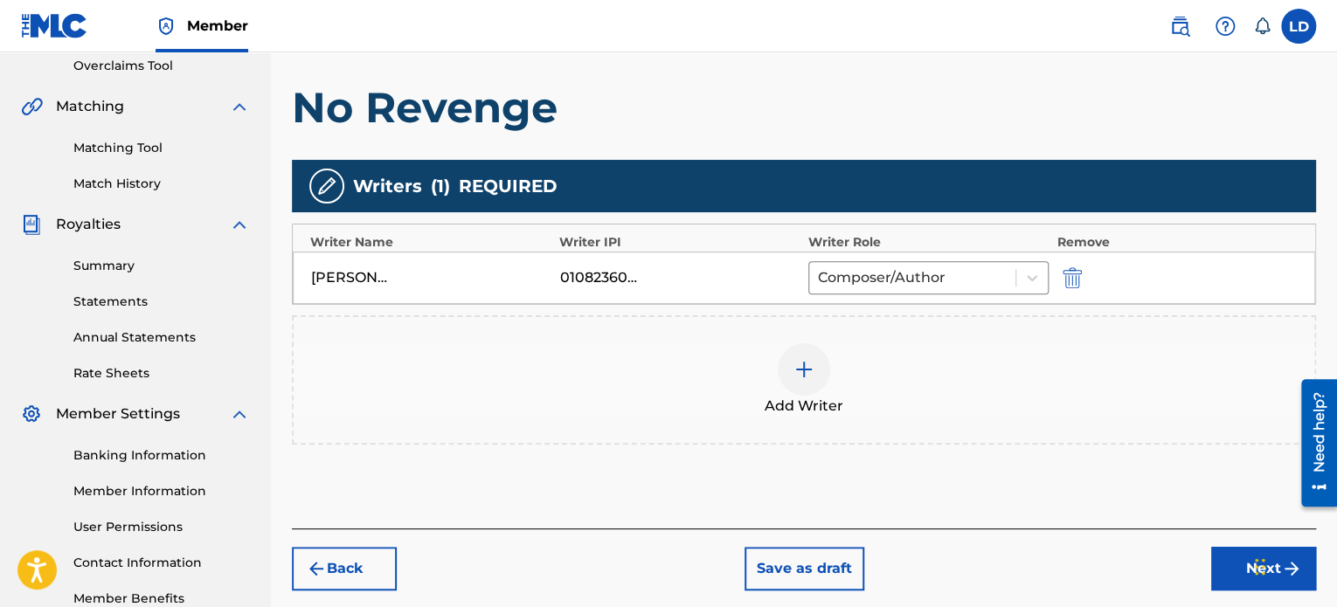
scroll to position [360, 0]
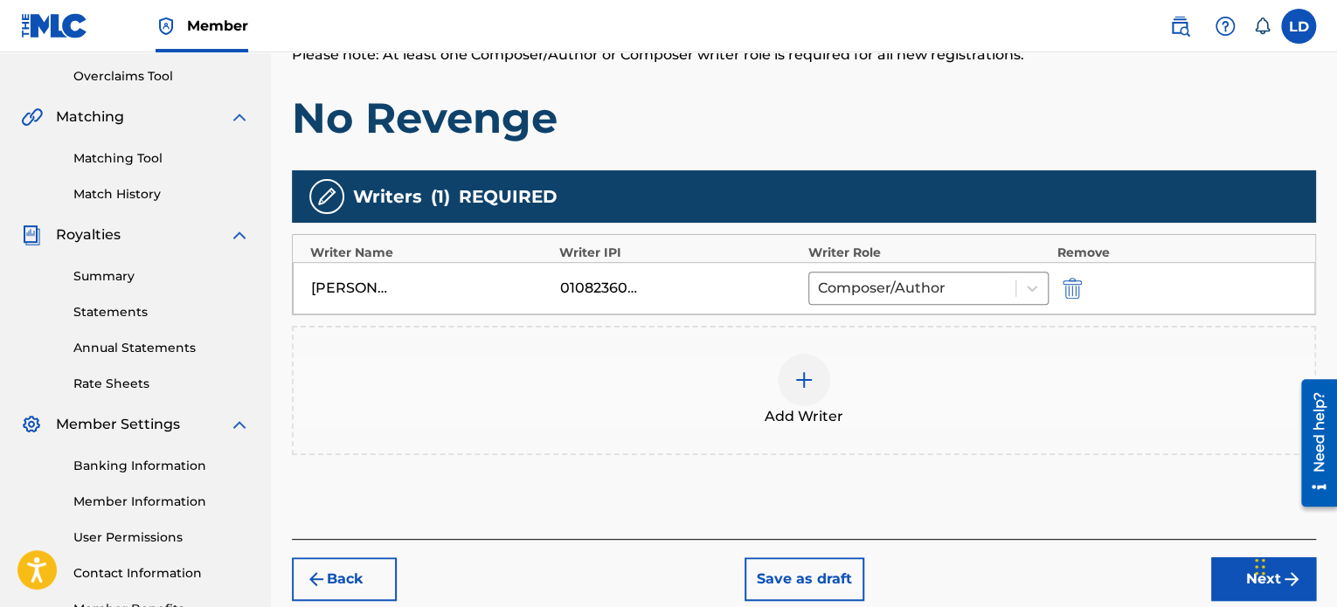
click at [1236, 569] on button "Next" at bounding box center [1263, 580] width 105 height 44
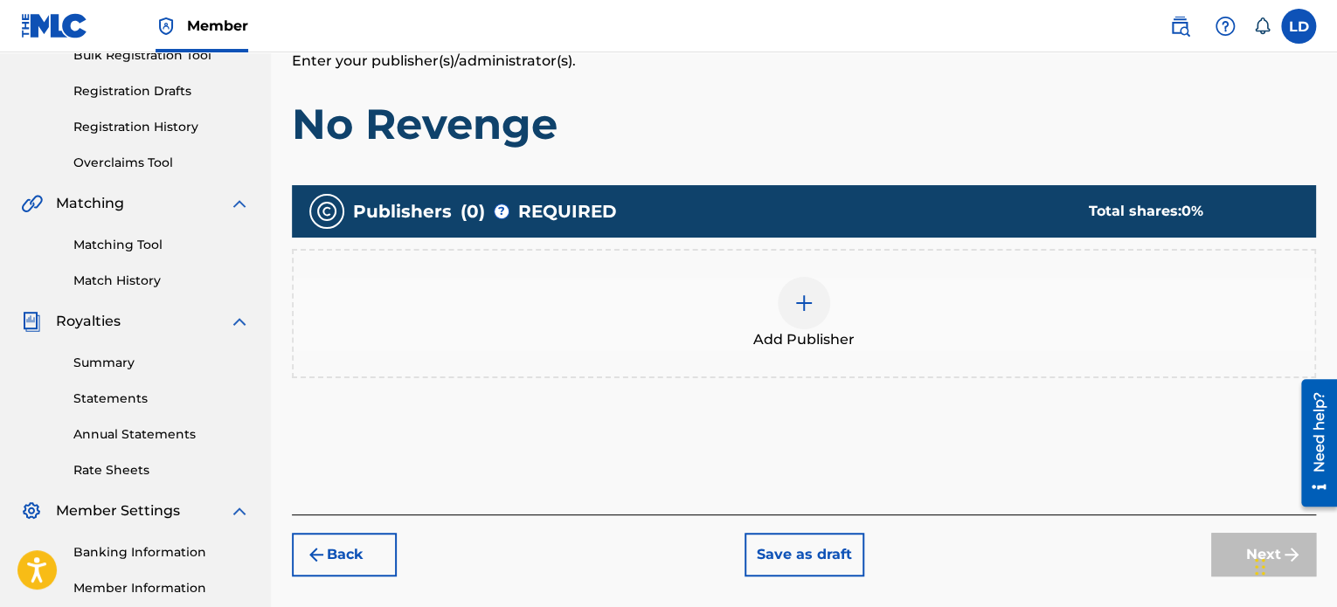
scroll to position [274, 0]
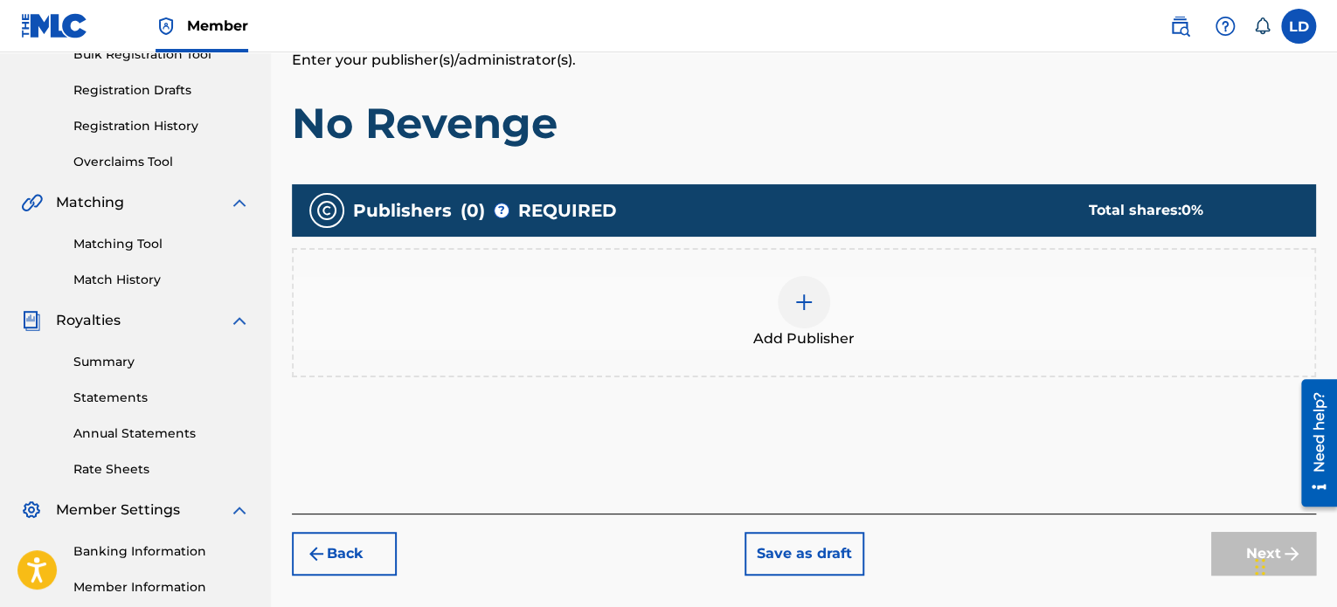
click at [787, 307] on div at bounding box center [804, 302] width 52 height 52
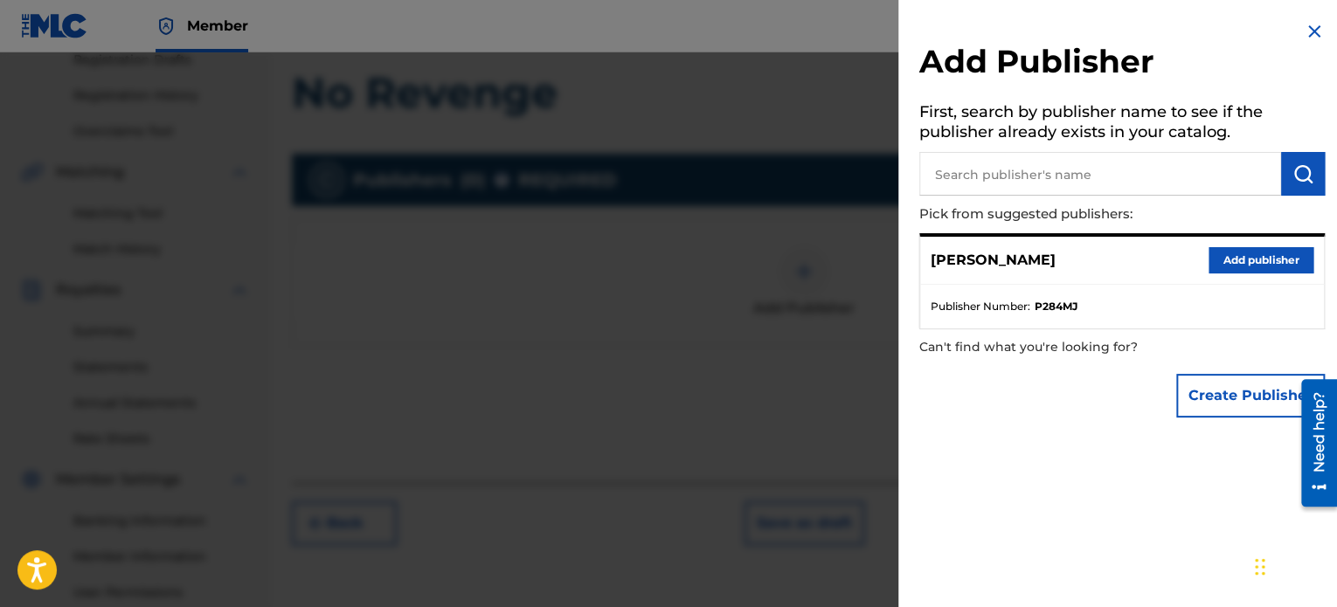
scroll to position [306, 0]
click at [1084, 177] on input "text" at bounding box center [1100, 174] width 362 height 44
click at [1222, 268] on button "Add publisher" at bounding box center [1261, 260] width 105 height 26
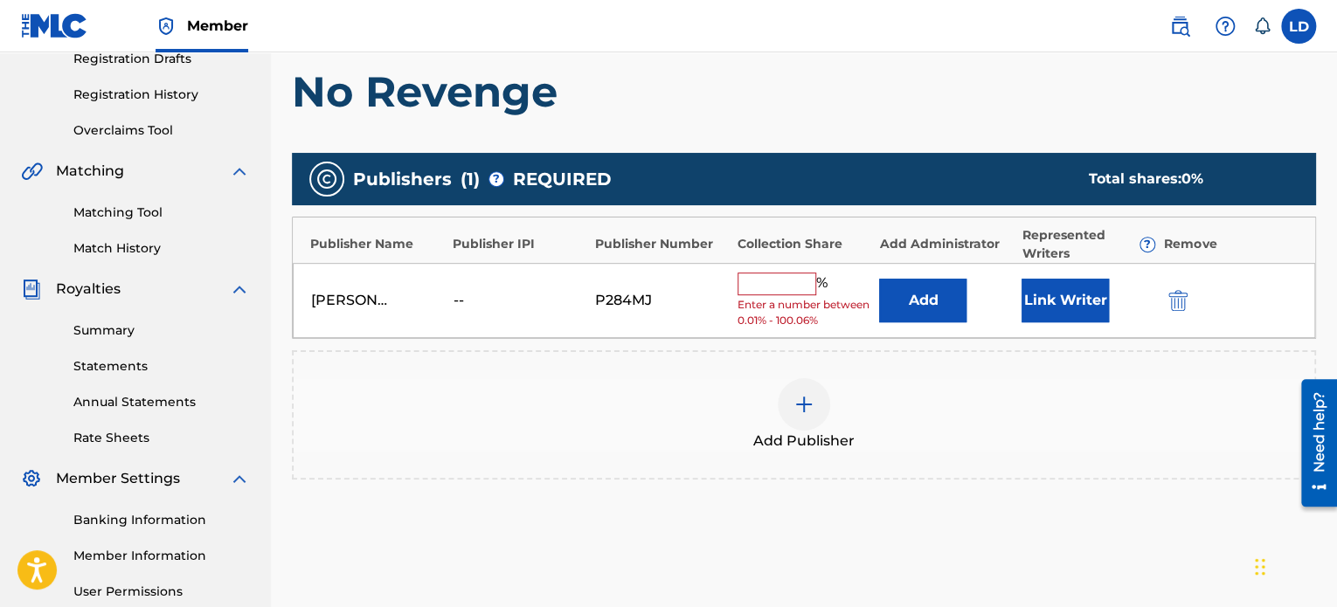
click at [765, 279] on input "text" at bounding box center [777, 284] width 79 height 23
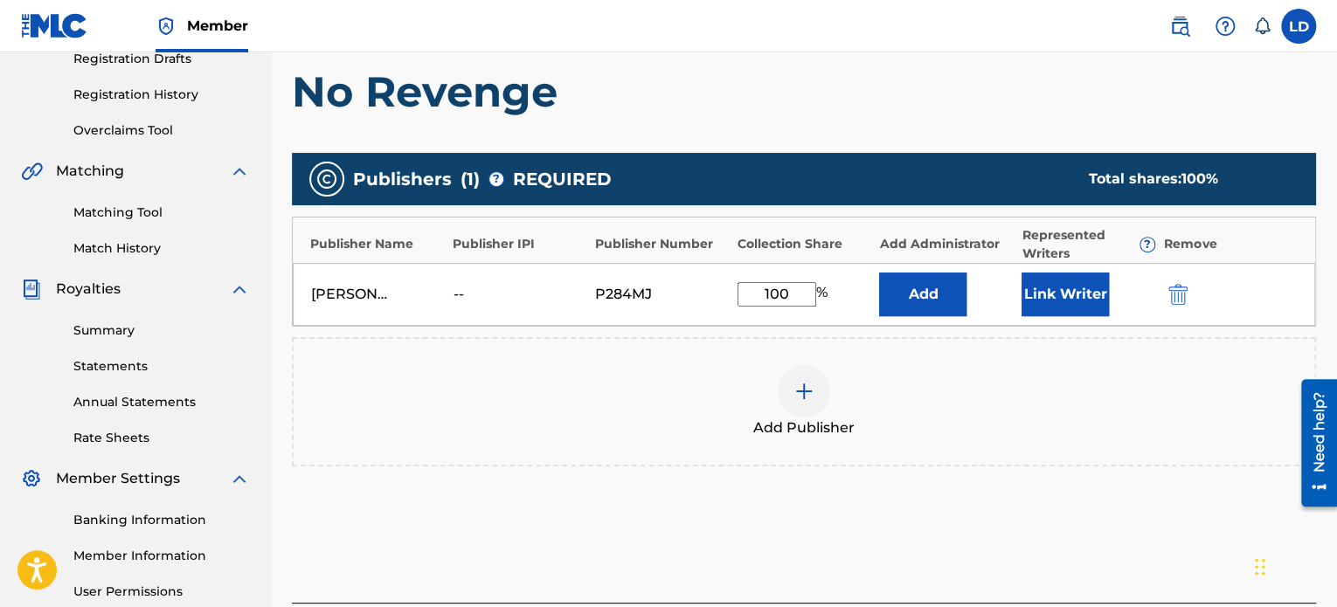
type input "100"
click at [626, 365] on div "Add Publisher" at bounding box center [804, 401] width 1021 height 73
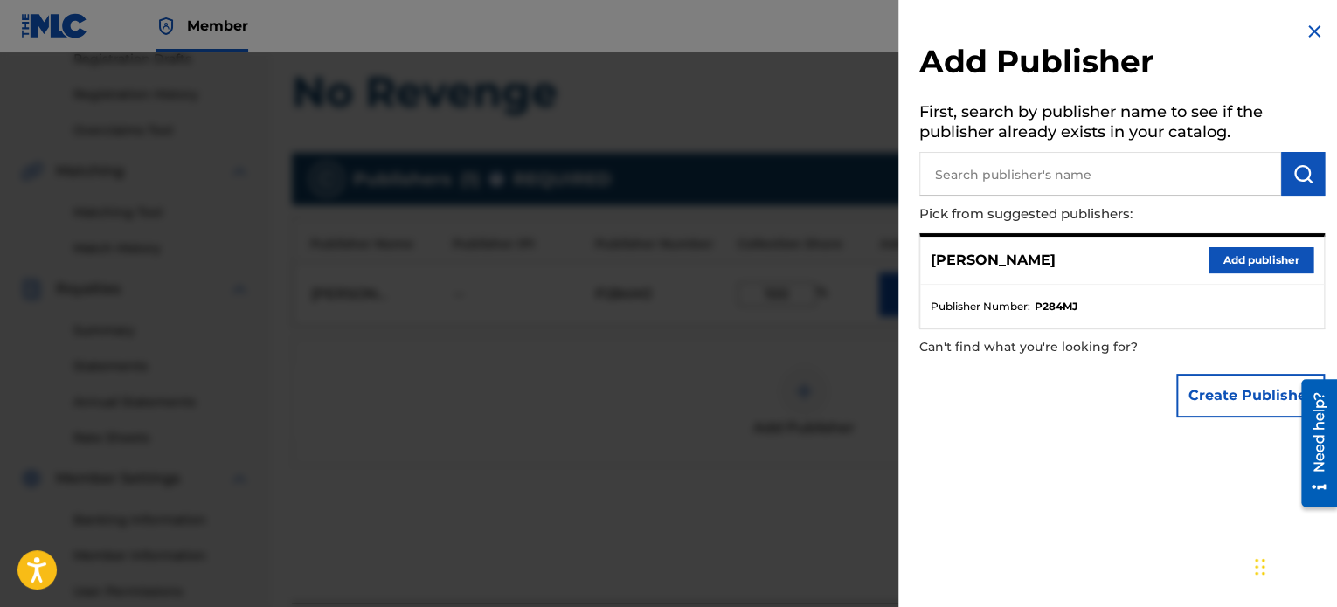
click at [721, 391] on div at bounding box center [668, 355] width 1337 height 607
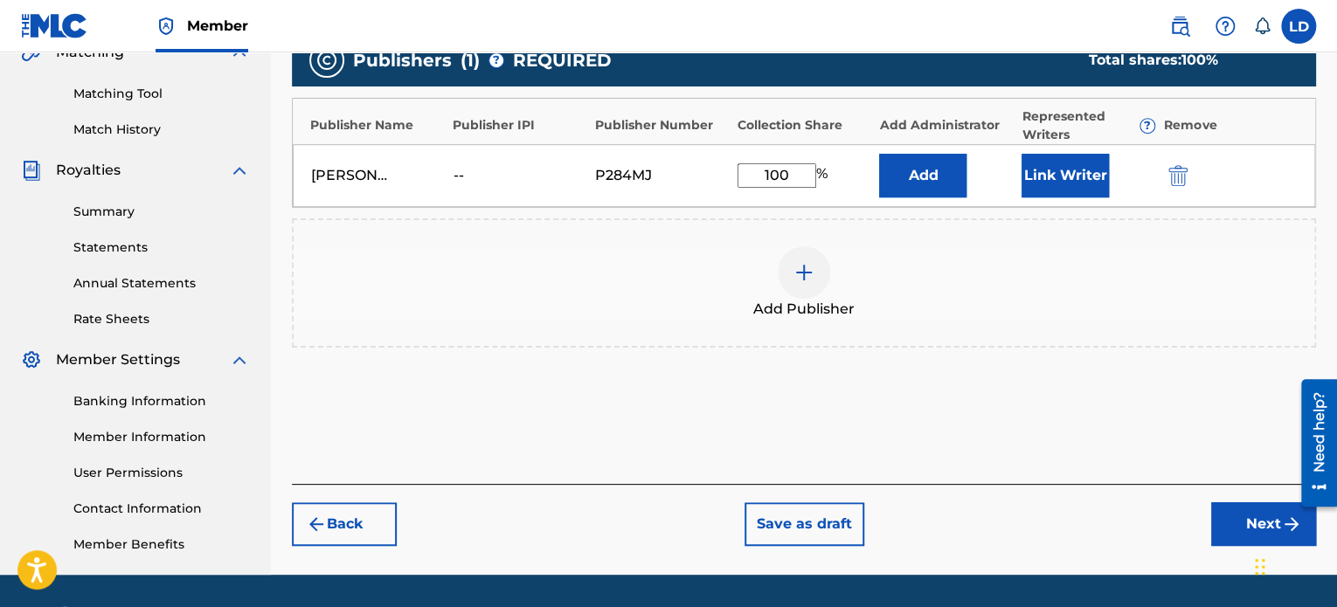
scroll to position [475, 0]
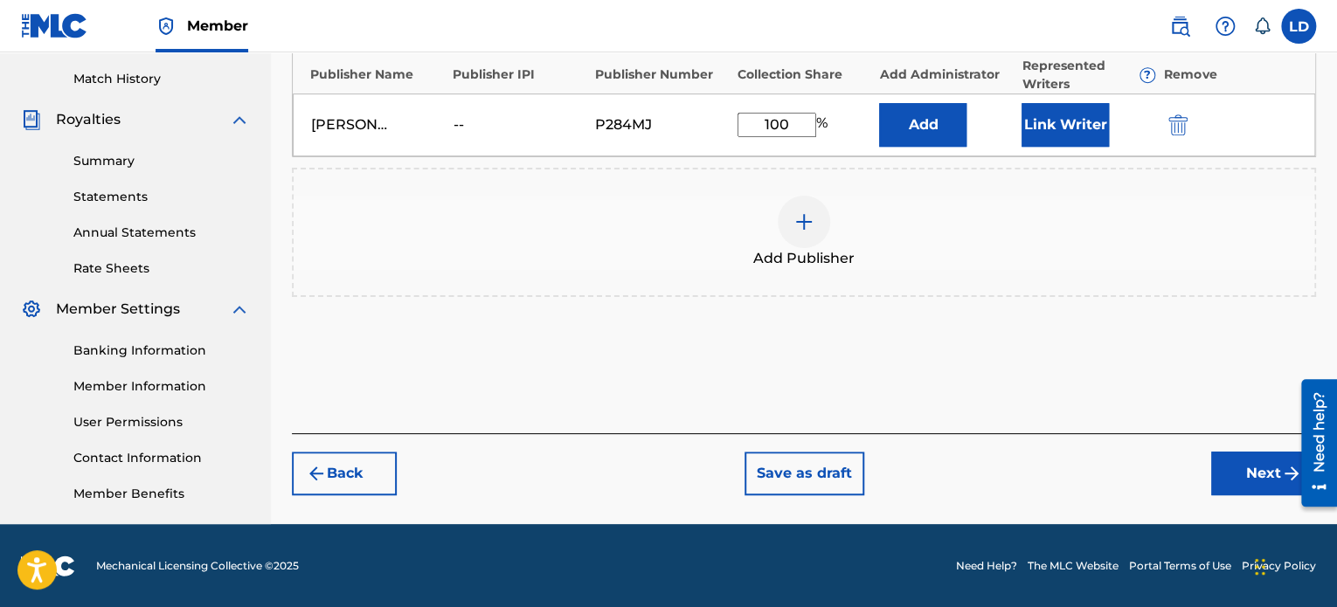
click at [1249, 466] on button "Next" at bounding box center [1263, 474] width 105 height 44
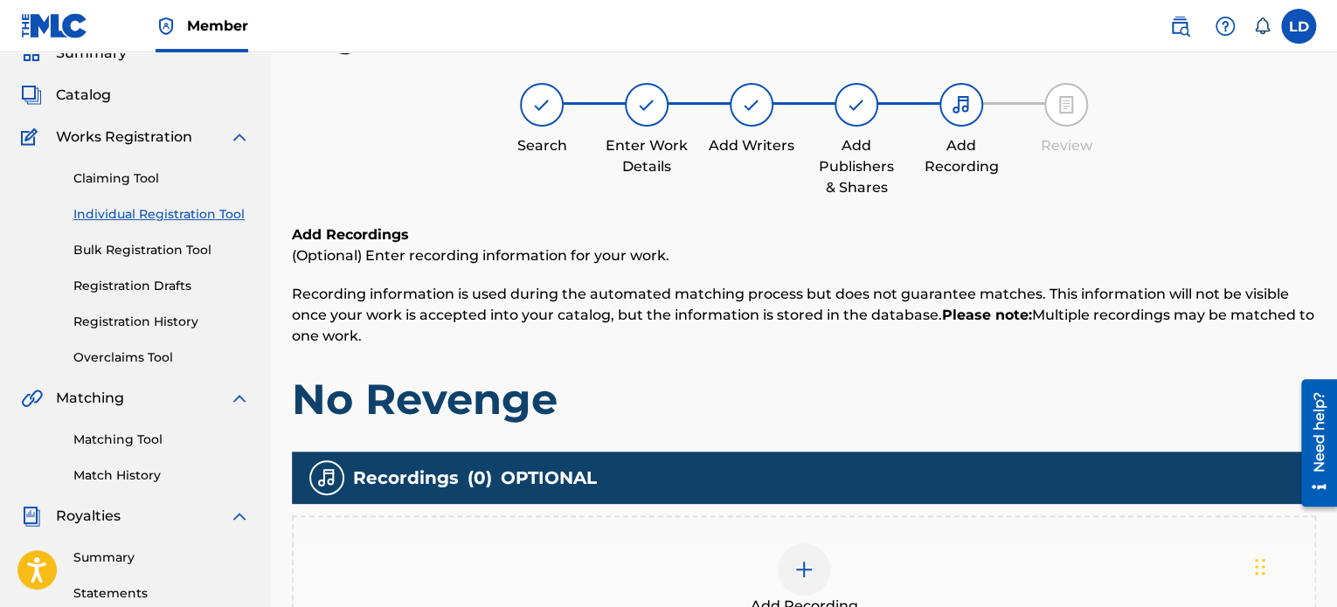
scroll to position [354, 0]
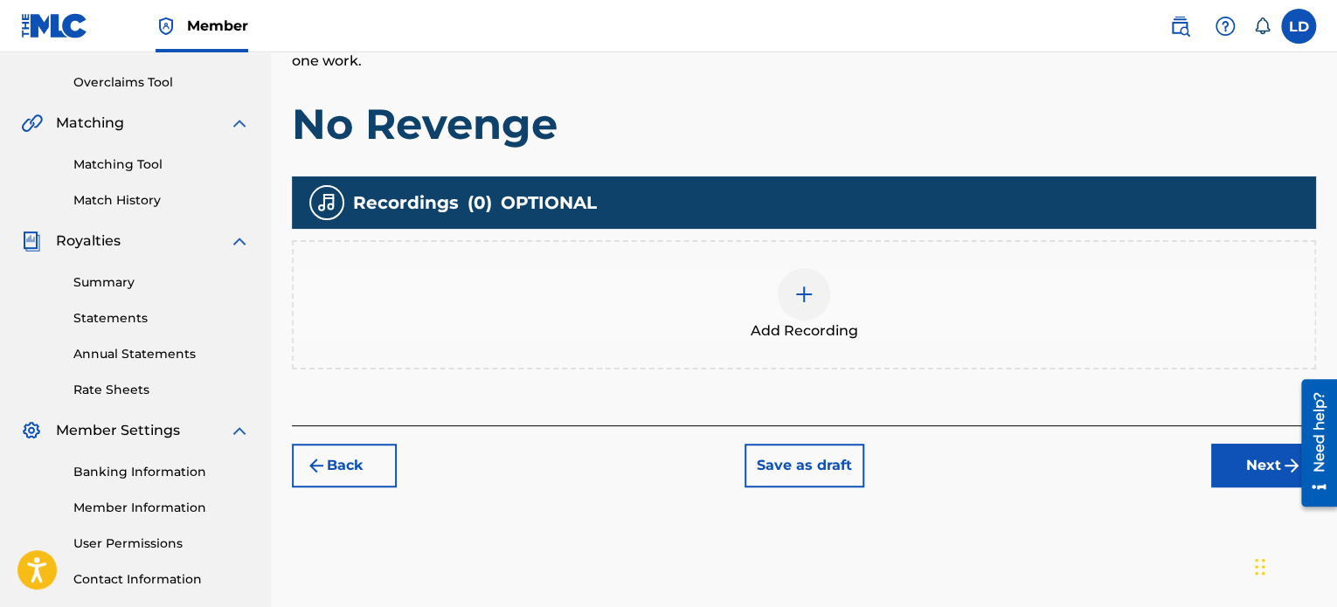
click at [1229, 474] on button "Next" at bounding box center [1263, 466] width 105 height 44
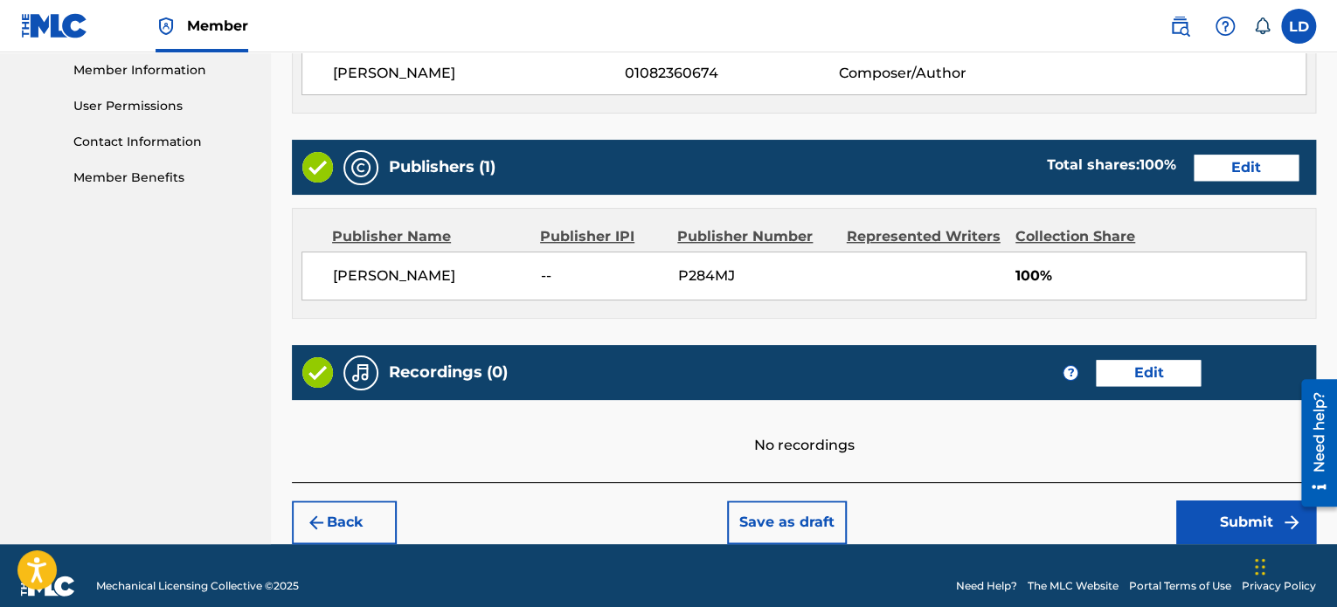
scroll to position [811, 0]
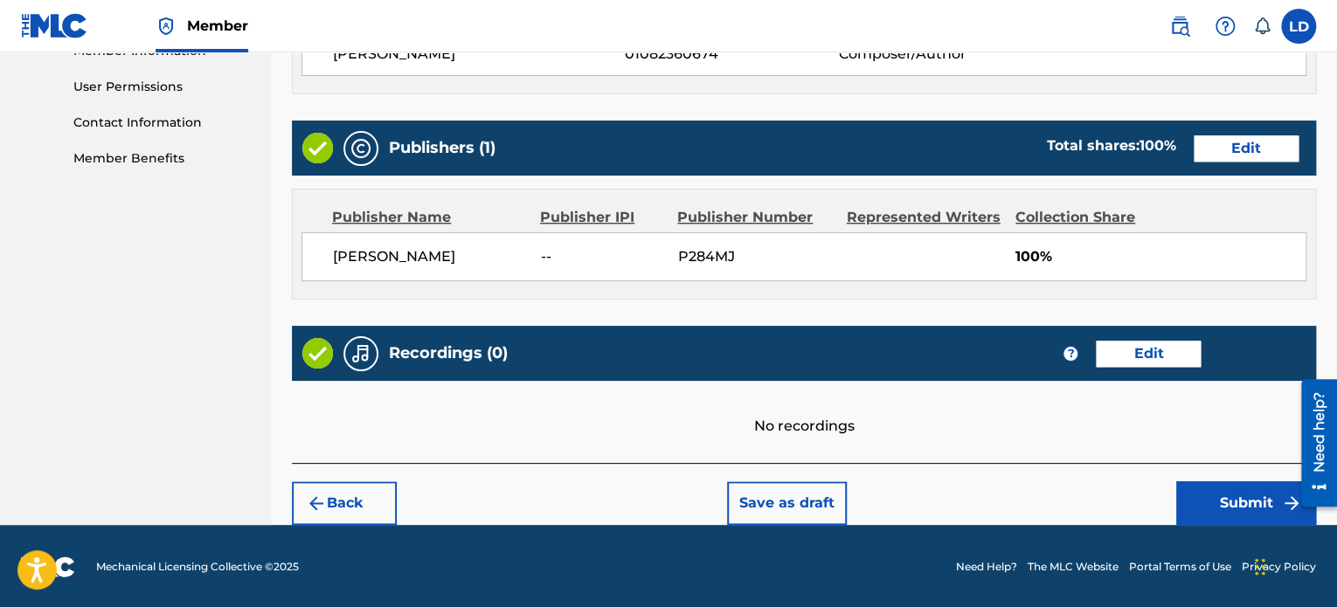
click at [1193, 495] on button "Submit" at bounding box center [1246, 503] width 140 height 44
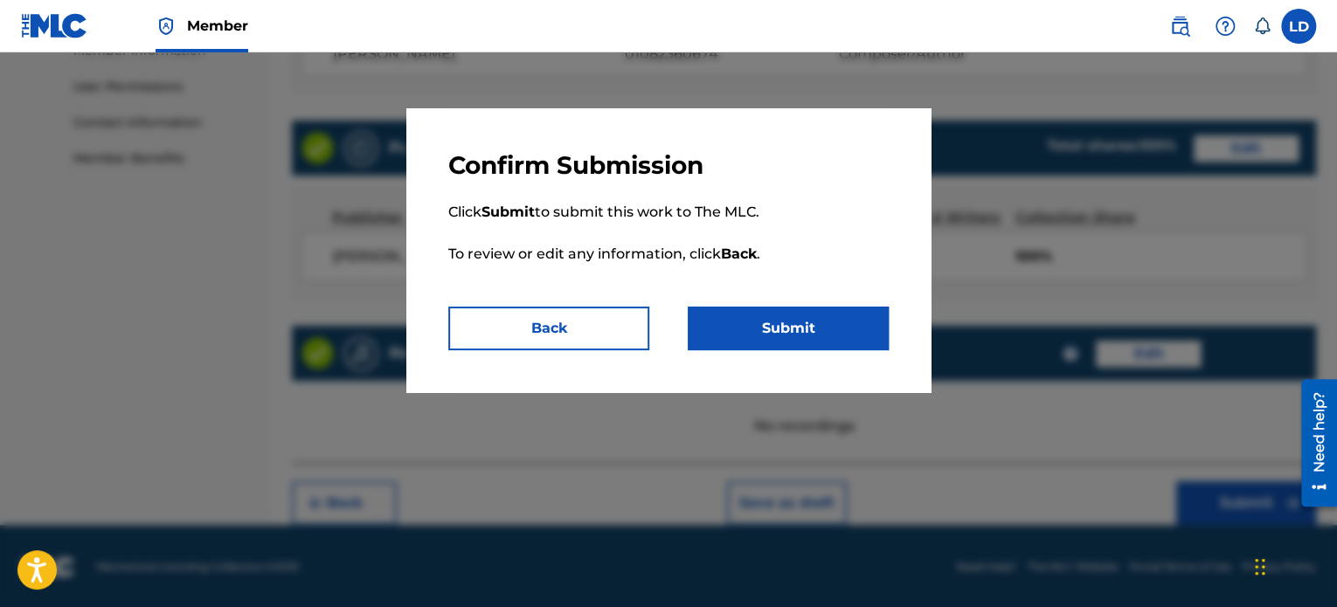
click at [777, 322] on button "Submit" at bounding box center [788, 329] width 201 height 44
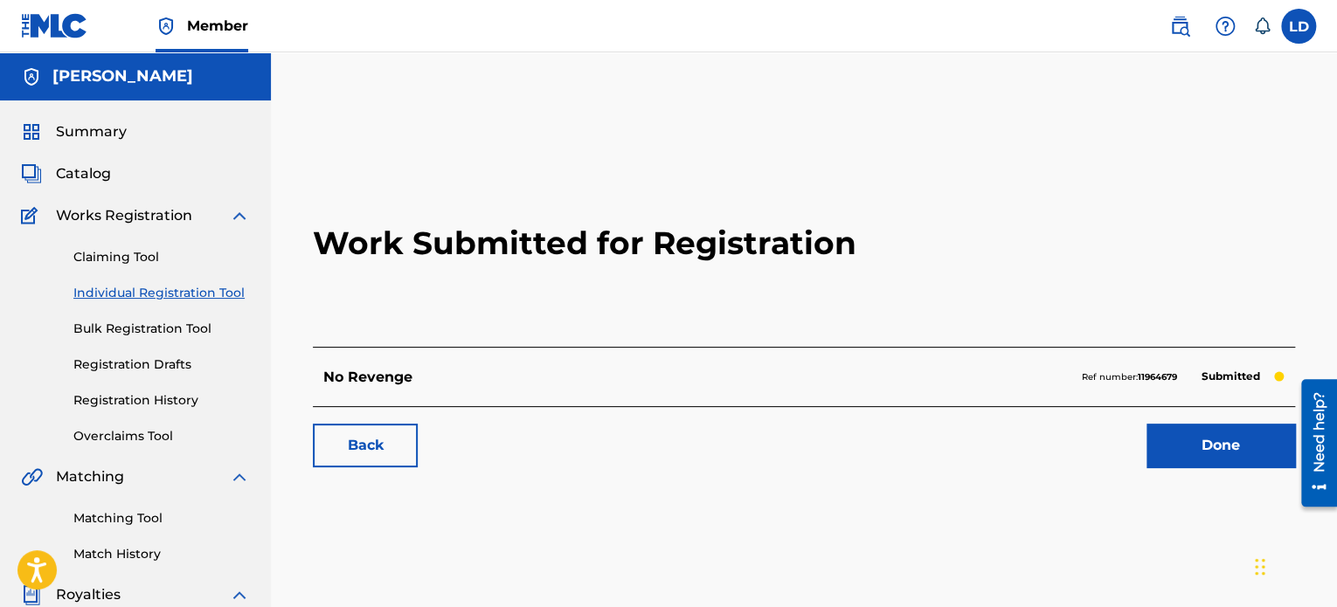
click at [112, 326] on link "Bulk Registration Tool" at bounding box center [161, 329] width 177 height 18
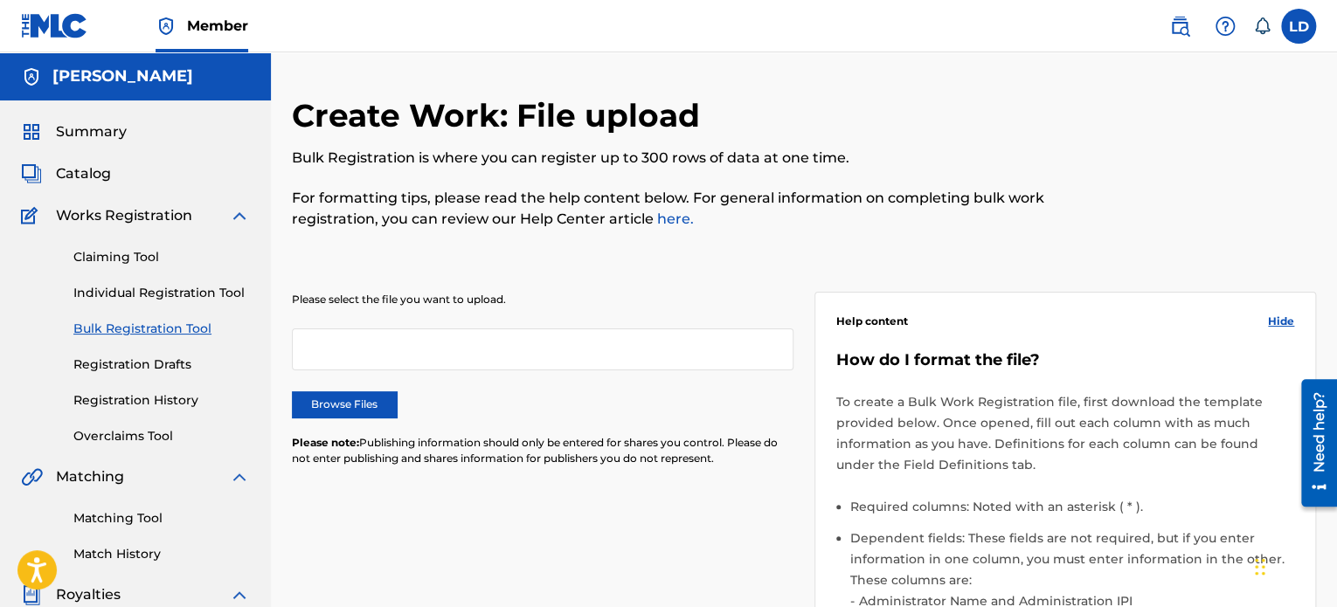
click at [375, 343] on div at bounding box center [543, 350] width 502 height 42
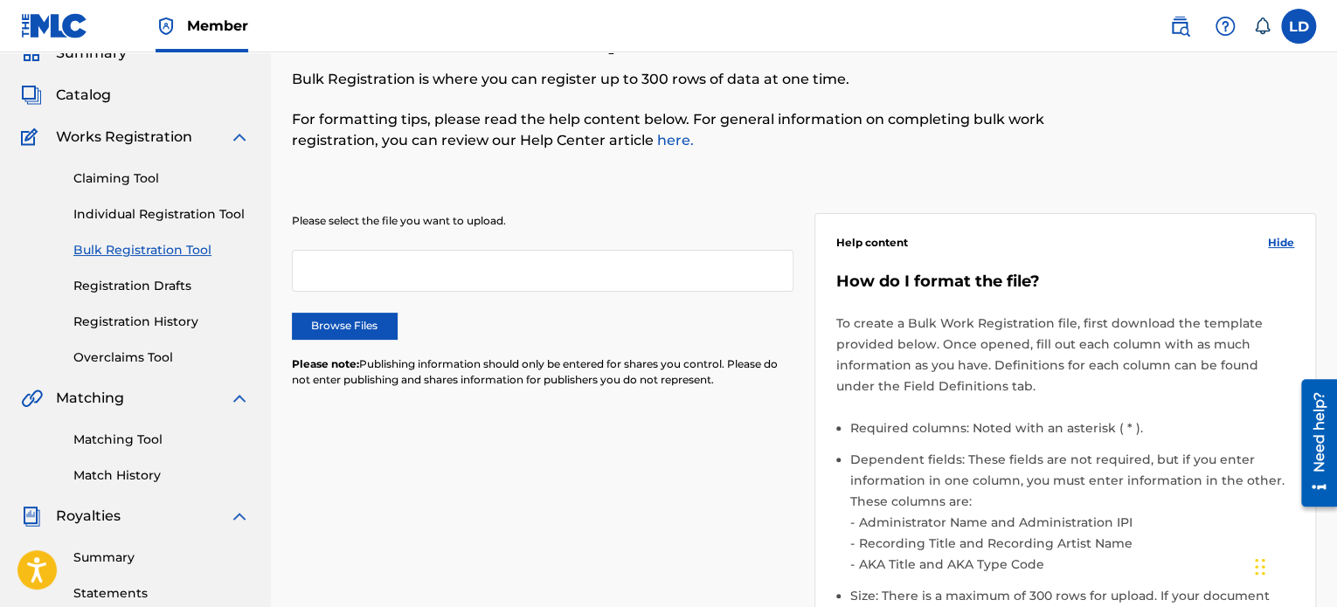
scroll to position [90, 0]
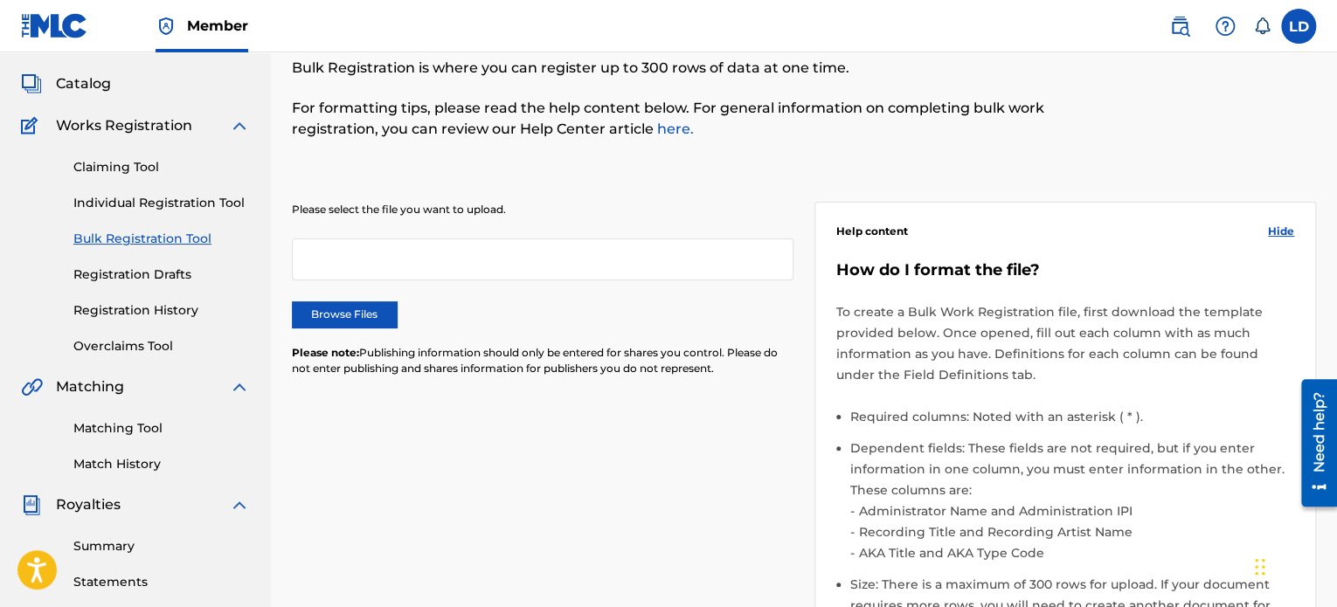
click at [340, 318] on label "Browse Files" at bounding box center [344, 314] width 105 height 26
click at [0, 0] on input "Browse Files" at bounding box center [0, 0] width 0 height 0
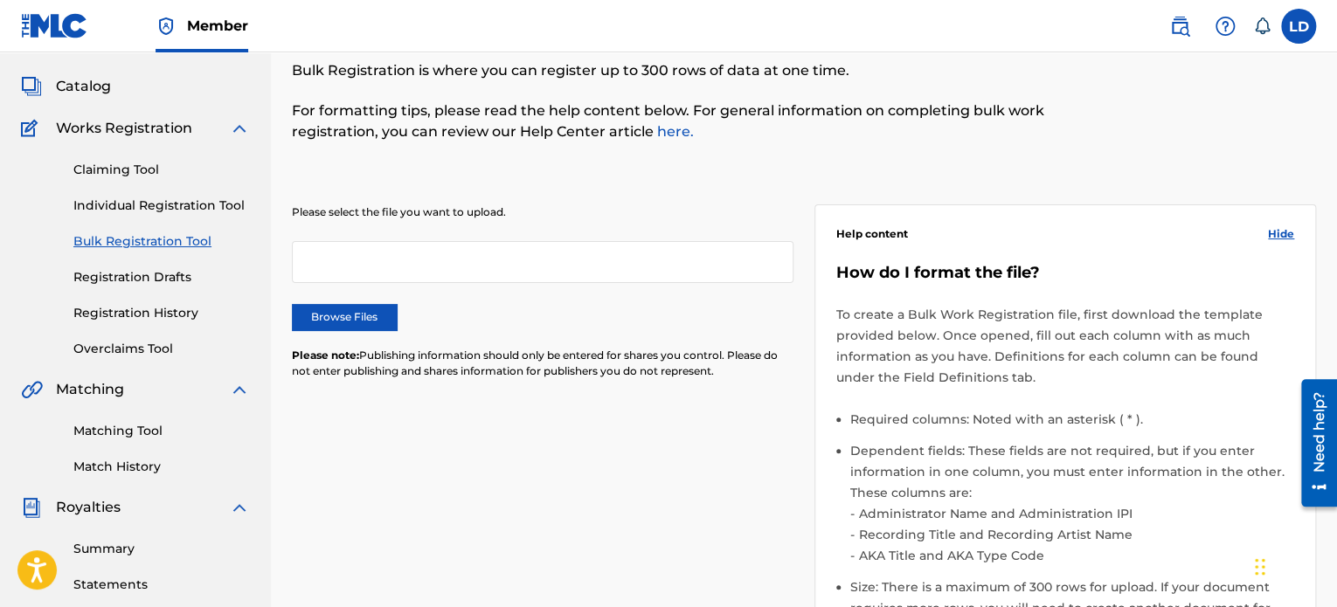
scroll to position [87, 0]
